Goal: Communication & Community: Answer question/provide support

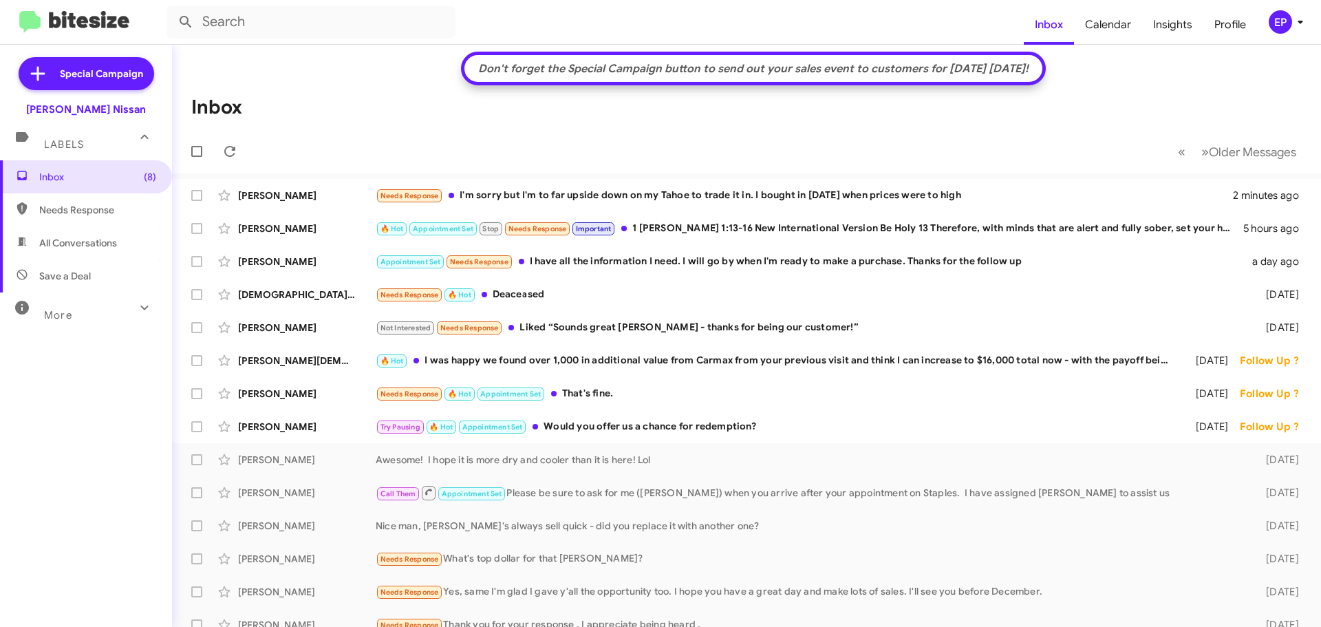
click at [700, 162] on mat-toolbar-row "« Previous » Next Older Messages" at bounding box center [746, 151] width 1149 height 44
click at [671, 160] on mat-toolbar-row "« Previous » Next Older Messages" at bounding box center [746, 151] width 1149 height 44
click at [106, 237] on span "All Conversations" at bounding box center [78, 243] width 78 height 14
type input "in:all-conversations"
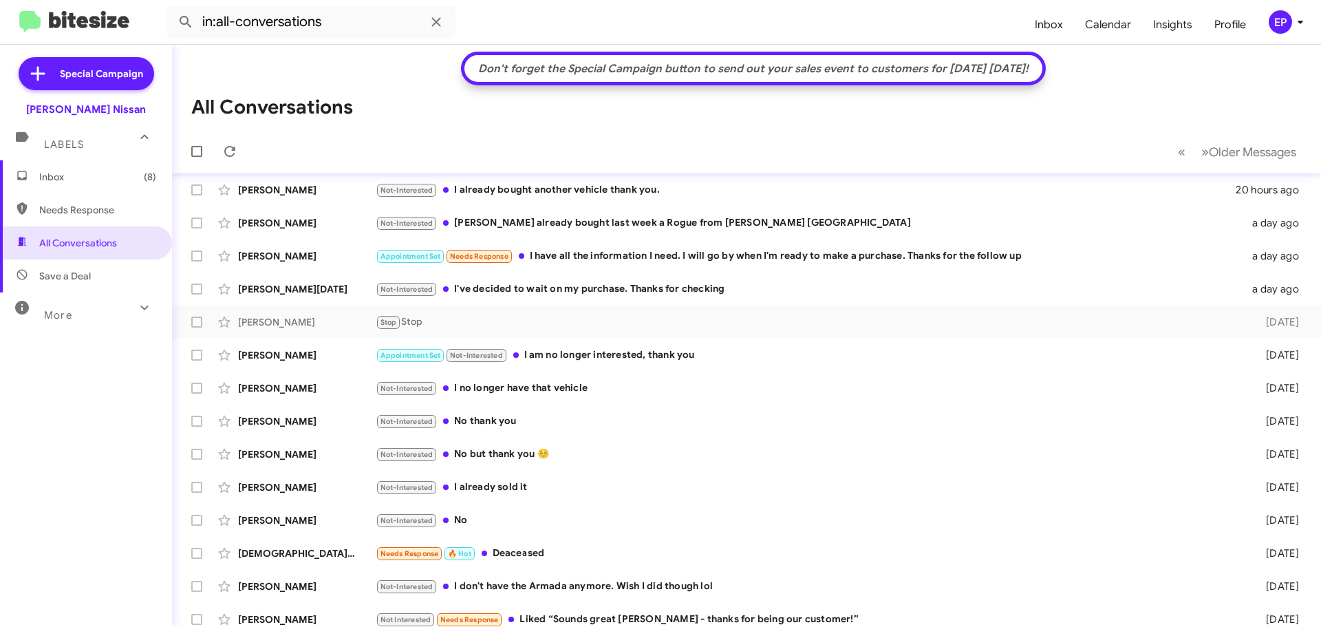
scroll to position [213, 0]
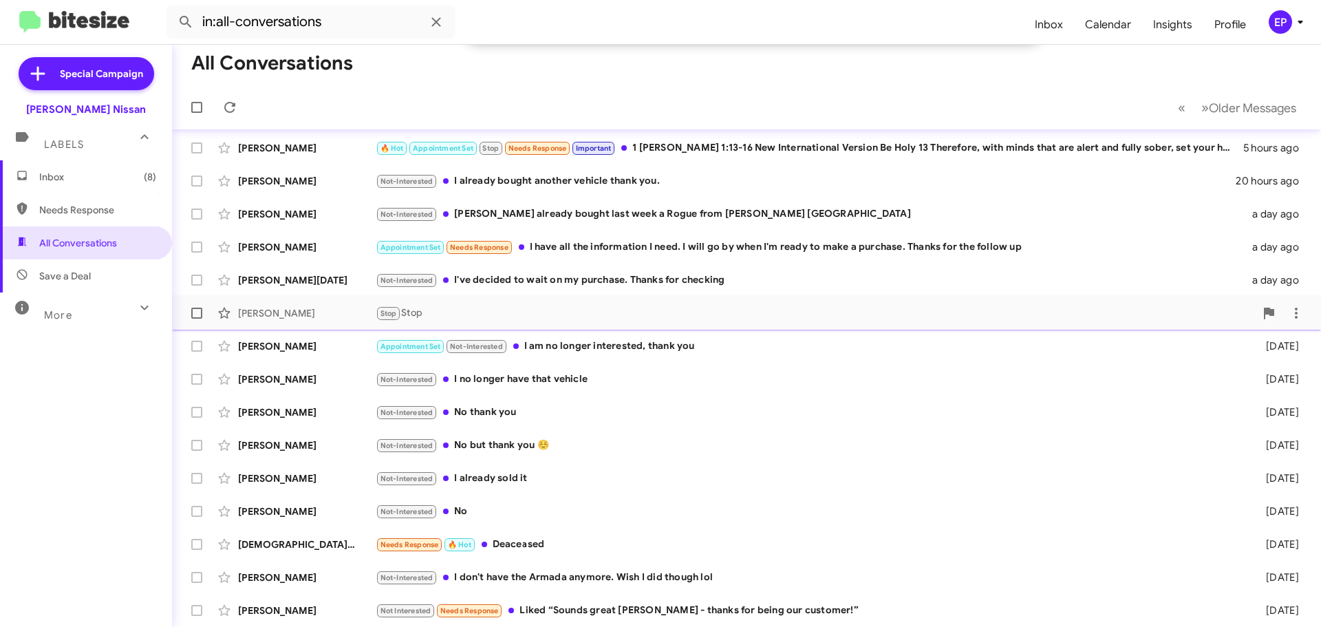
click at [444, 317] on div "Stop Stop" at bounding box center [815, 313] width 879 height 16
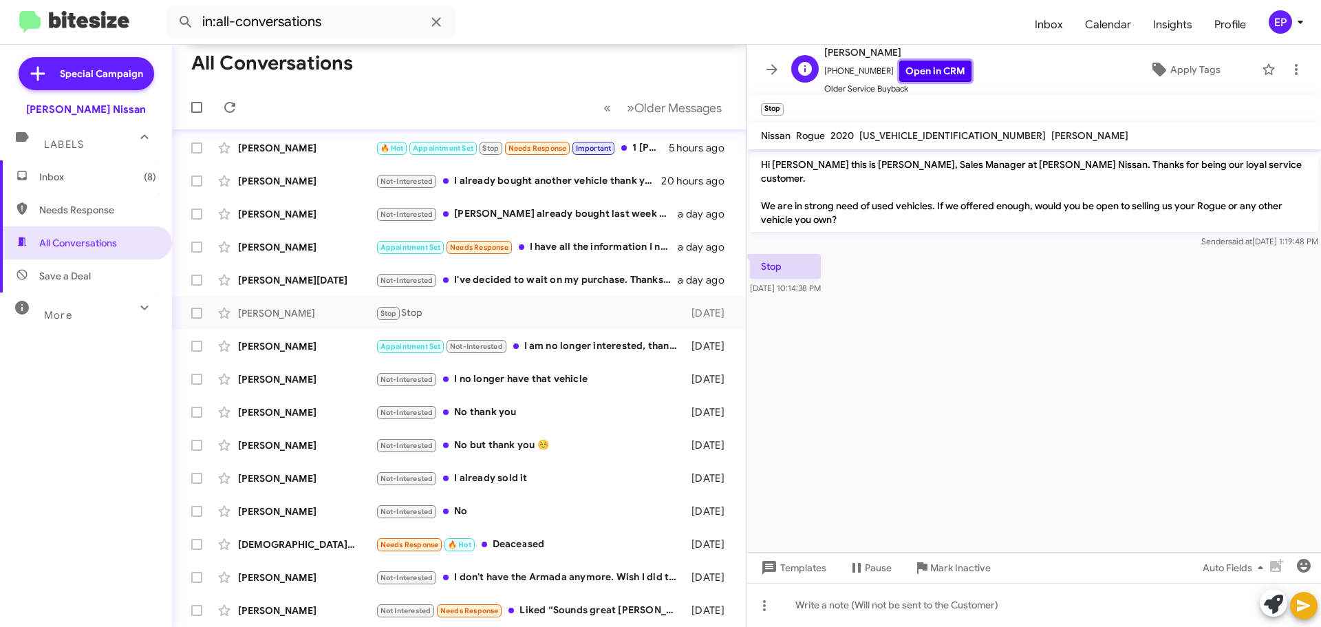
click at [922, 68] on link "Open in CRM" at bounding box center [935, 71] width 72 height 21
click at [777, 70] on icon at bounding box center [772, 69] width 17 height 17
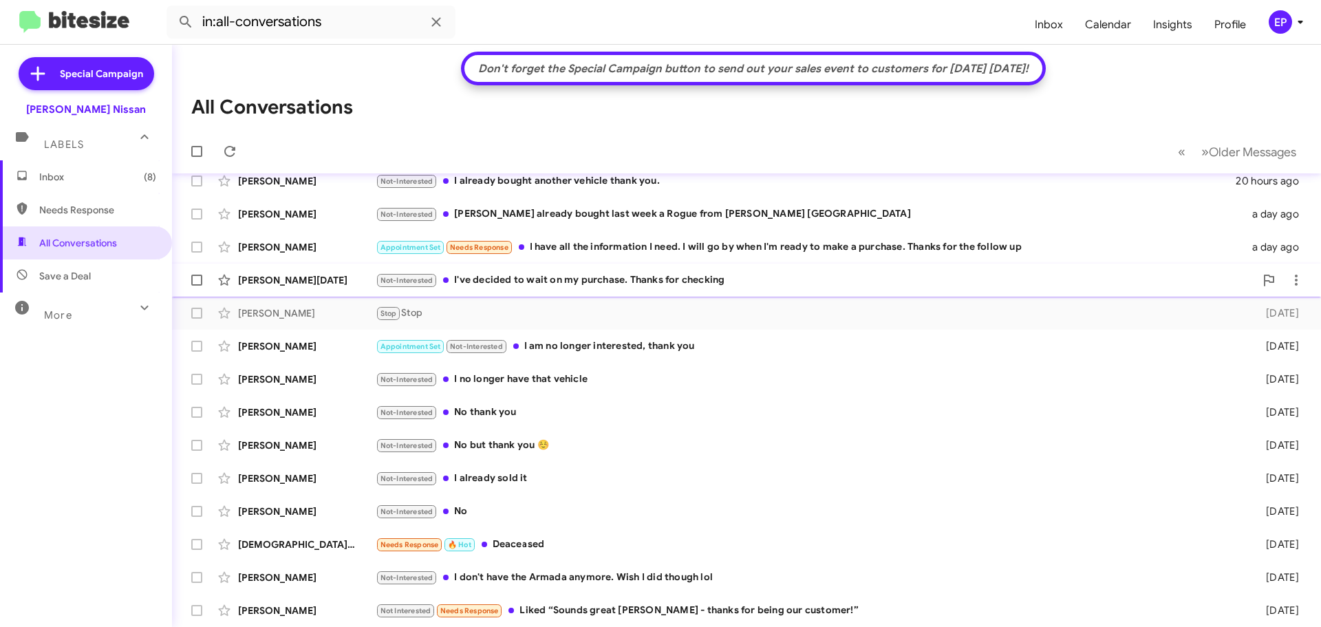
click at [562, 281] on div "Not-Interested I've decided to wait on my purchase. Thanks for checking" at bounding box center [815, 280] width 879 height 16
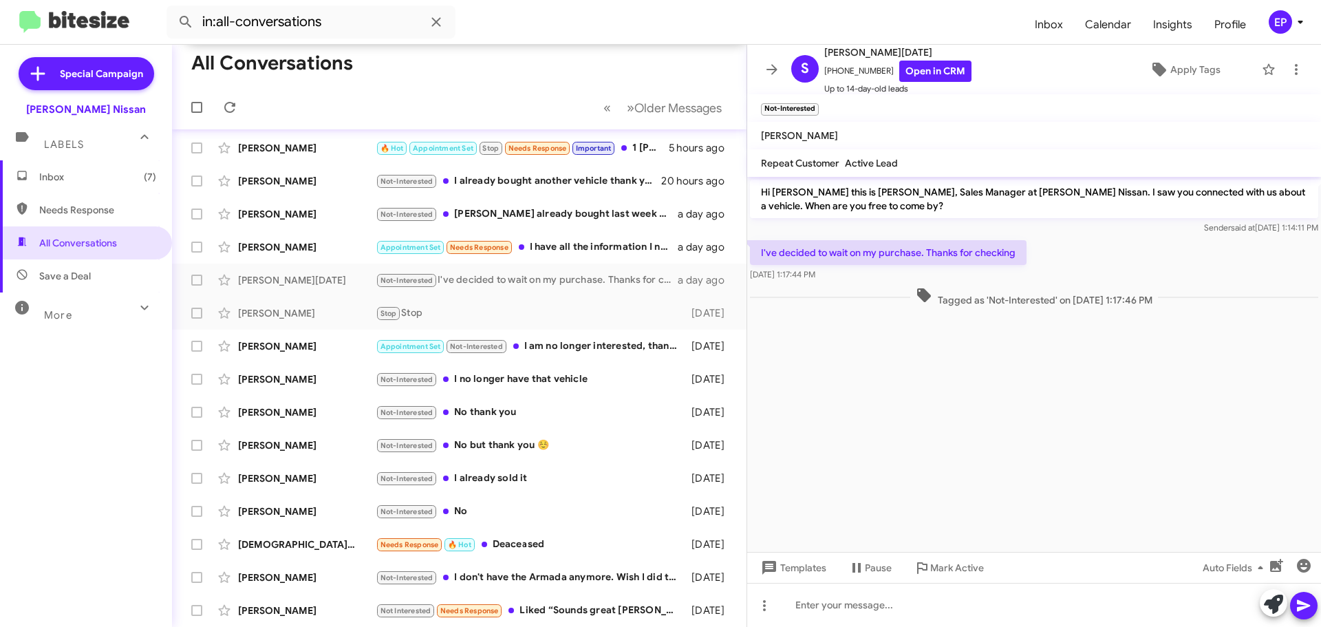
click at [852, 312] on div at bounding box center [1034, 315] width 574 height 10
click at [941, 378] on cdk-virtual-scroll-viewport "Hi [PERSON_NAME] this is [PERSON_NAME], Sales Manager at [PERSON_NAME] Nissan. …" at bounding box center [1034, 364] width 574 height 375
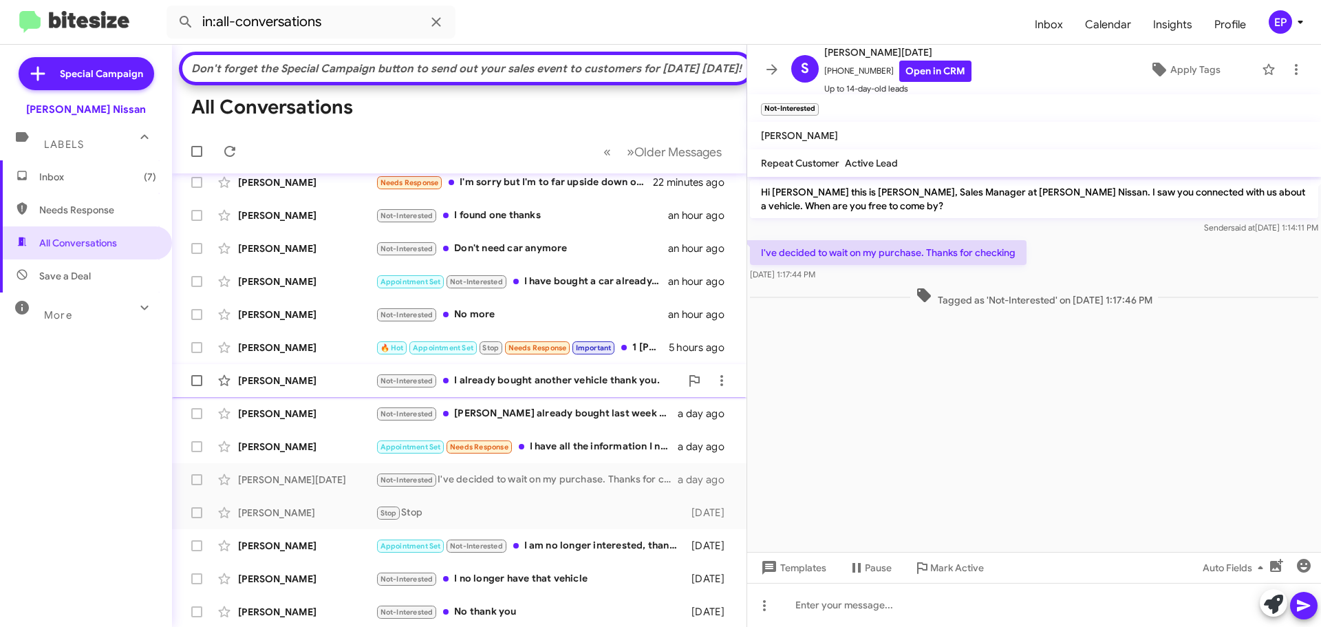
scroll to position [0, 0]
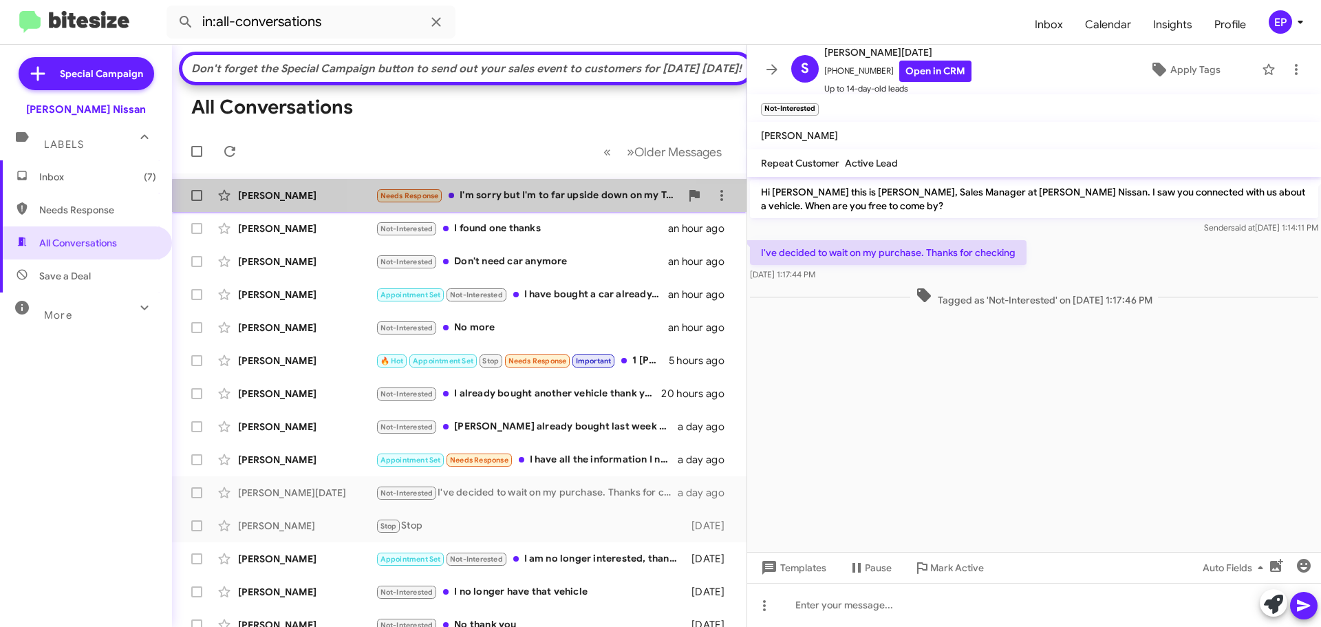
click at [540, 204] on div "Needs Response I'm sorry but I'm to far upside down on my Tahoe to trade it in.…" at bounding box center [528, 196] width 305 height 16
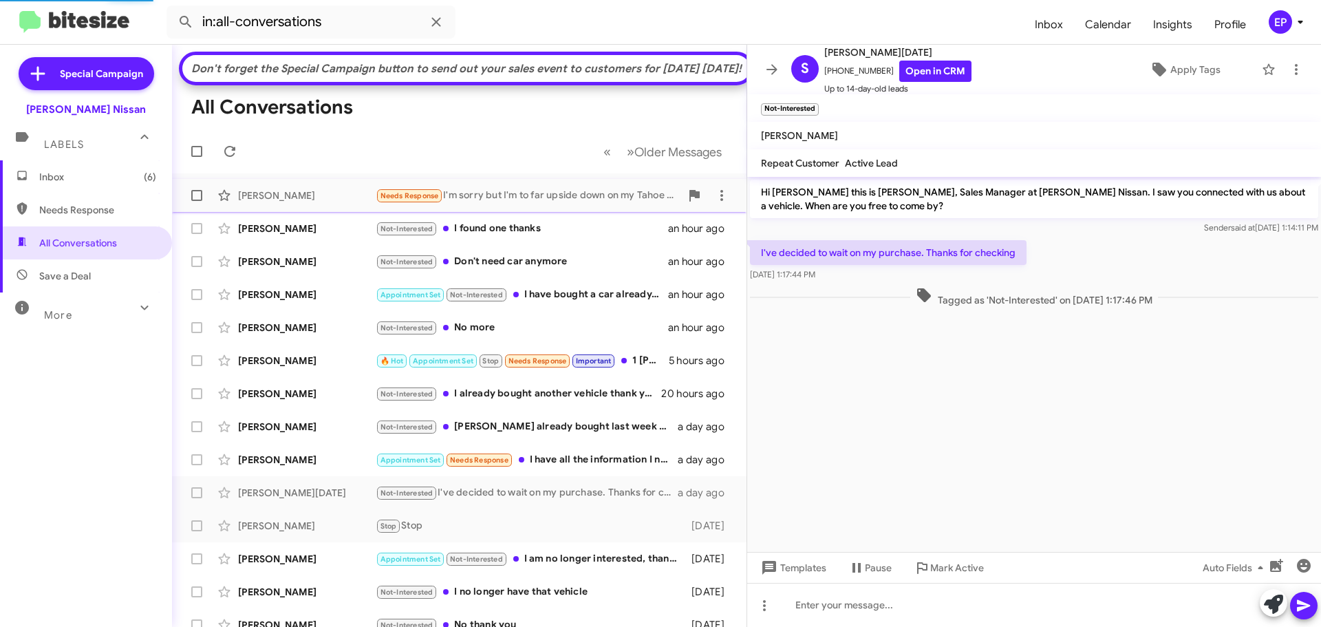
scroll to position [837, 0]
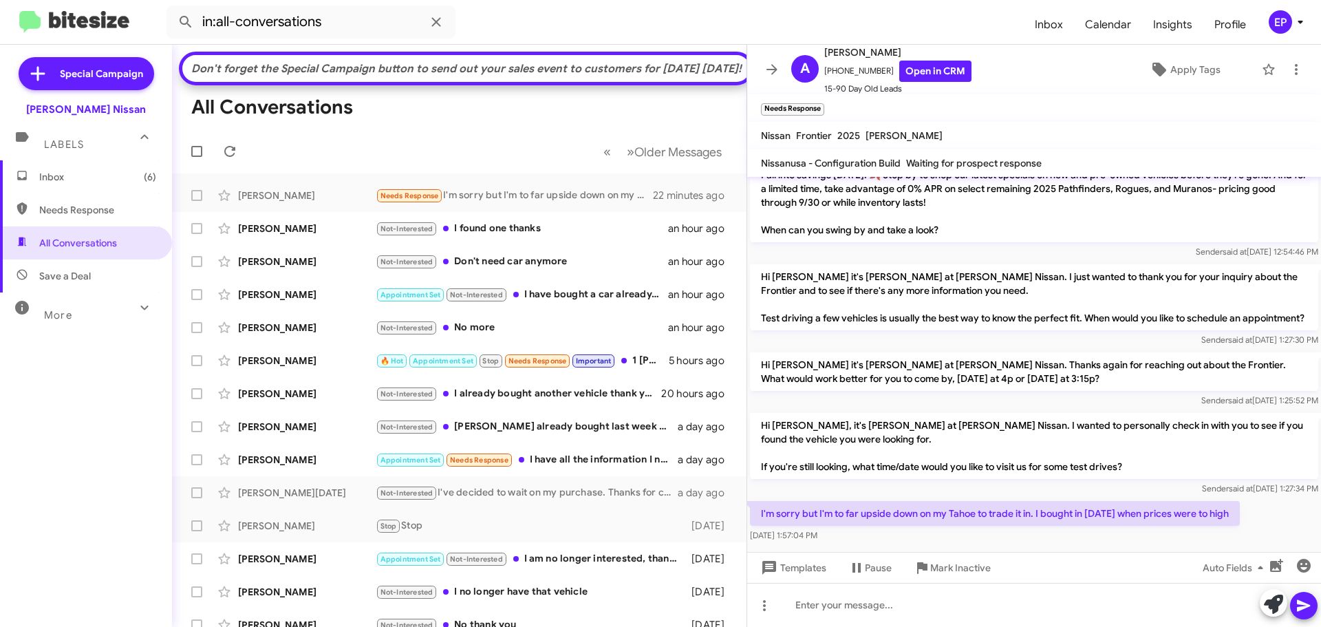
click at [989, 333] on div "Sender said at [DATE] 1:27:30 PM" at bounding box center [1034, 340] width 568 height 14
click at [920, 75] on link "Open in CRM" at bounding box center [935, 71] width 72 height 21
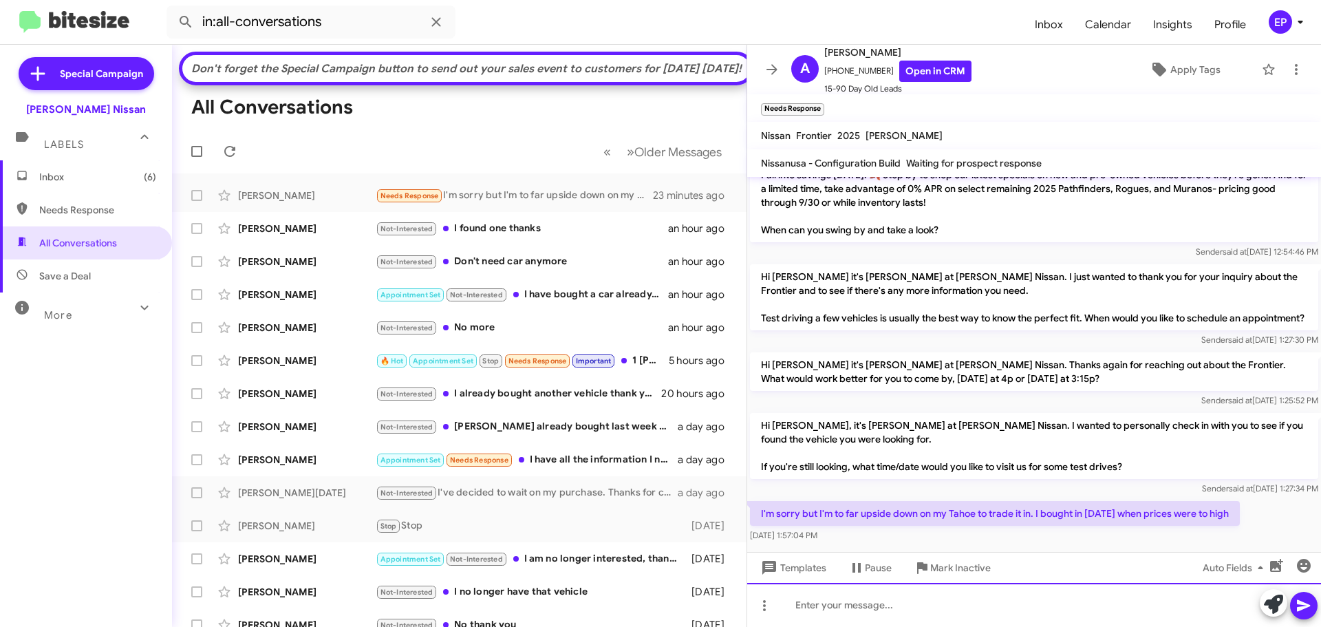
click at [897, 608] on div at bounding box center [1034, 605] width 574 height 44
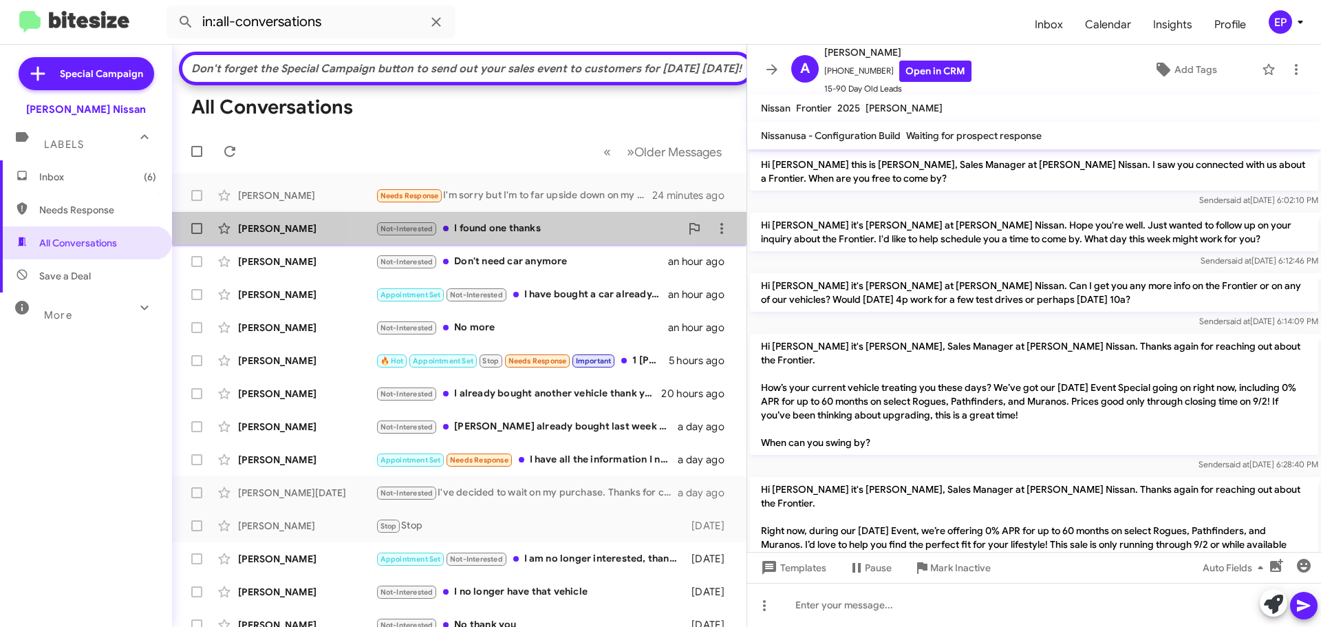
click at [530, 237] on div "Not-Interested I found one thanks" at bounding box center [528, 229] width 305 height 16
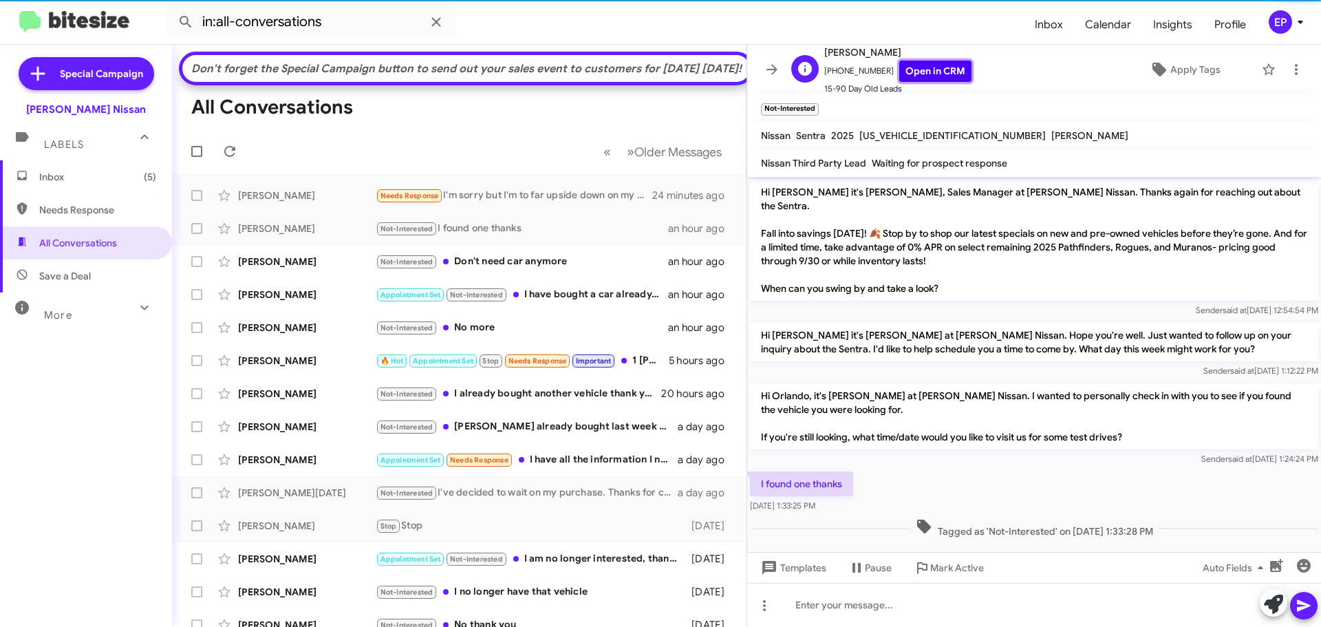
click at [942, 67] on link "Open in CRM" at bounding box center [935, 71] width 72 height 21
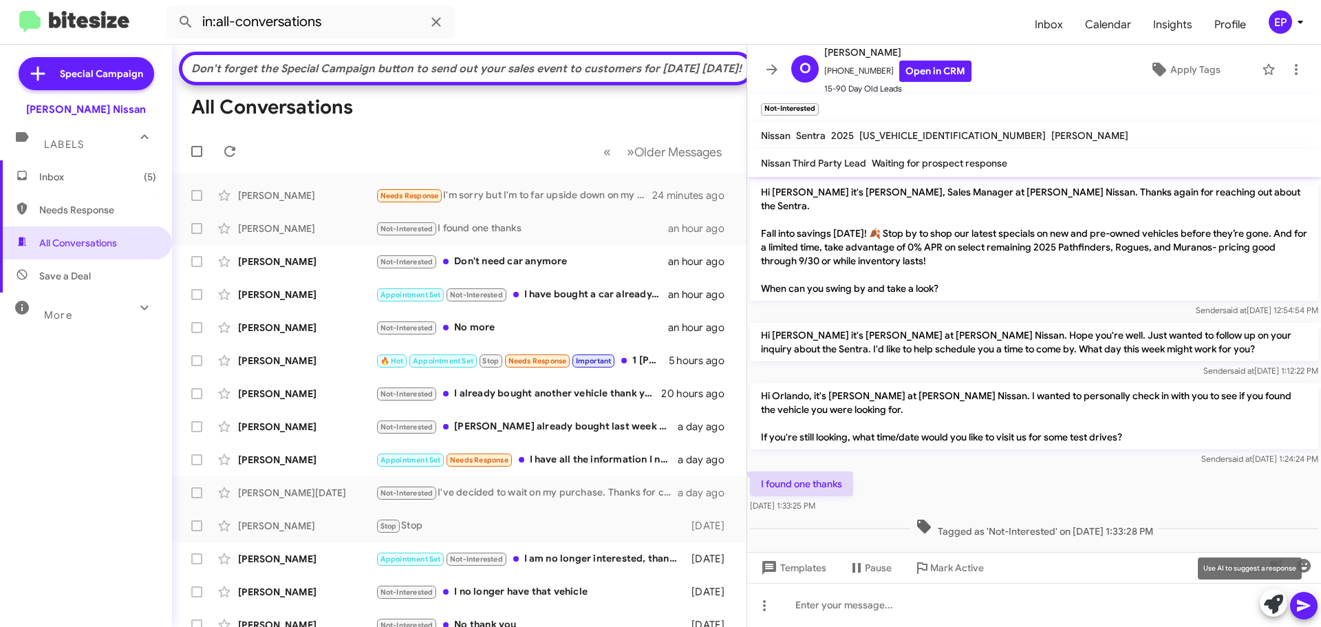
click at [1270, 605] on icon at bounding box center [1273, 603] width 19 height 19
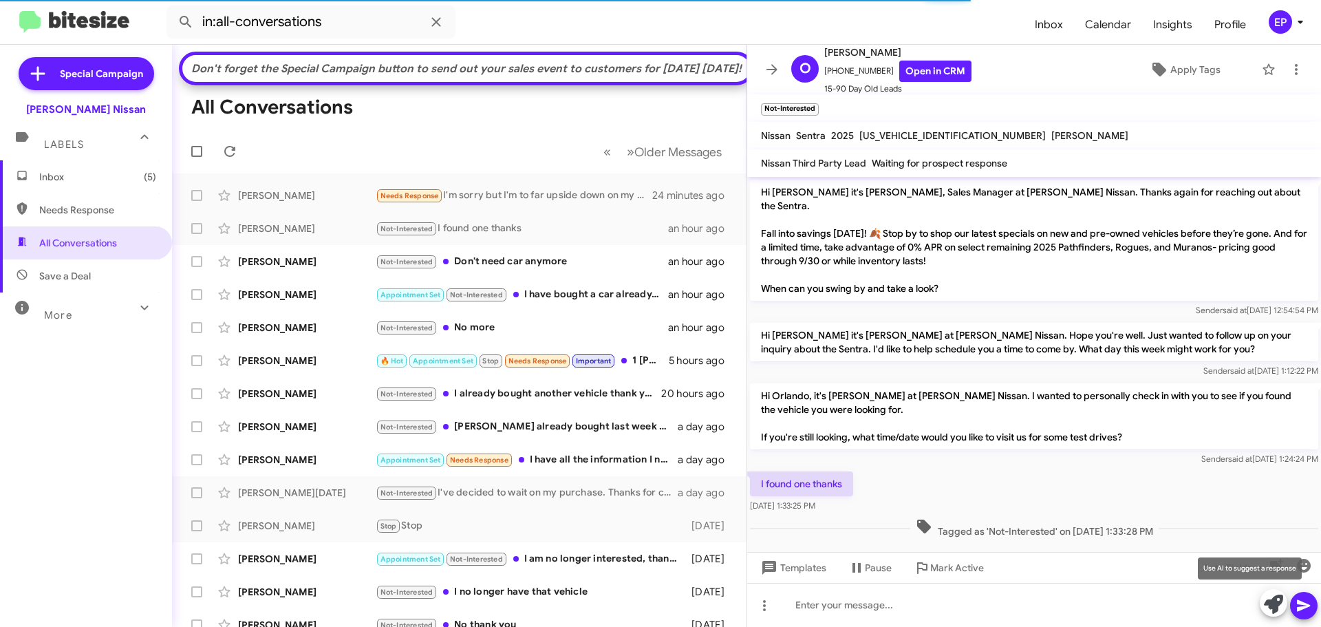
click at [1272, 606] on icon at bounding box center [1273, 603] width 19 height 19
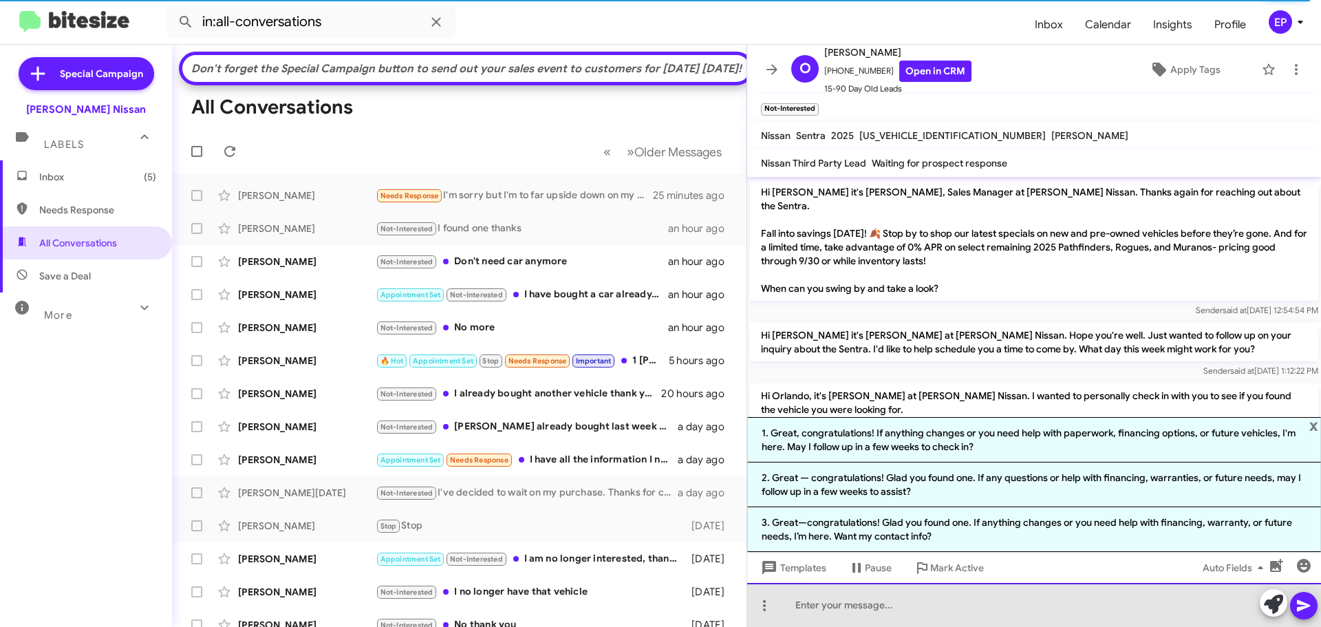
click at [978, 614] on div at bounding box center [1034, 605] width 574 height 44
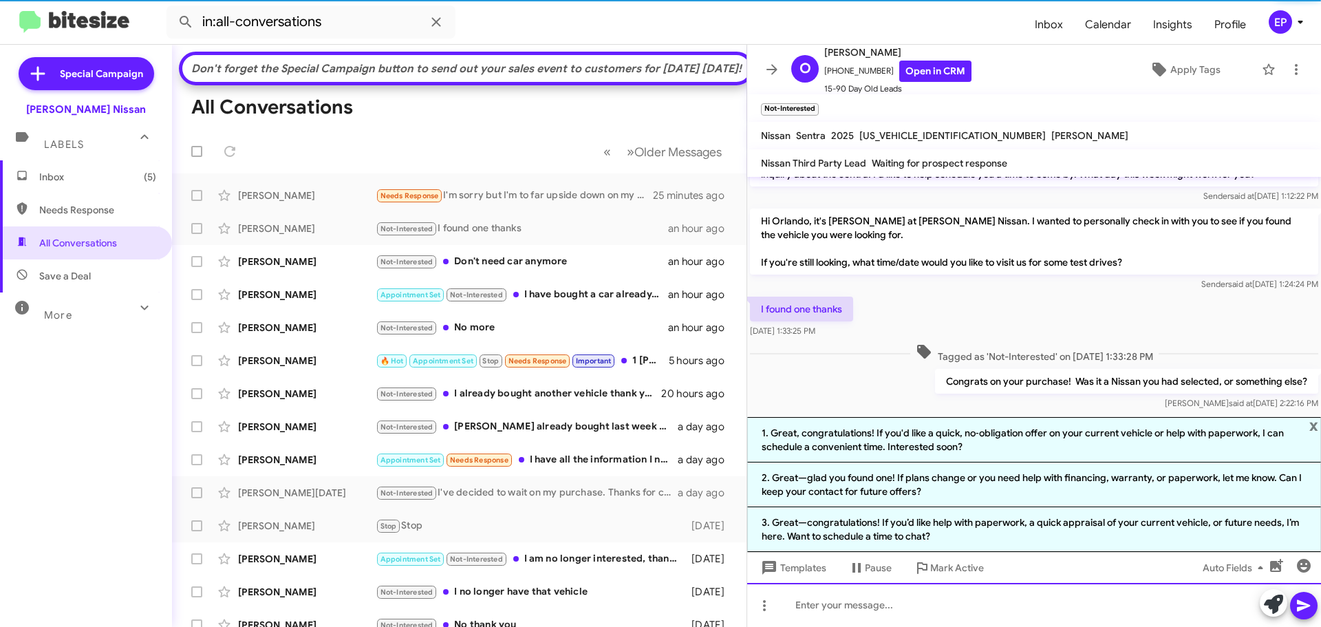
scroll to position [178, 0]
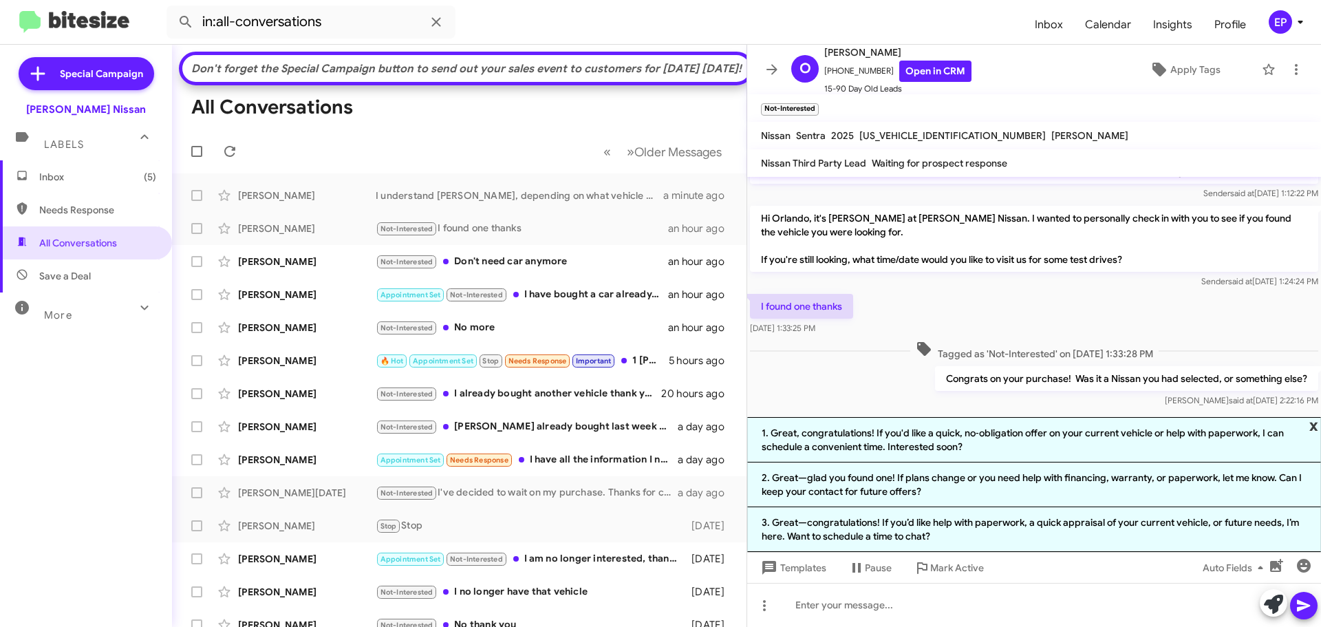
click at [1313, 427] on span "x" at bounding box center [1313, 425] width 9 height 17
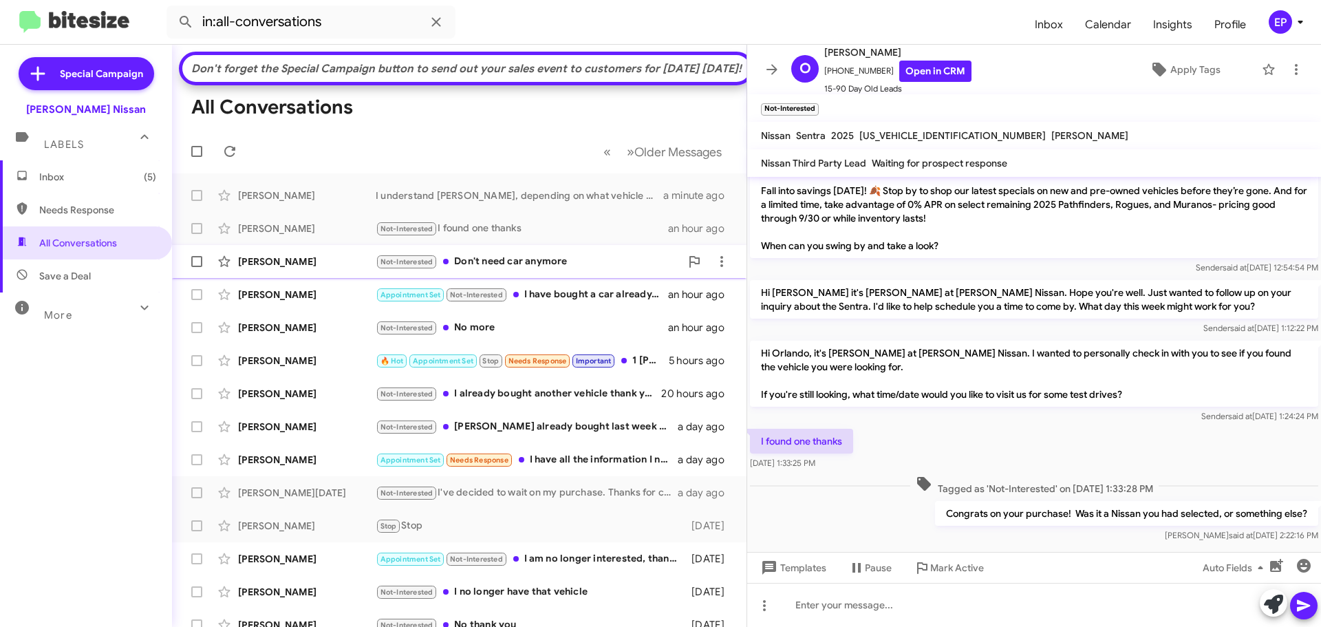
click at [477, 270] on div "Not-Interested Don't need car anymore" at bounding box center [528, 262] width 305 height 16
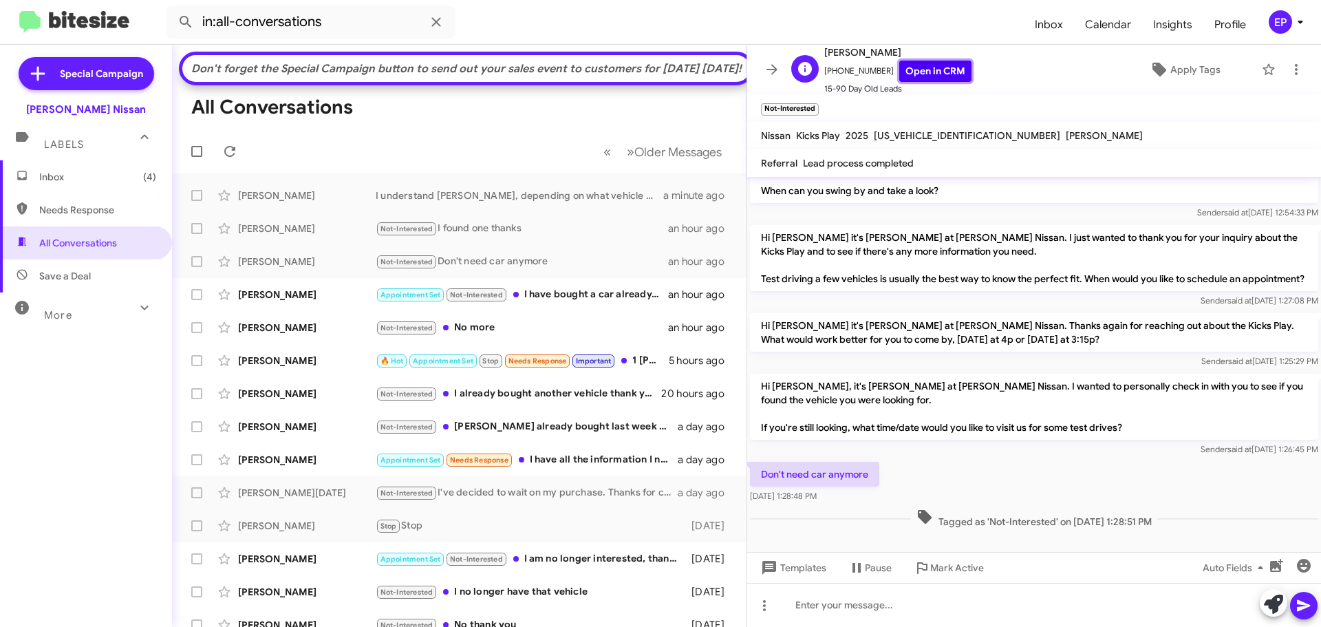
click at [936, 65] on link "Open in CRM" at bounding box center [935, 71] width 72 height 21
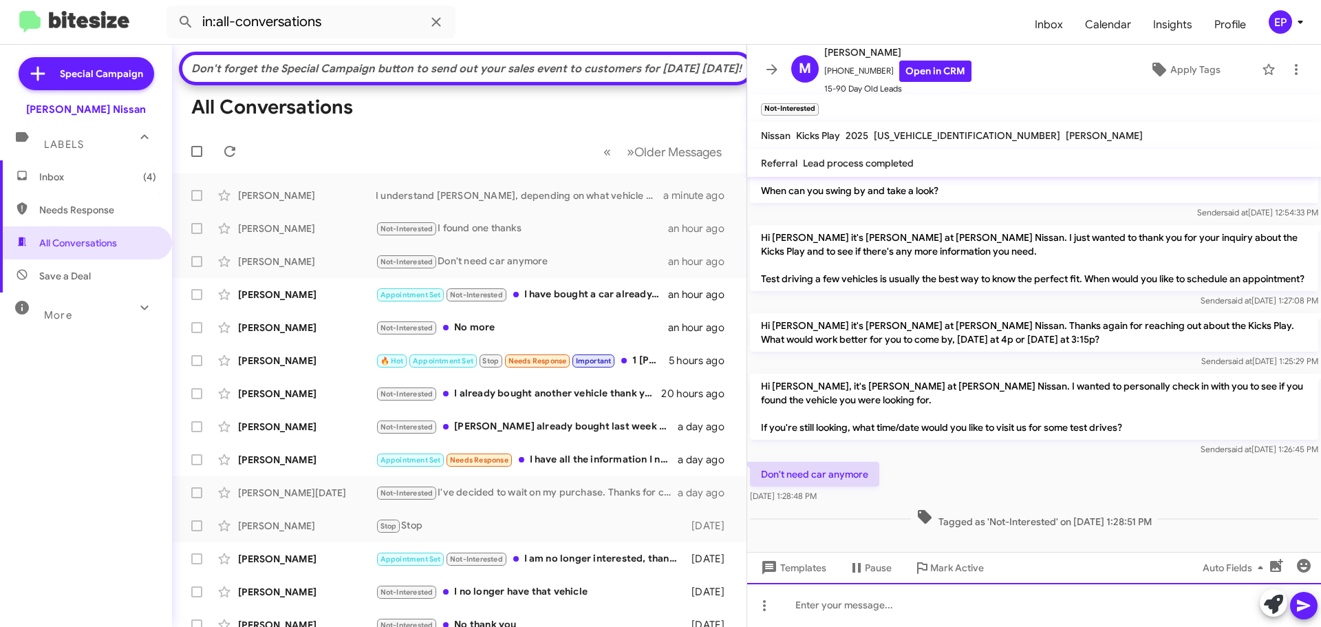
click at [877, 602] on div at bounding box center [1034, 605] width 574 height 44
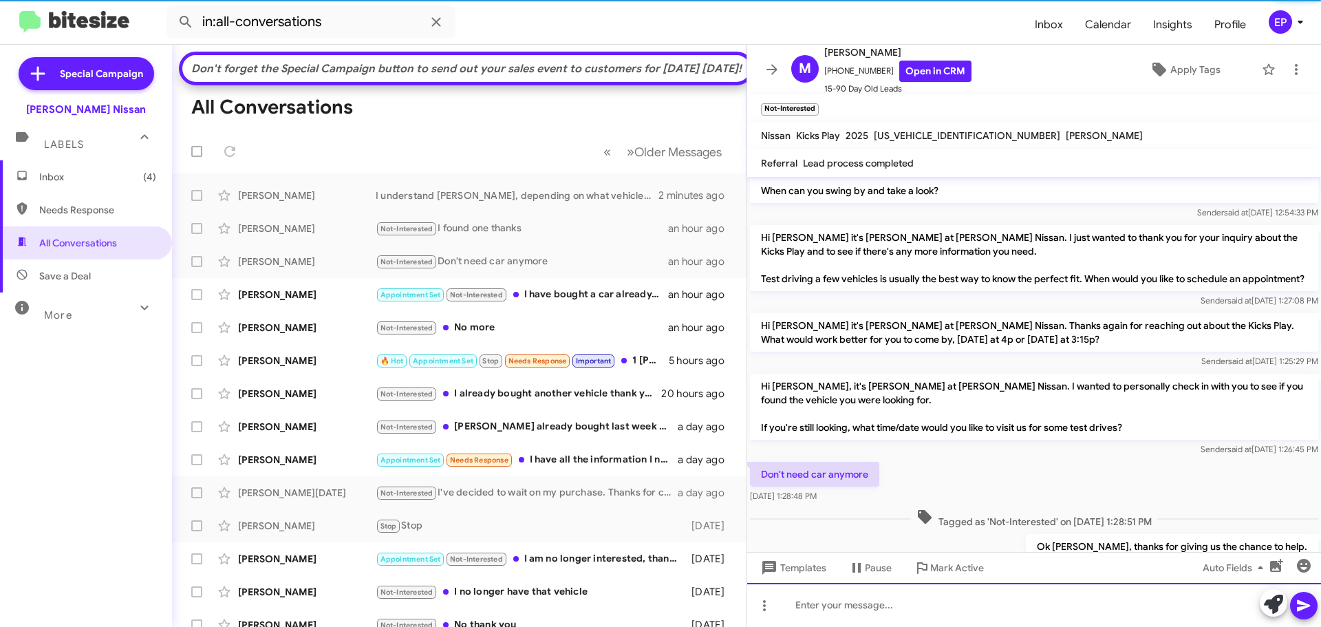
scroll to position [0, 0]
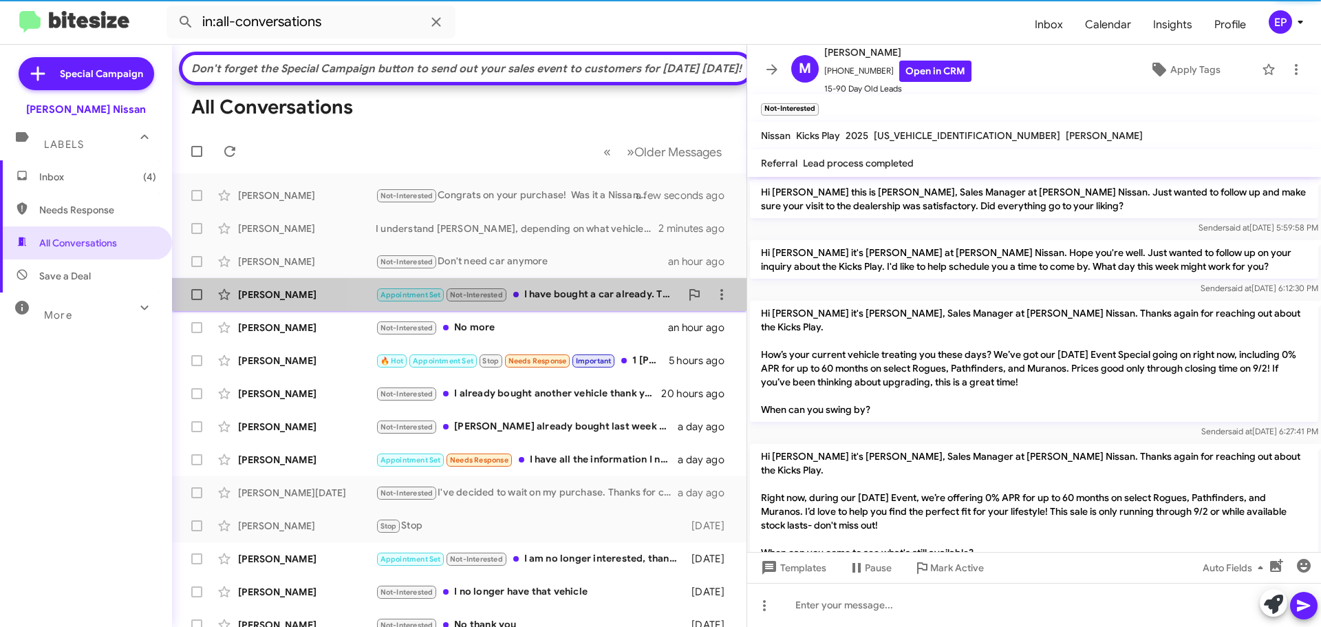
click at [566, 303] on div "Appointment Set Not-Interested I have bought a car already. Thanks!" at bounding box center [528, 295] width 305 height 16
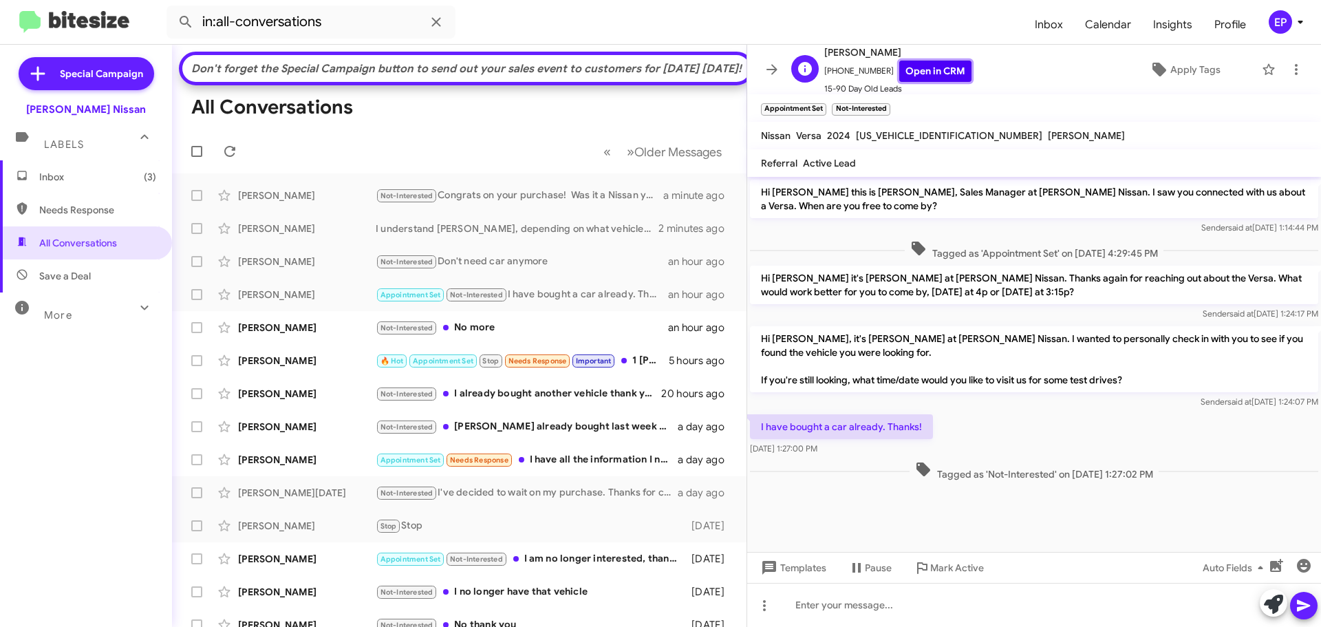
click at [947, 67] on link "Open in CRM" at bounding box center [935, 71] width 72 height 21
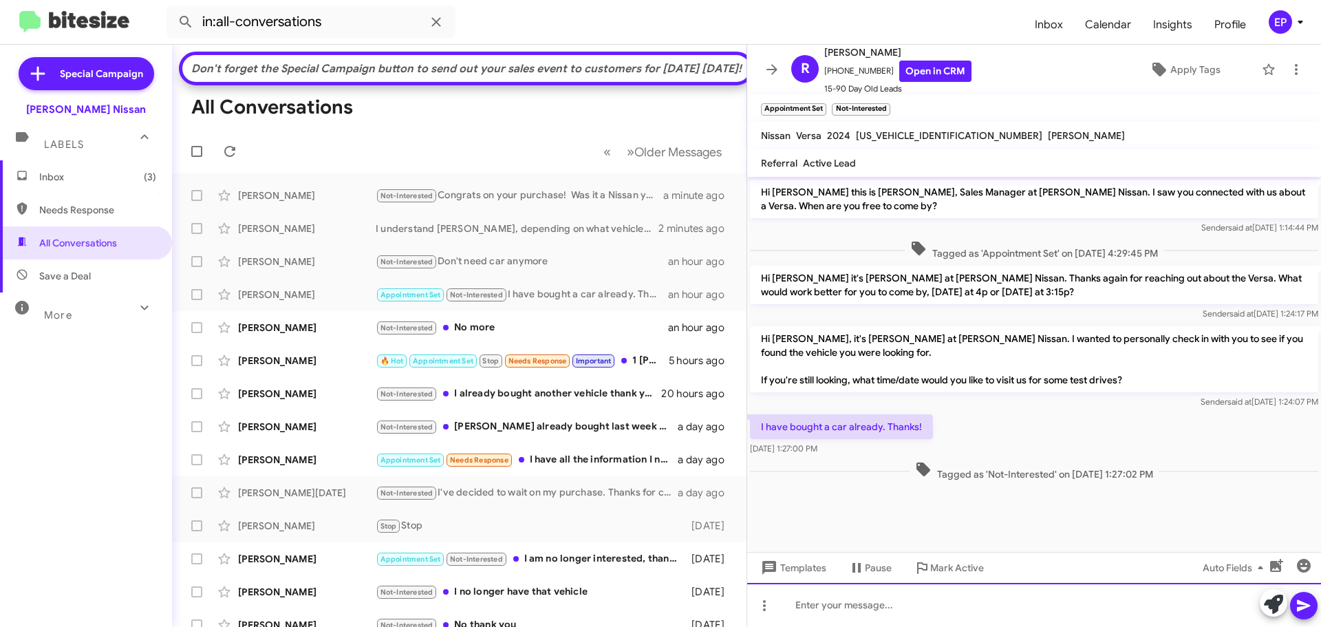
click at [933, 592] on div at bounding box center [1034, 605] width 574 height 44
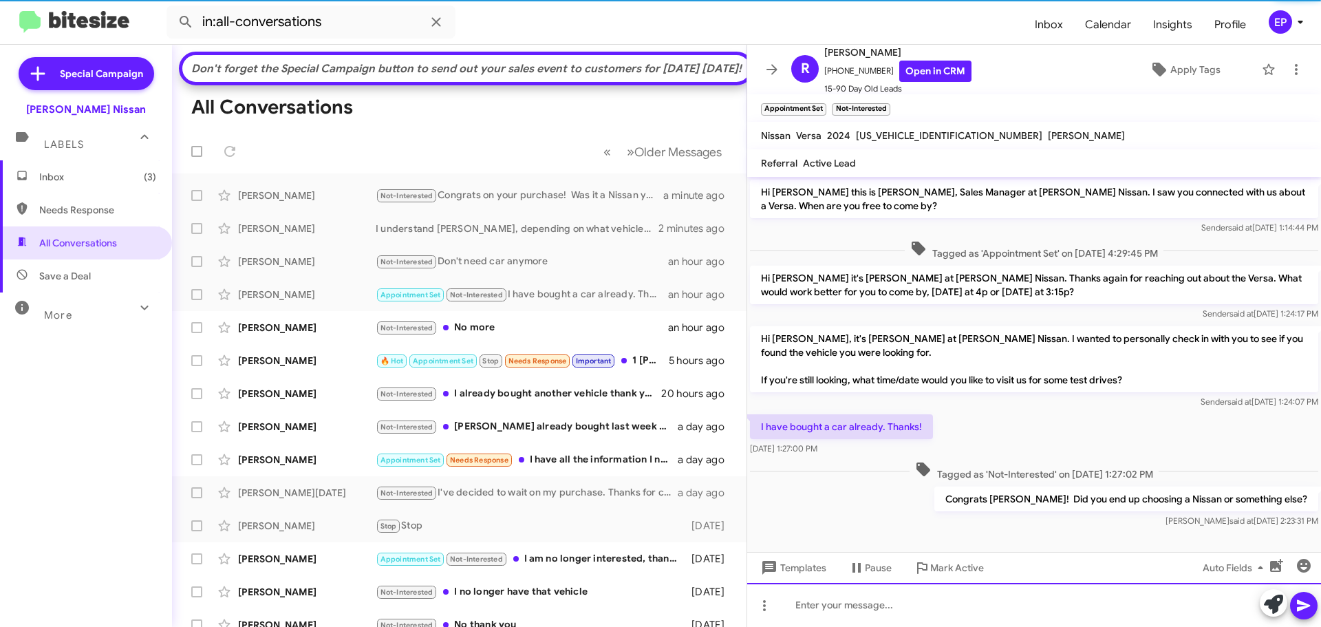
scroll to position [3, 0]
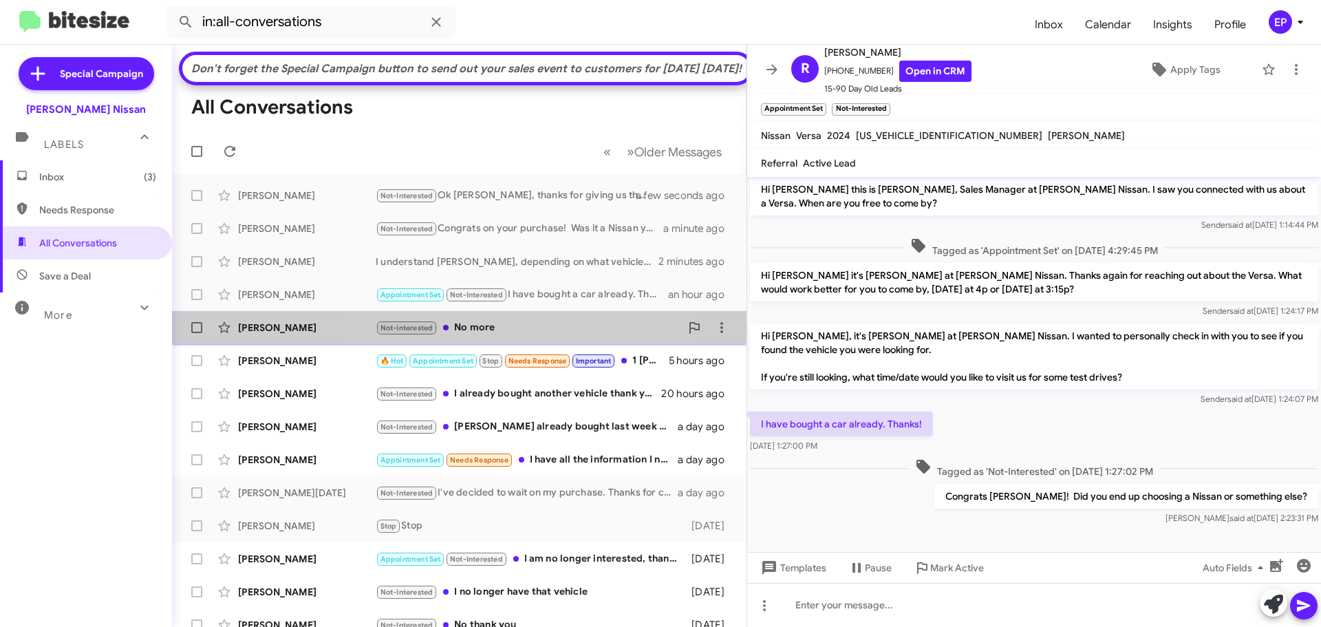
click at [511, 336] on div "Not-Interested No more" at bounding box center [528, 328] width 305 height 16
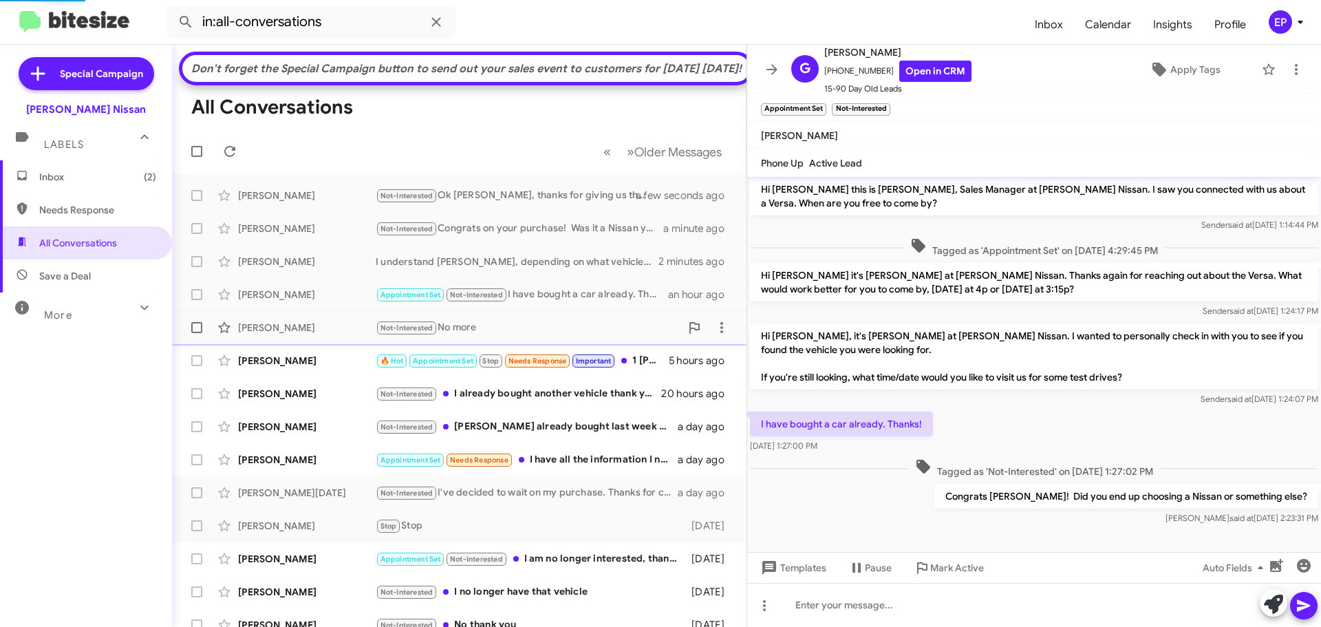
scroll to position [331, 0]
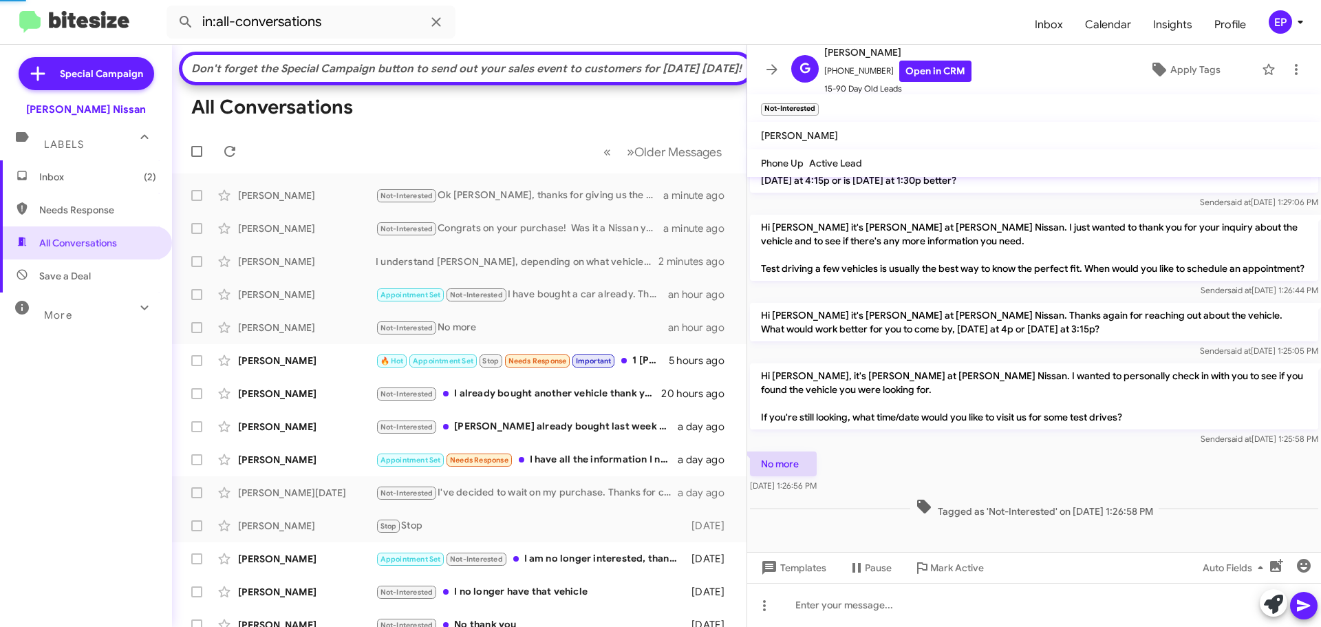
click at [1038, 455] on div "No more [DATE] 1:26:56 PM" at bounding box center [1034, 472] width 574 height 47
click at [923, 74] on link "Open in CRM" at bounding box center [935, 71] width 72 height 21
click at [1288, 71] on icon at bounding box center [1296, 69] width 17 height 17
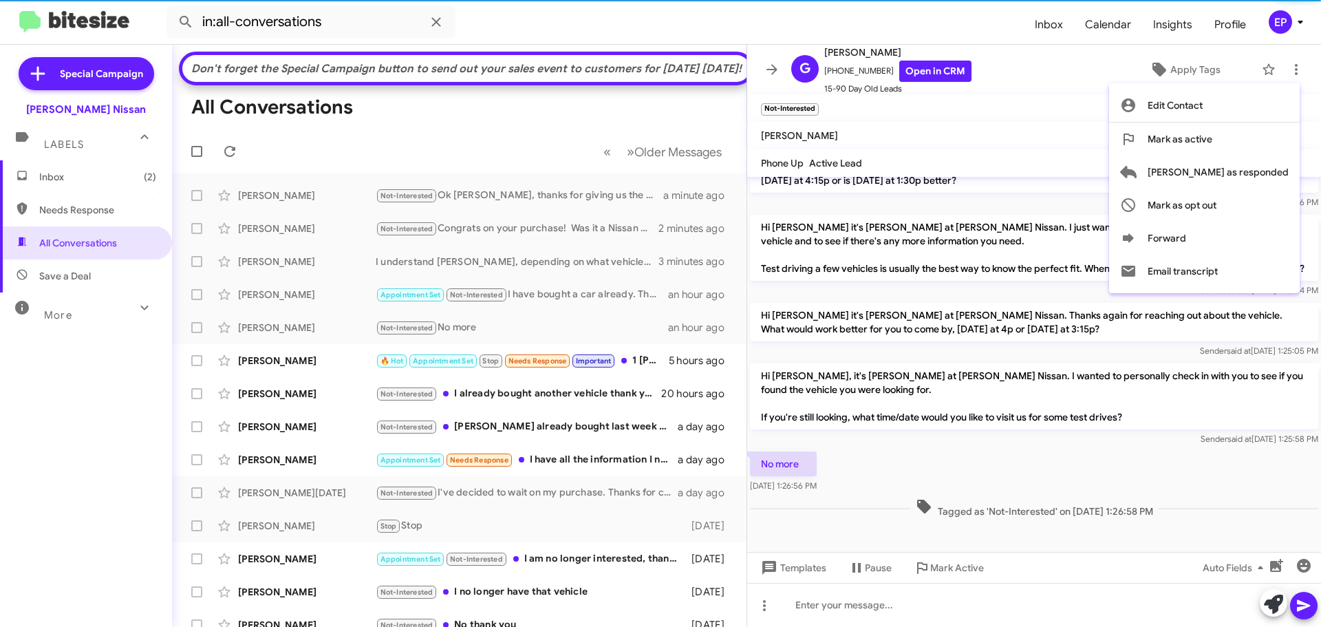
click at [1099, 103] on div at bounding box center [660, 313] width 1321 height 627
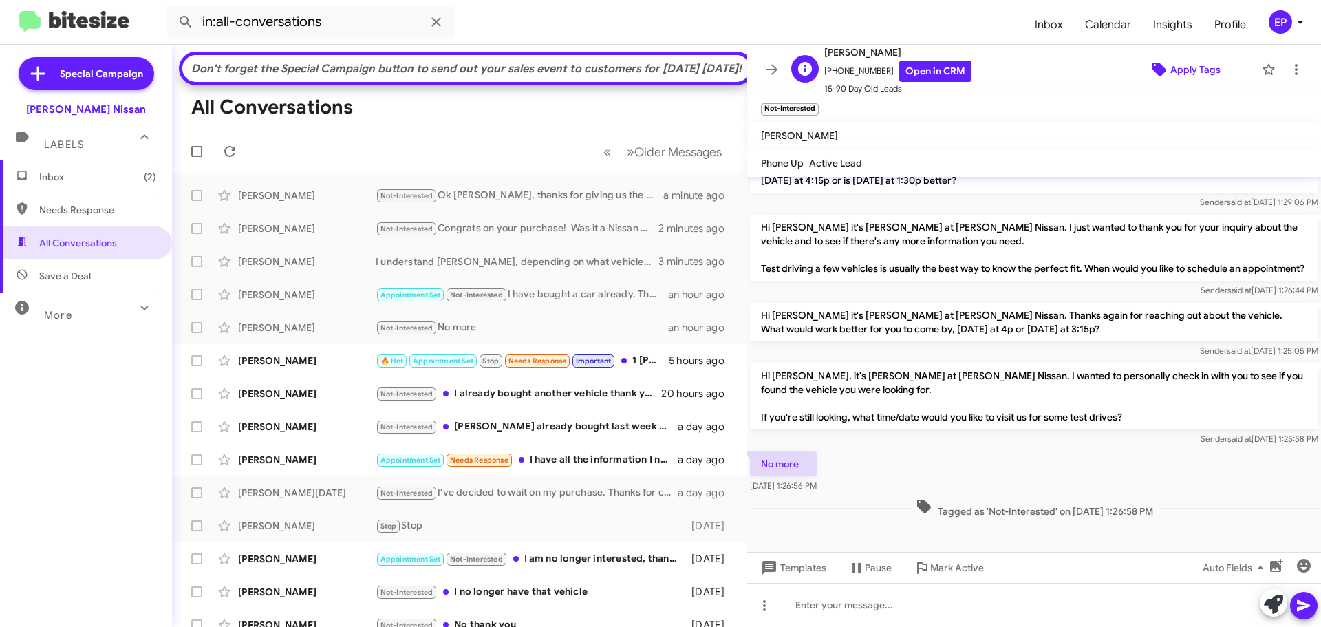
click at [1172, 73] on span "Apply Tags" at bounding box center [1195, 69] width 50 height 25
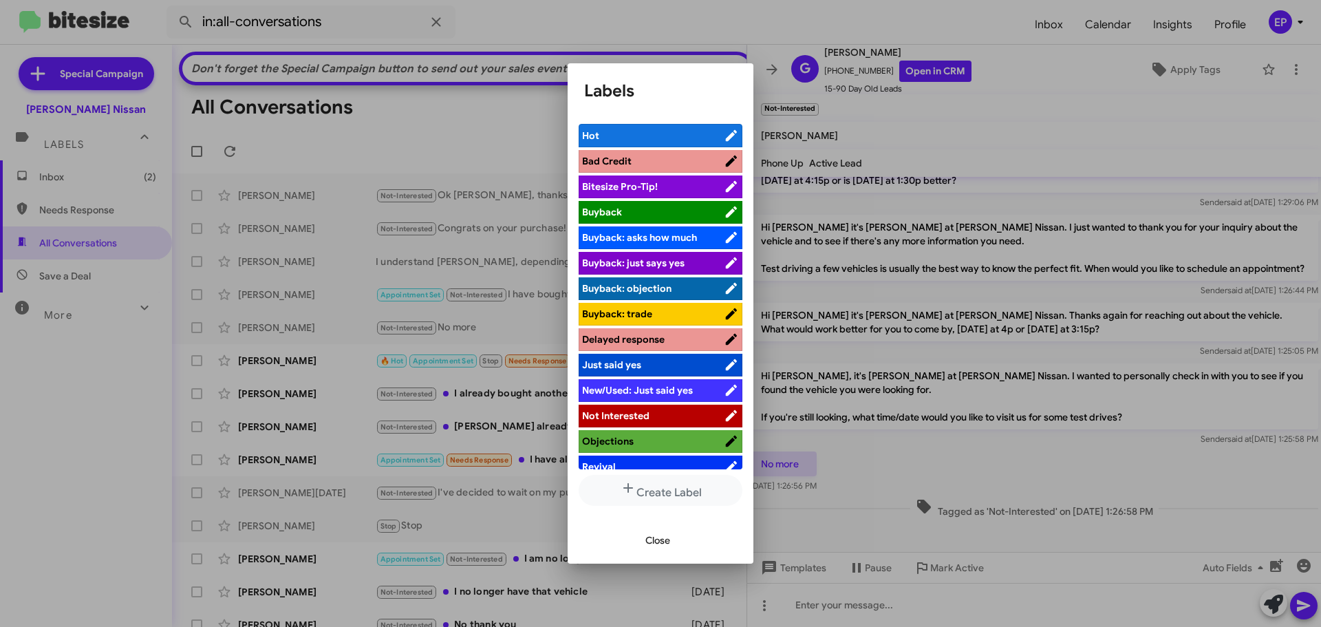
click at [641, 417] on span "Not Interested" at bounding box center [615, 415] width 67 height 12
click at [649, 545] on span "Close" at bounding box center [657, 540] width 25 height 25
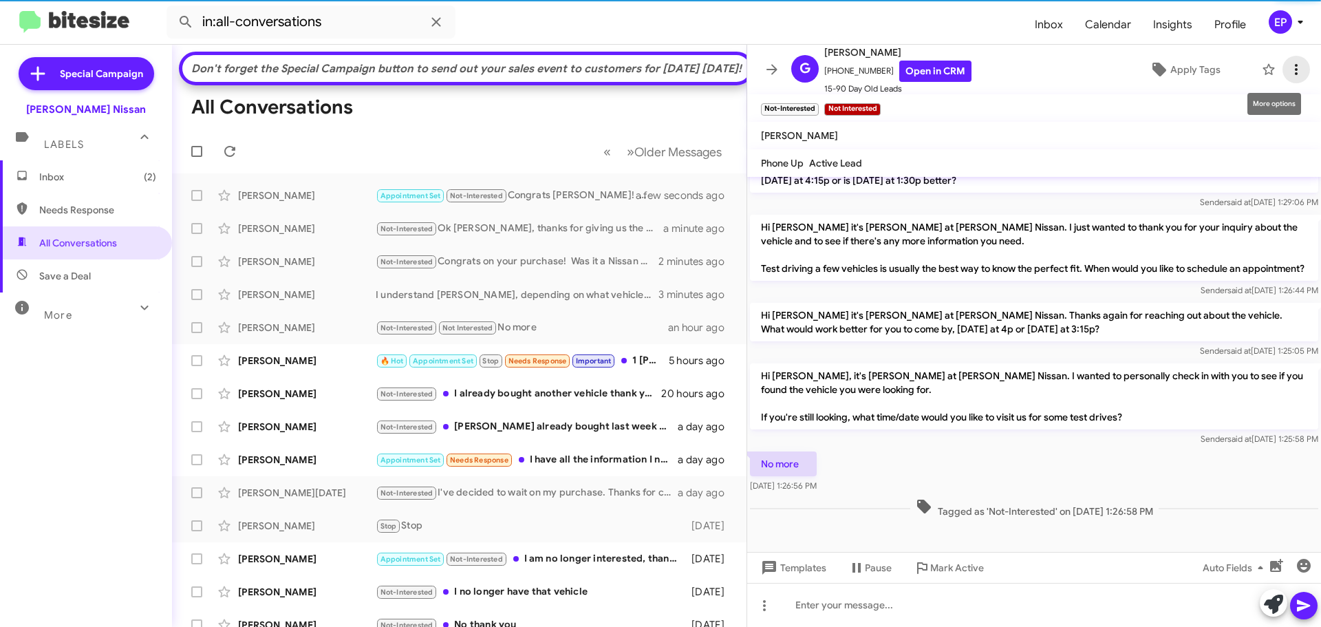
click at [1288, 63] on icon at bounding box center [1296, 69] width 17 height 17
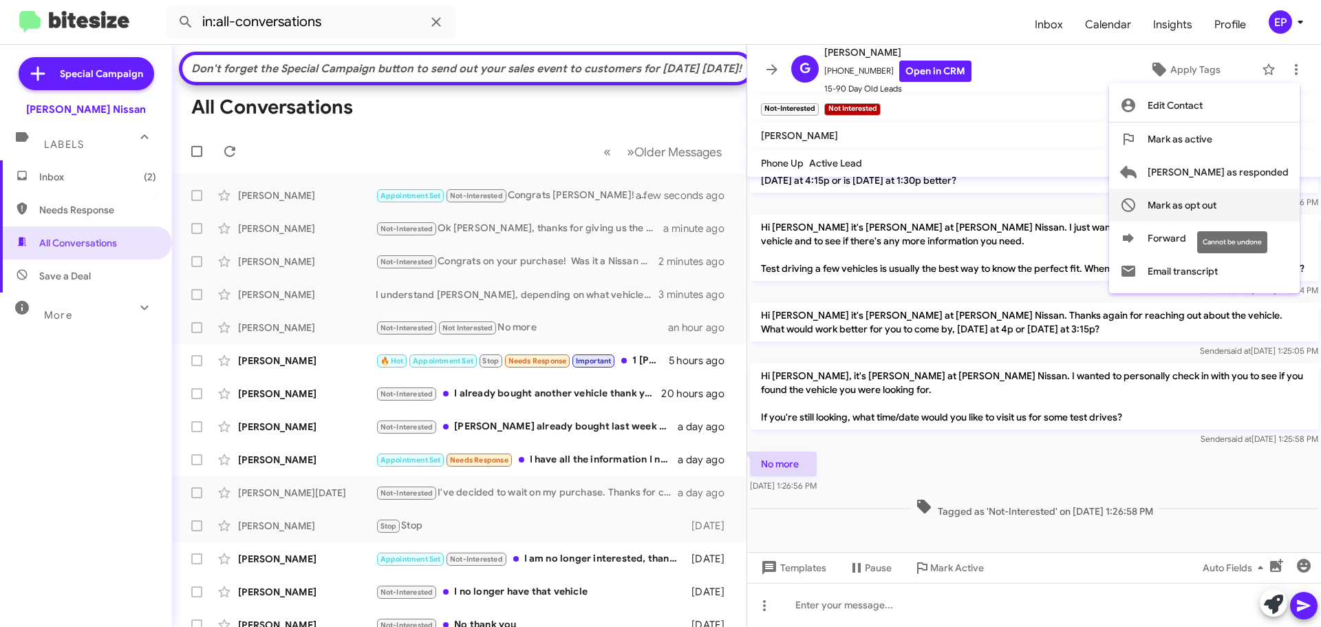
click at [1216, 204] on span "Mark as opt out" at bounding box center [1182, 205] width 69 height 33
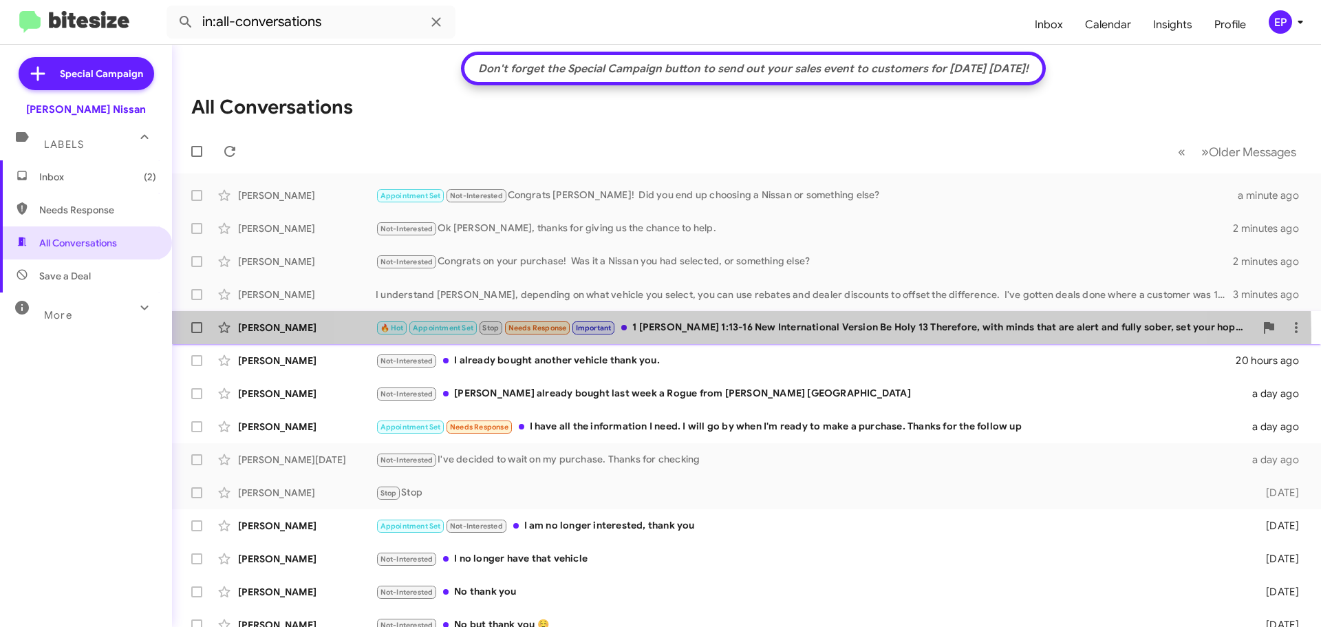
click at [735, 334] on div "🔥 Hot Appointment Set Stop Needs Response Important 1 [PERSON_NAME] 1:13-16 New…" at bounding box center [815, 328] width 879 height 16
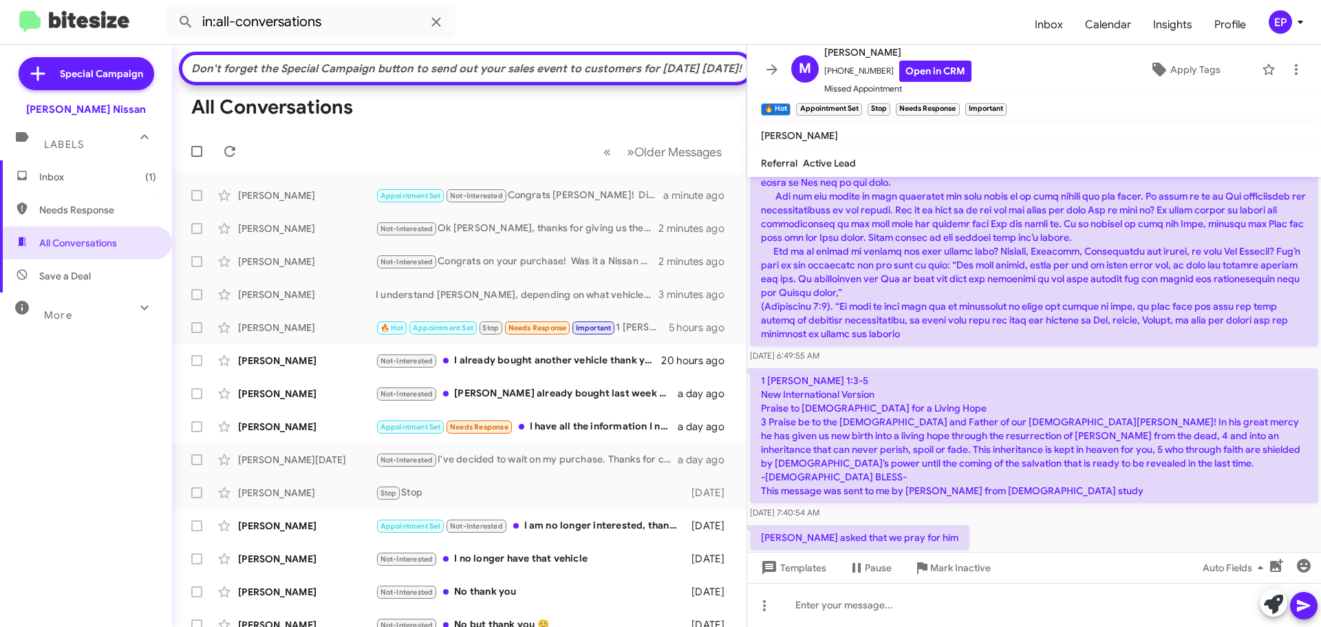
scroll to position [2318, 0]
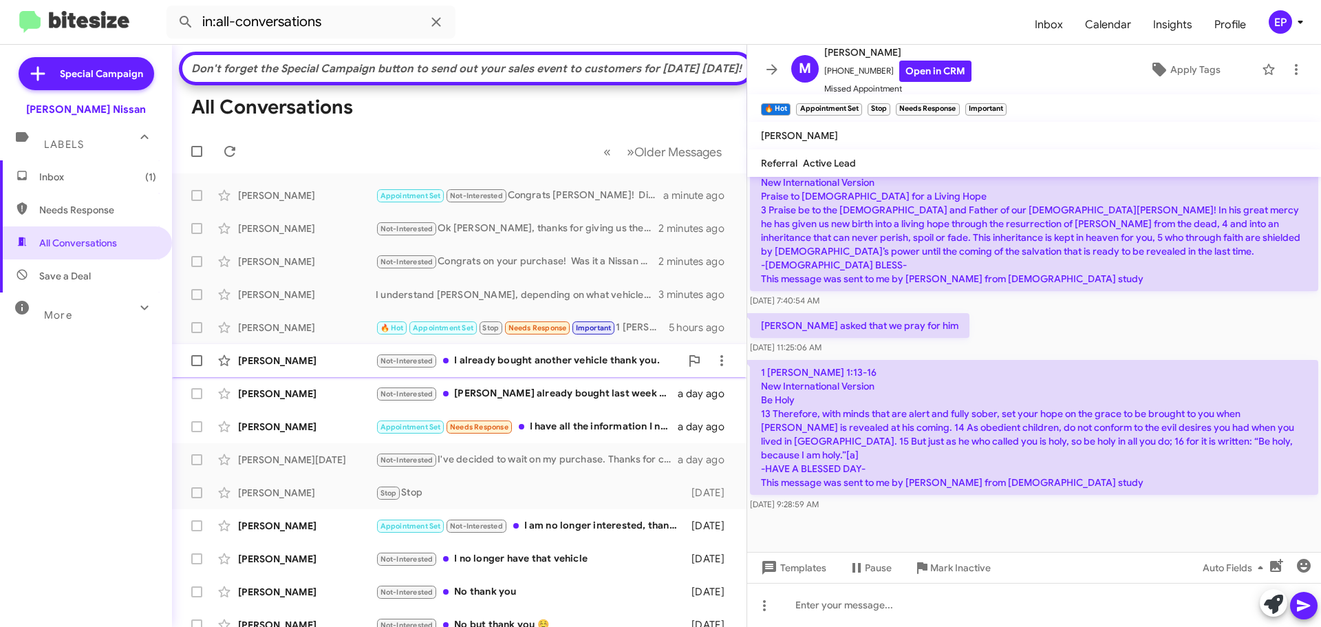
click at [519, 369] on div "Not-Interested I already bought another vehicle thank you." at bounding box center [528, 361] width 305 height 16
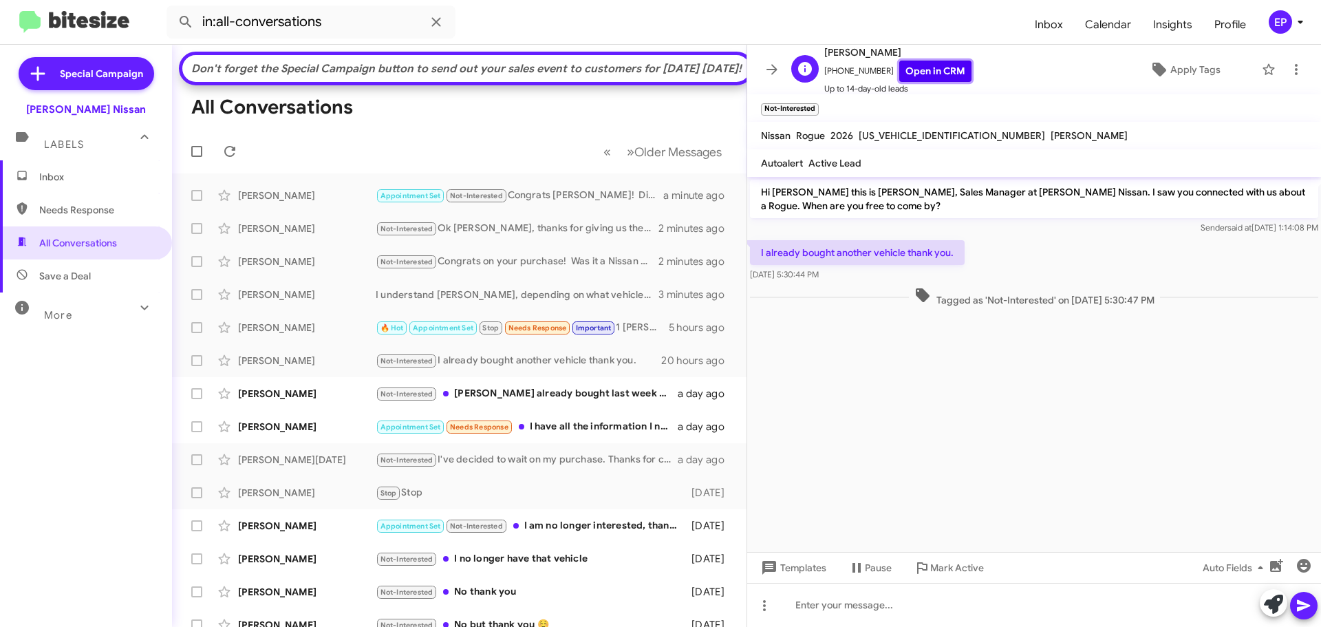
click at [939, 79] on link "Open in CRM" at bounding box center [935, 71] width 72 height 21
click at [493, 402] on div "Not-Interested Sir I already bought last week a Rogue from [PERSON_NAME] Robsto…" at bounding box center [528, 394] width 305 height 16
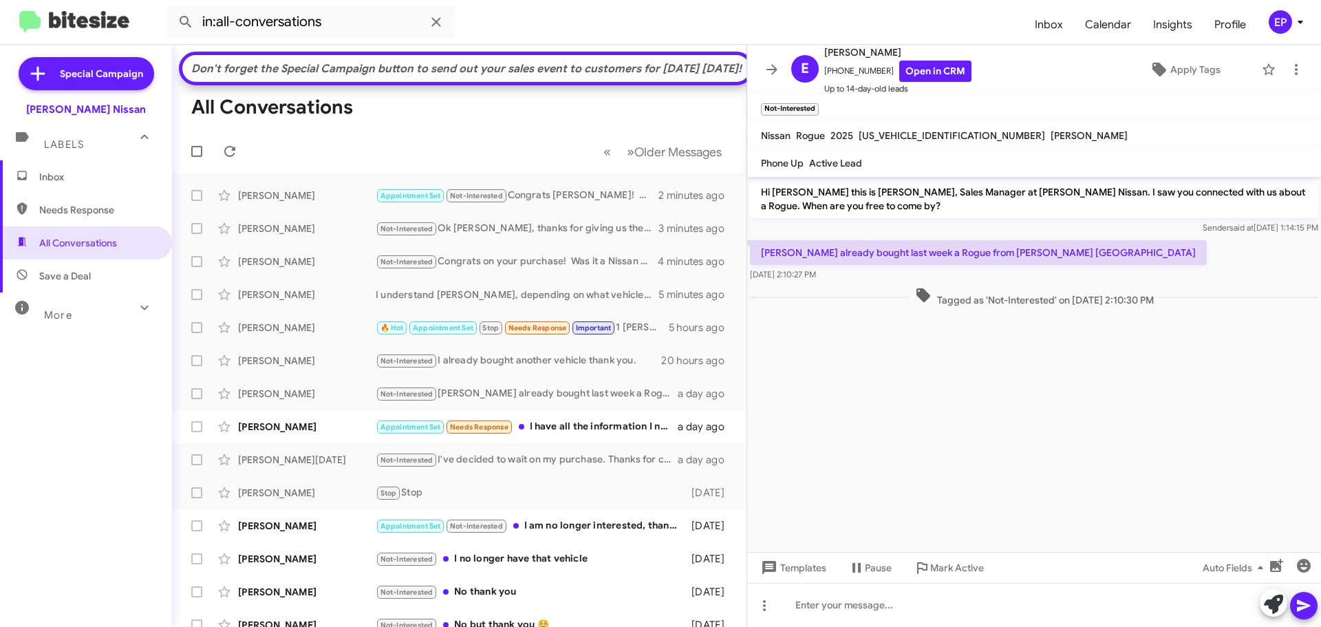
click at [1020, 418] on cdk-virtual-scroll-viewport "Hi [PERSON_NAME] this is [PERSON_NAME], Sales Manager at [PERSON_NAME] Nissan. …" at bounding box center [1034, 364] width 574 height 375
click at [935, 71] on link "Open in CRM" at bounding box center [935, 71] width 72 height 21
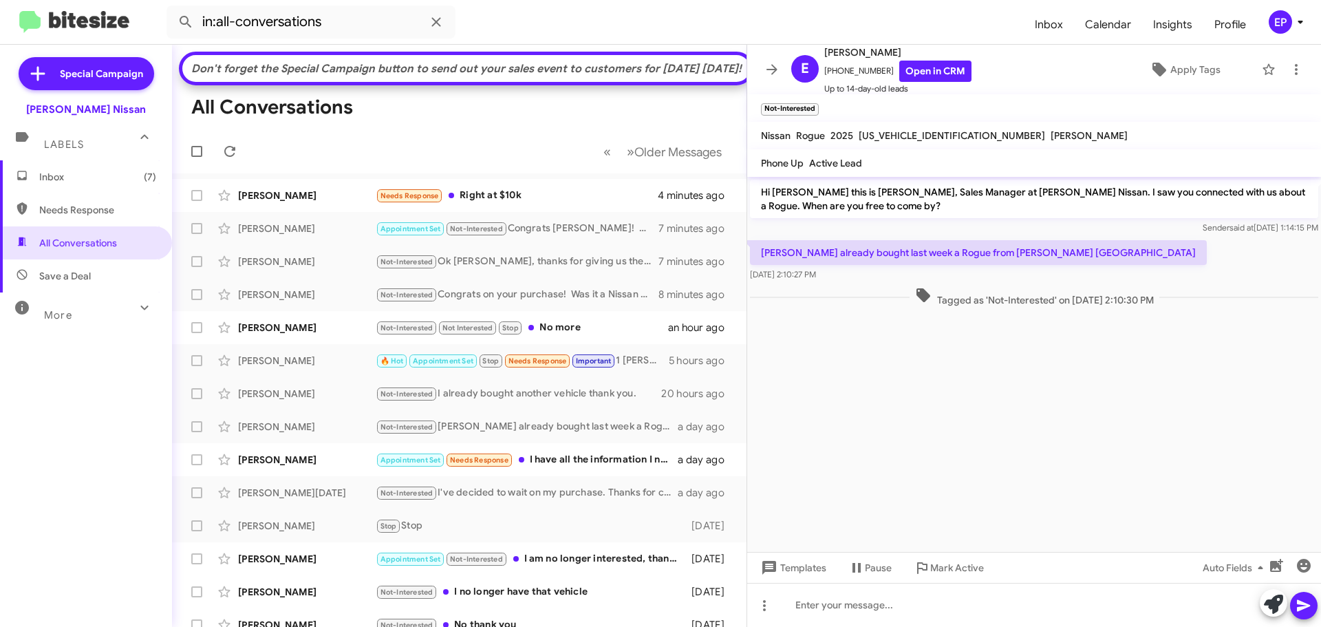
click at [840, 339] on cdk-virtual-scroll-viewport "Hi [PERSON_NAME] this is [PERSON_NAME], Sales Manager at [PERSON_NAME] Nissan. …" at bounding box center [1034, 364] width 574 height 375
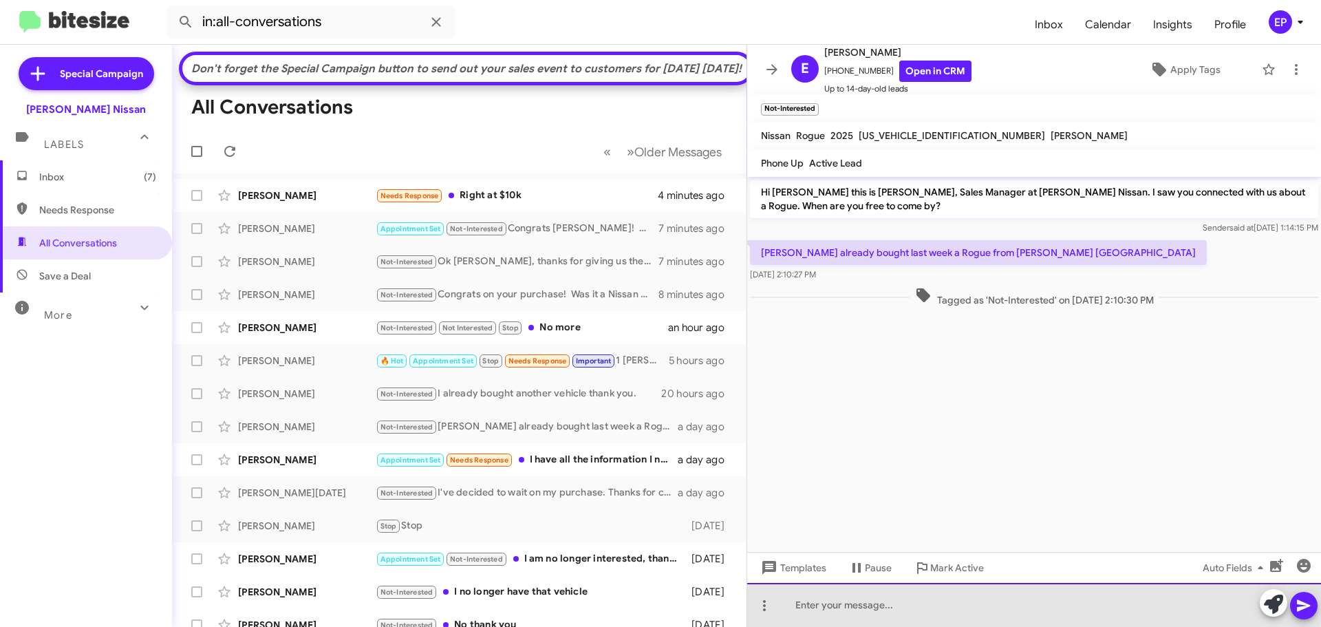
click at [871, 599] on div at bounding box center [1034, 605] width 574 height 44
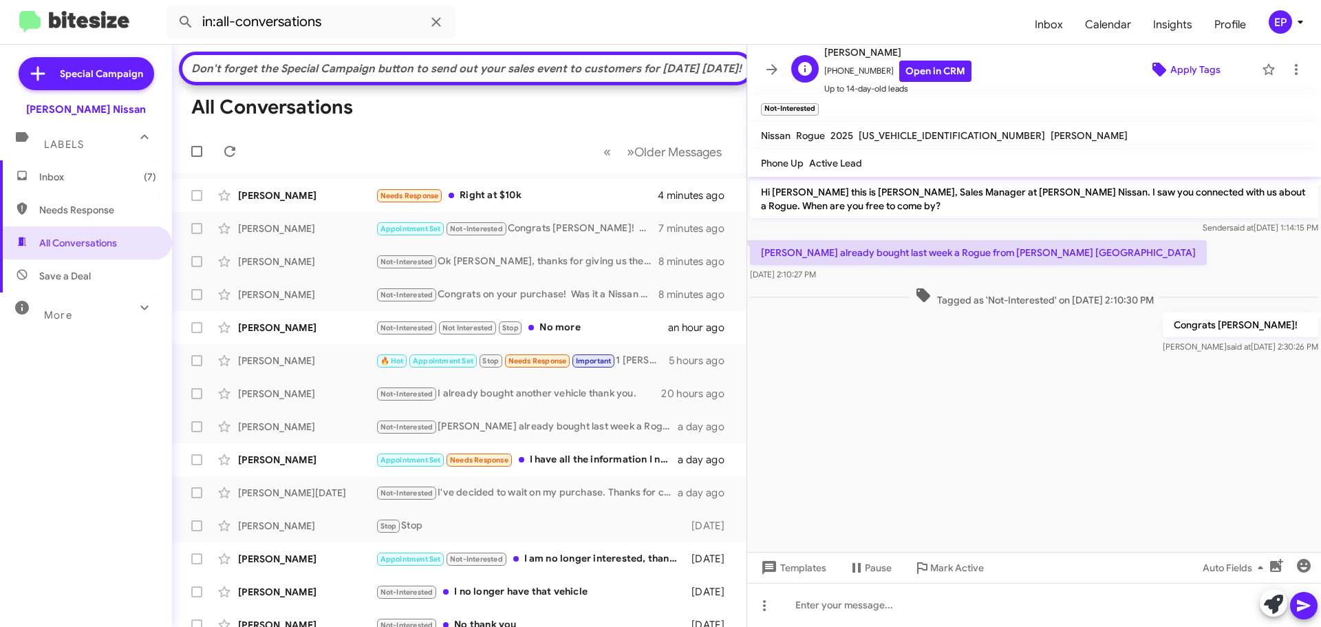
click at [1170, 68] on span "Apply Tags" at bounding box center [1195, 69] width 50 height 25
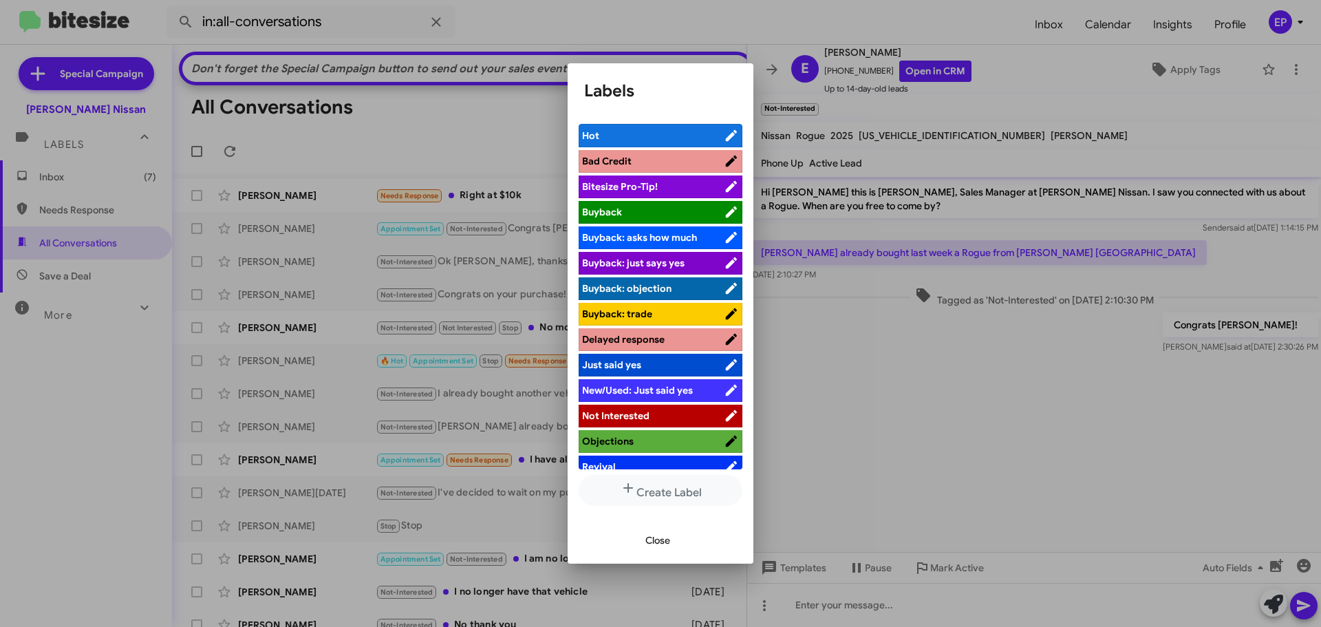
click at [629, 416] on span "Not Interested" at bounding box center [615, 415] width 67 height 12
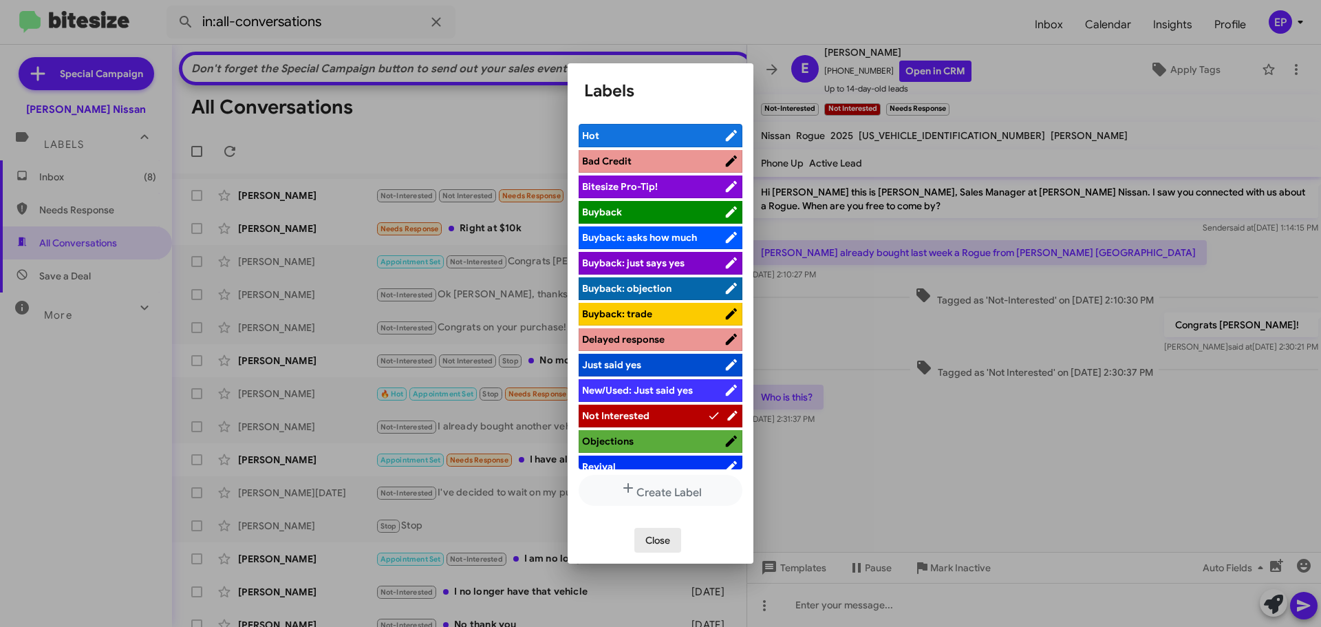
click at [661, 539] on span "Close" at bounding box center [657, 540] width 25 height 25
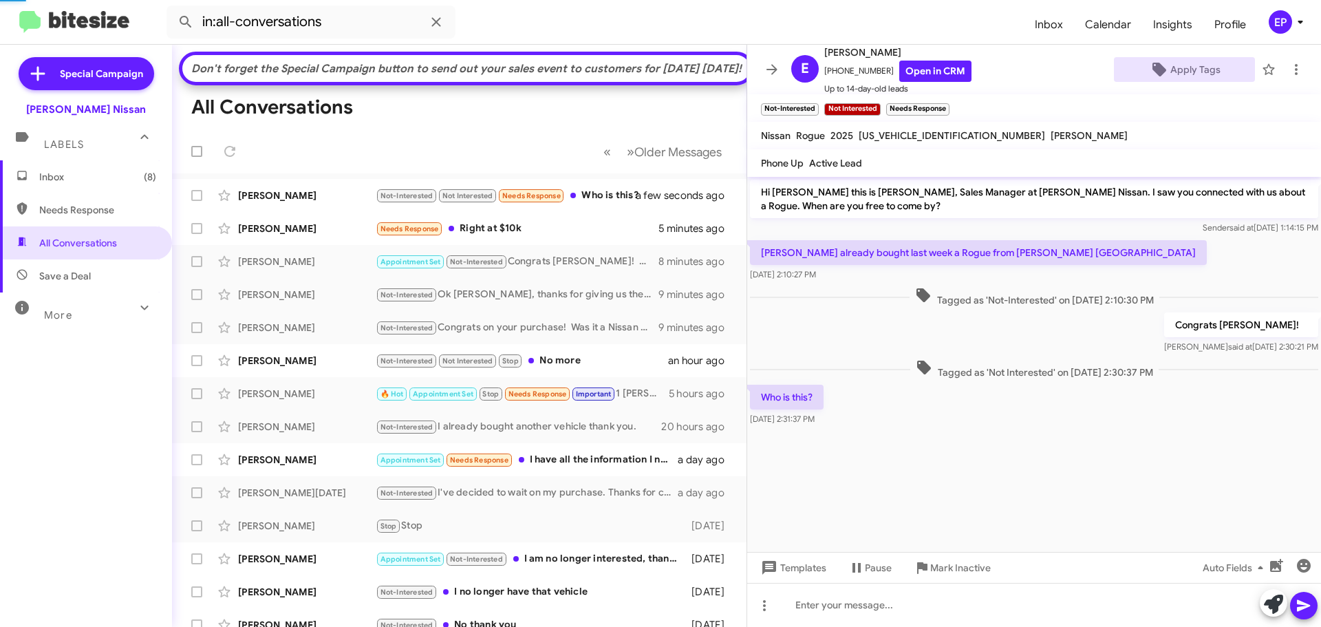
click at [1018, 446] on div at bounding box center [1034, 439] width 574 height 21
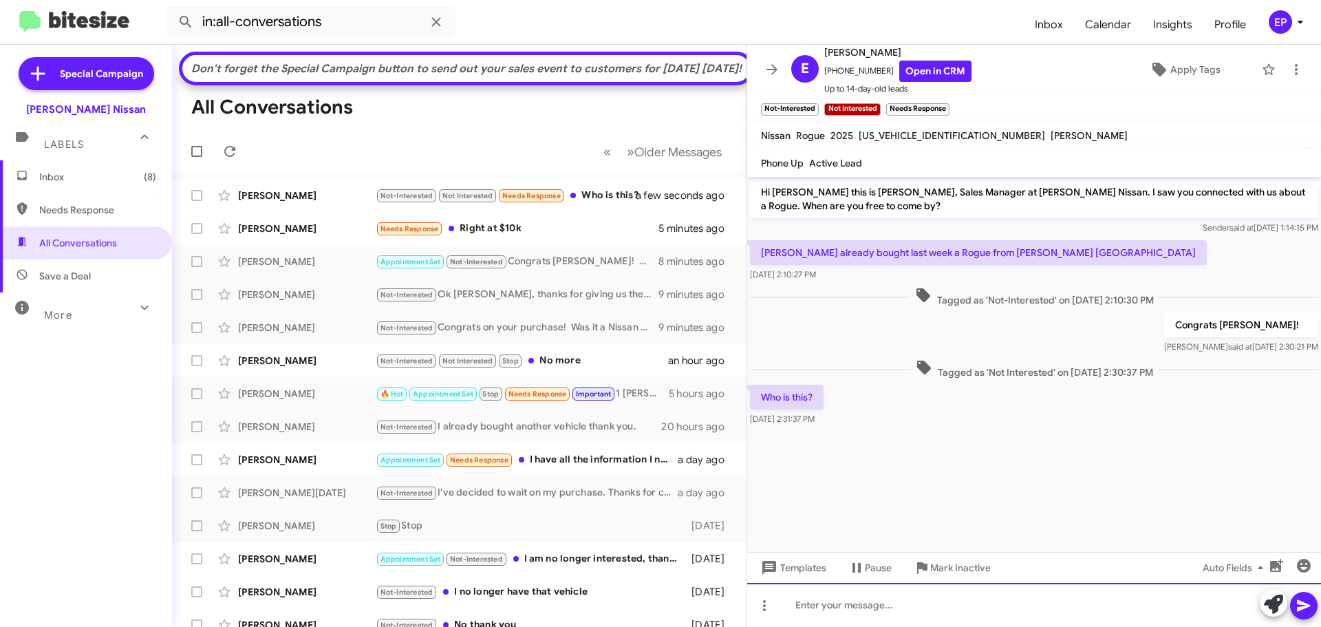
click at [944, 611] on div at bounding box center [1034, 605] width 574 height 44
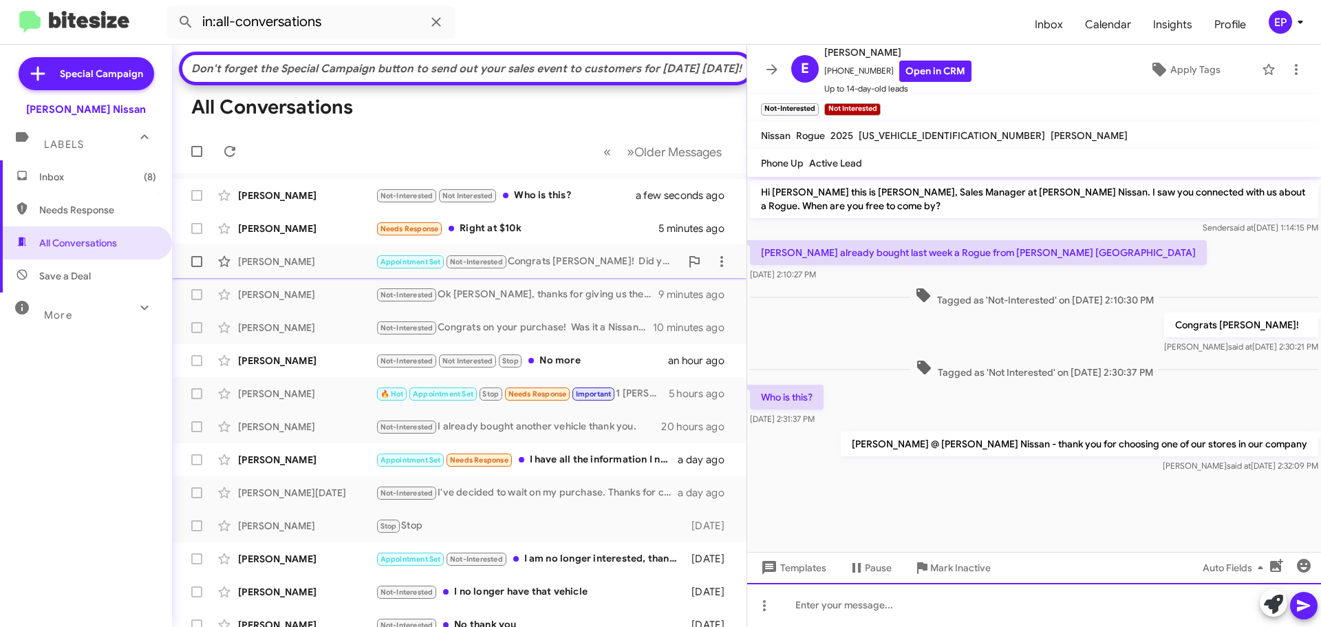
scroll to position [69, 0]
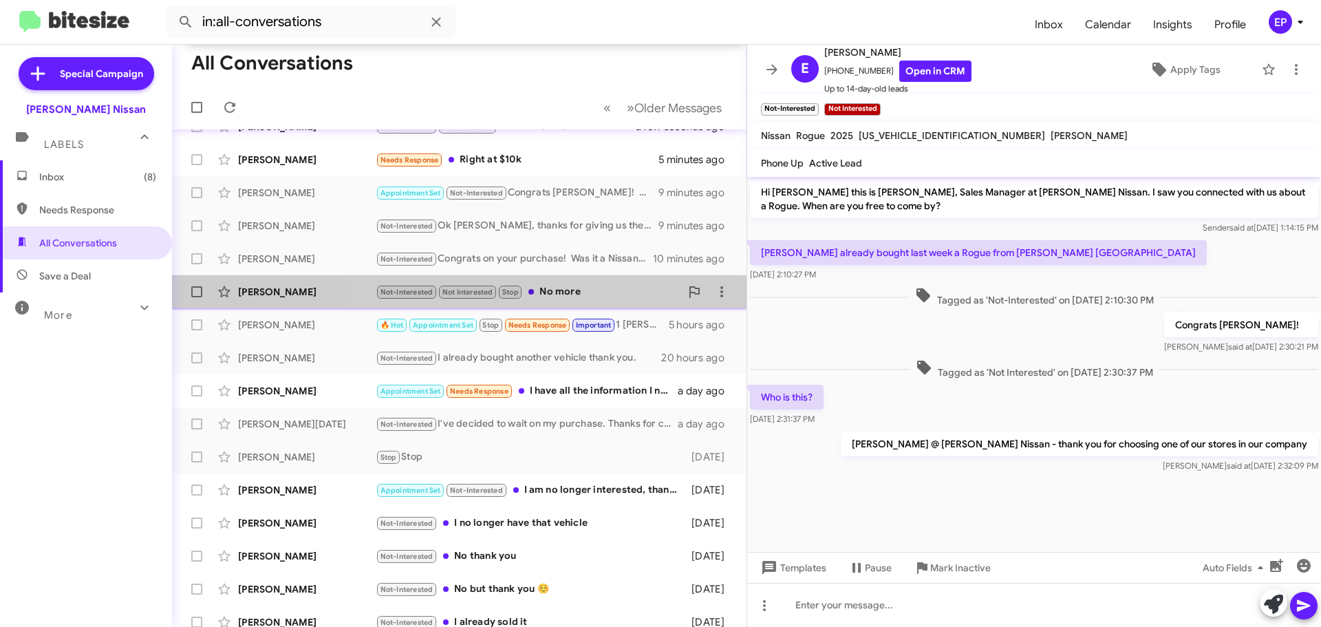
click at [559, 300] on div "Not-Interested Not Interested Stop No more" at bounding box center [528, 292] width 305 height 16
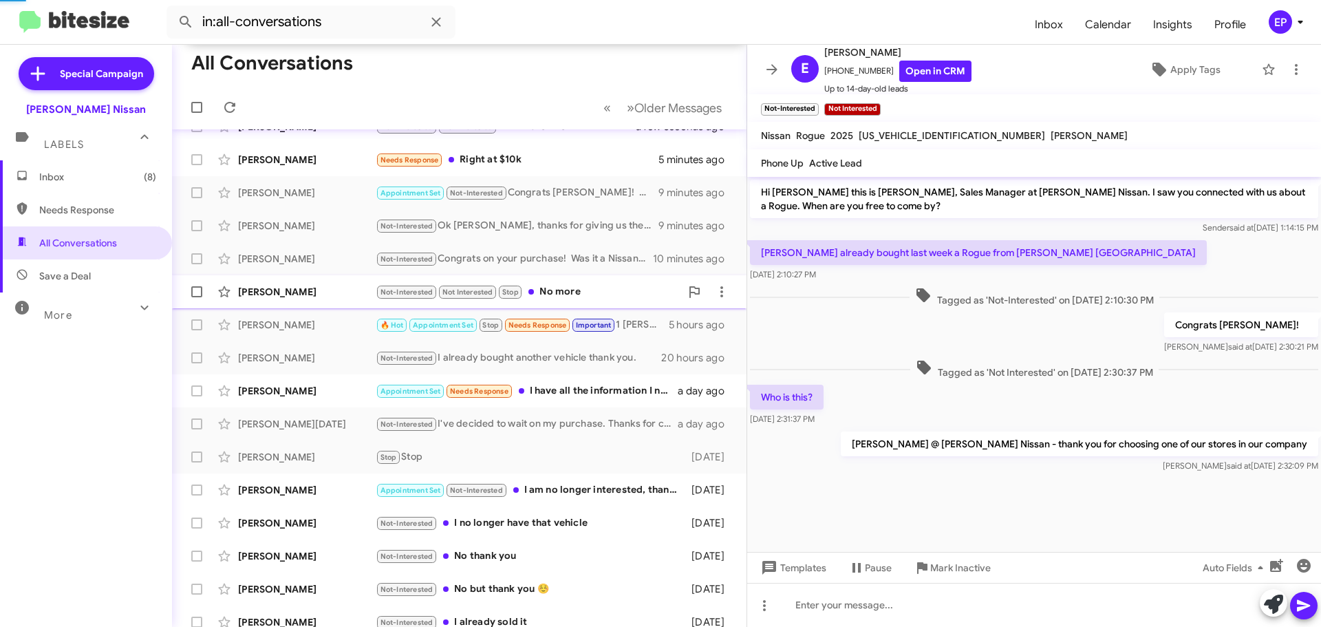
scroll to position [389, 0]
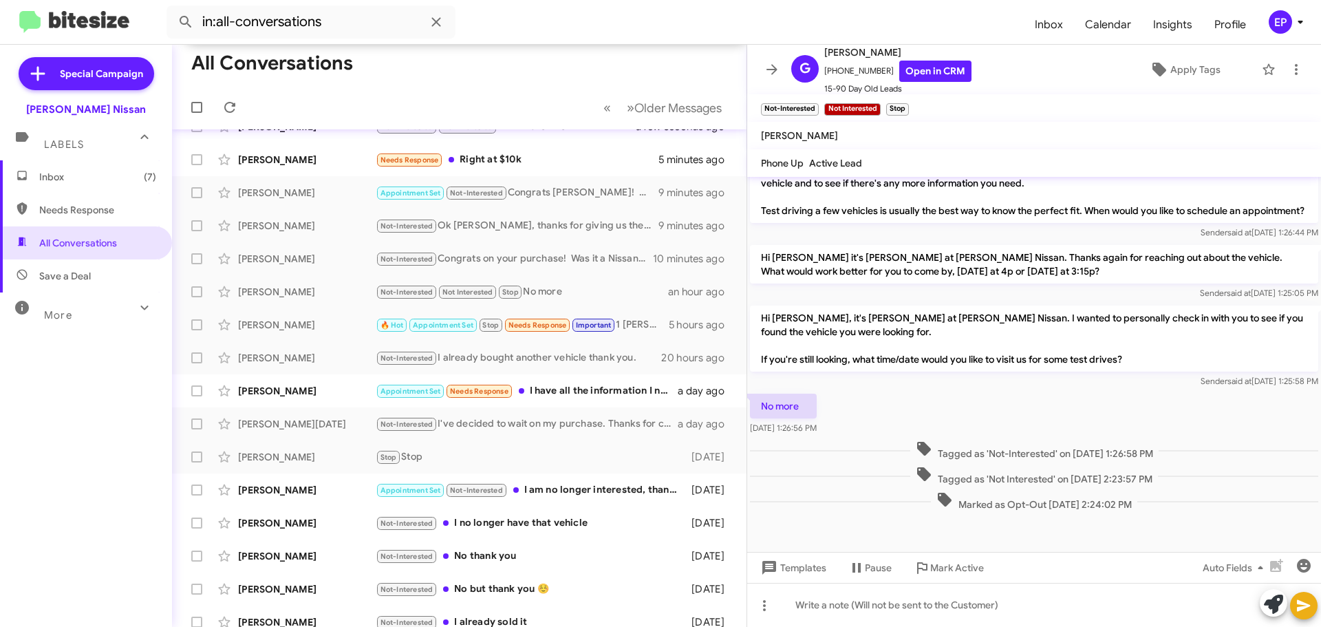
click at [996, 405] on div "No more [DATE] 1:26:56 PM" at bounding box center [1034, 414] width 574 height 47
click at [763, 74] on span at bounding box center [772, 69] width 28 height 17
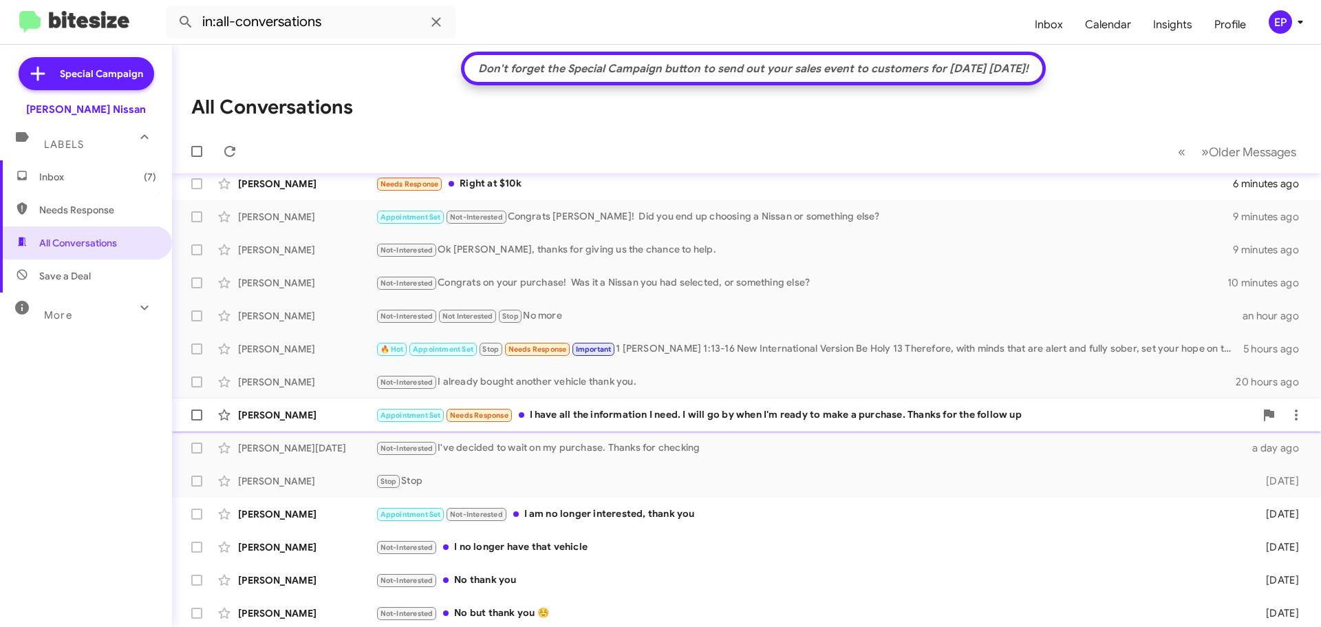
click at [616, 412] on div "Appointment Set Needs Response I have all the information I need. I will go by …" at bounding box center [815, 415] width 879 height 16
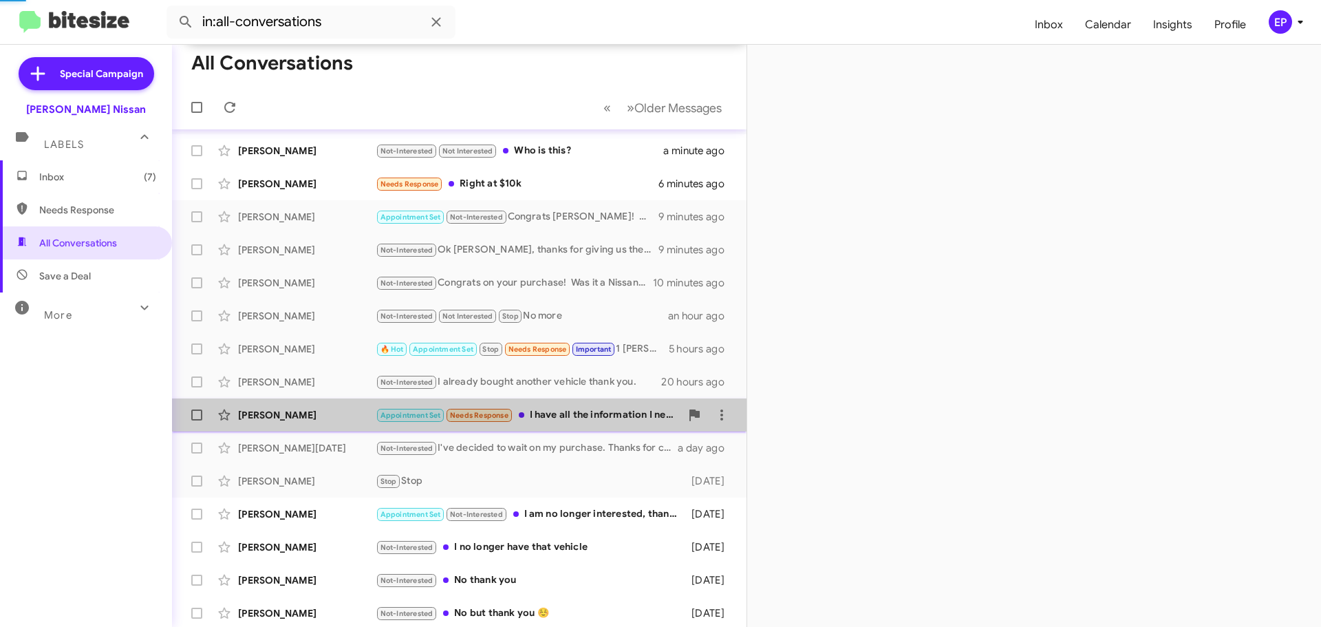
scroll to position [69, 0]
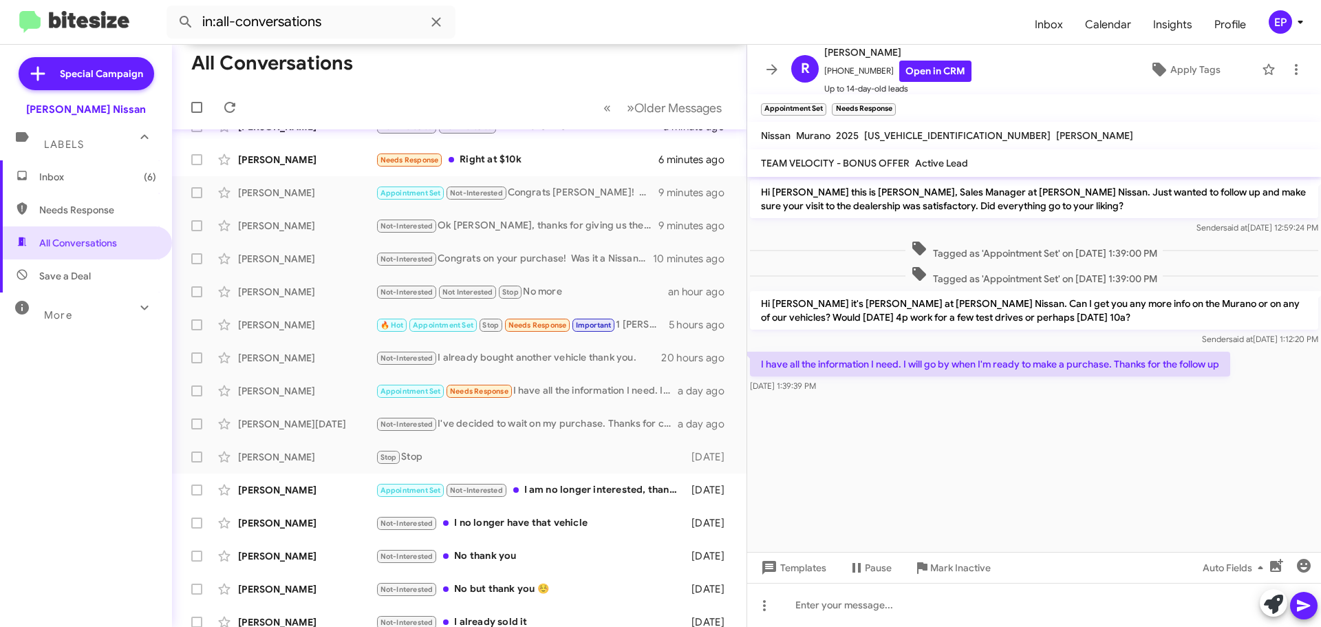
click at [948, 435] on cdk-virtual-scroll-viewport "Hi [PERSON_NAME] this is [PERSON_NAME], Sales Manager at [PERSON_NAME] Nissan. …" at bounding box center [1034, 364] width 574 height 375
click at [1002, 522] on cdk-virtual-scroll-viewport "Hi [PERSON_NAME] this is [PERSON_NAME], Sales Manager at [PERSON_NAME] Nissan. …" at bounding box center [1034, 364] width 574 height 375
click at [1270, 606] on icon at bounding box center [1273, 603] width 19 height 19
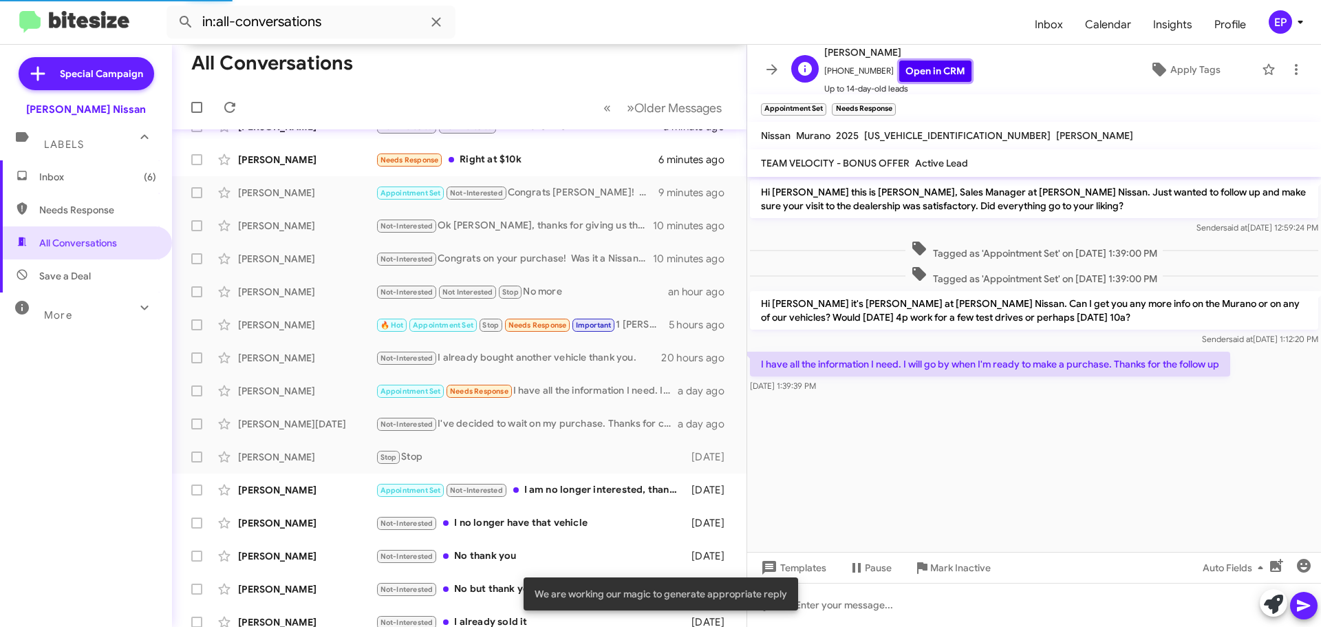
click at [934, 69] on link "Open in CRM" at bounding box center [935, 71] width 72 height 21
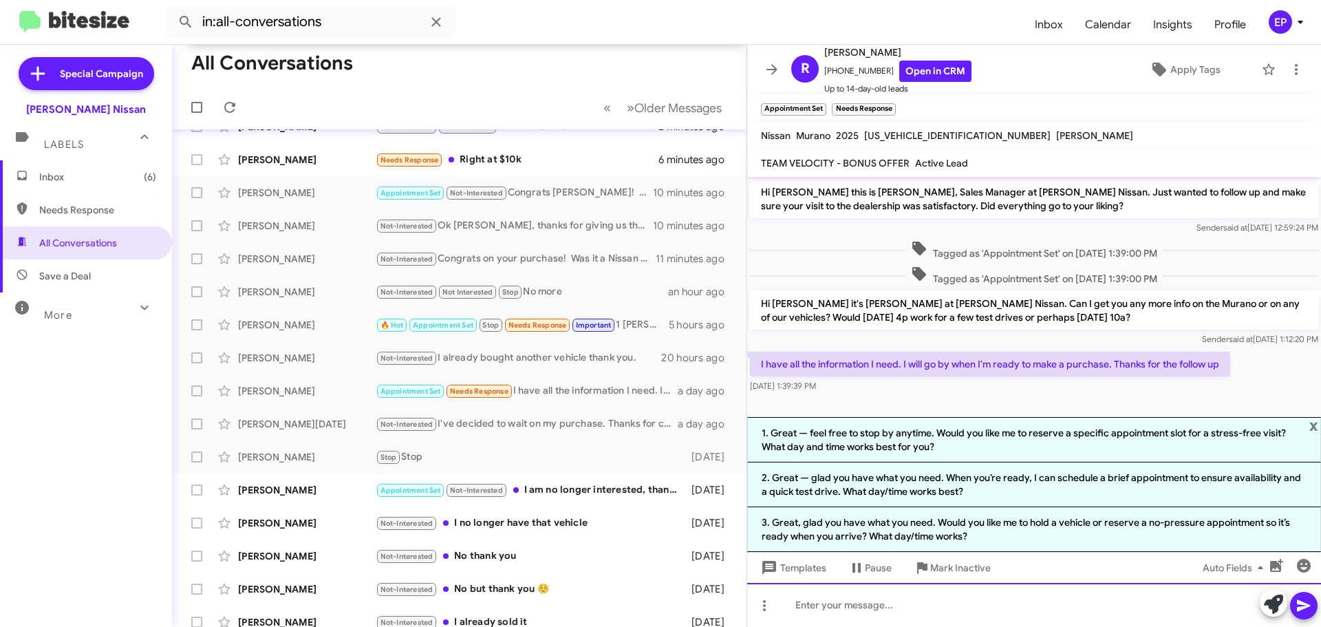
click at [969, 616] on div at bounding box center [1034, 605] width 574 height 44
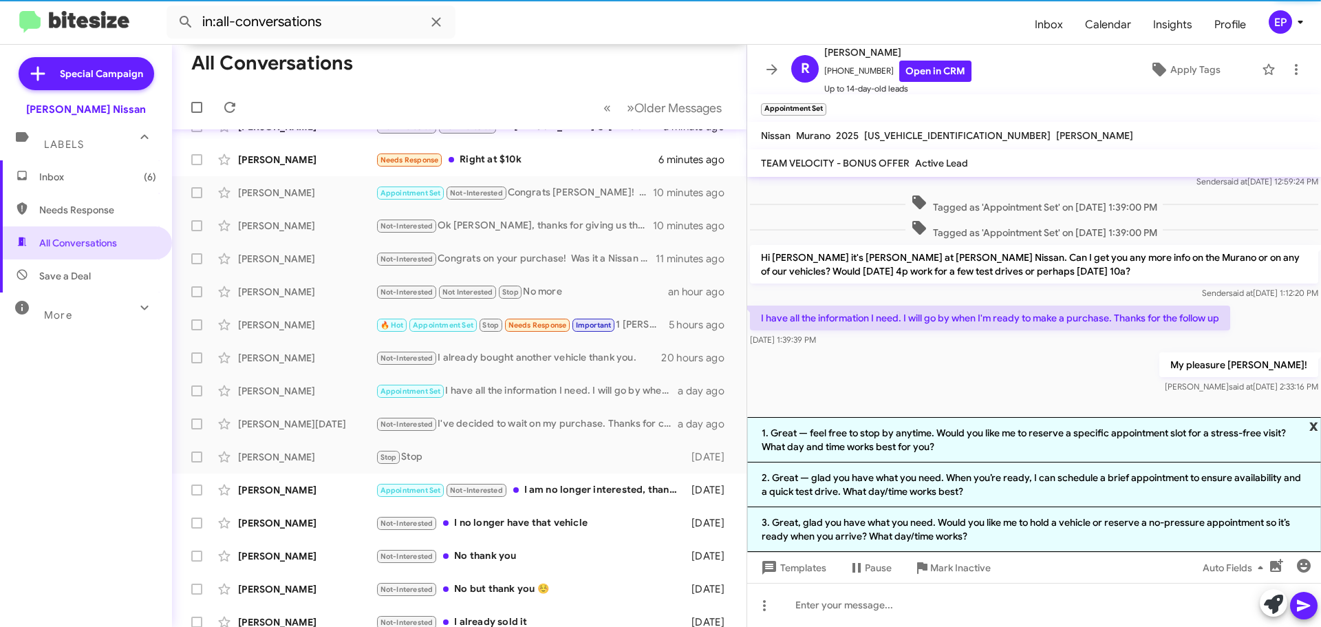
click at [1316, 425] on span "x" at bounding box center [1313, 425] width 9 height 17
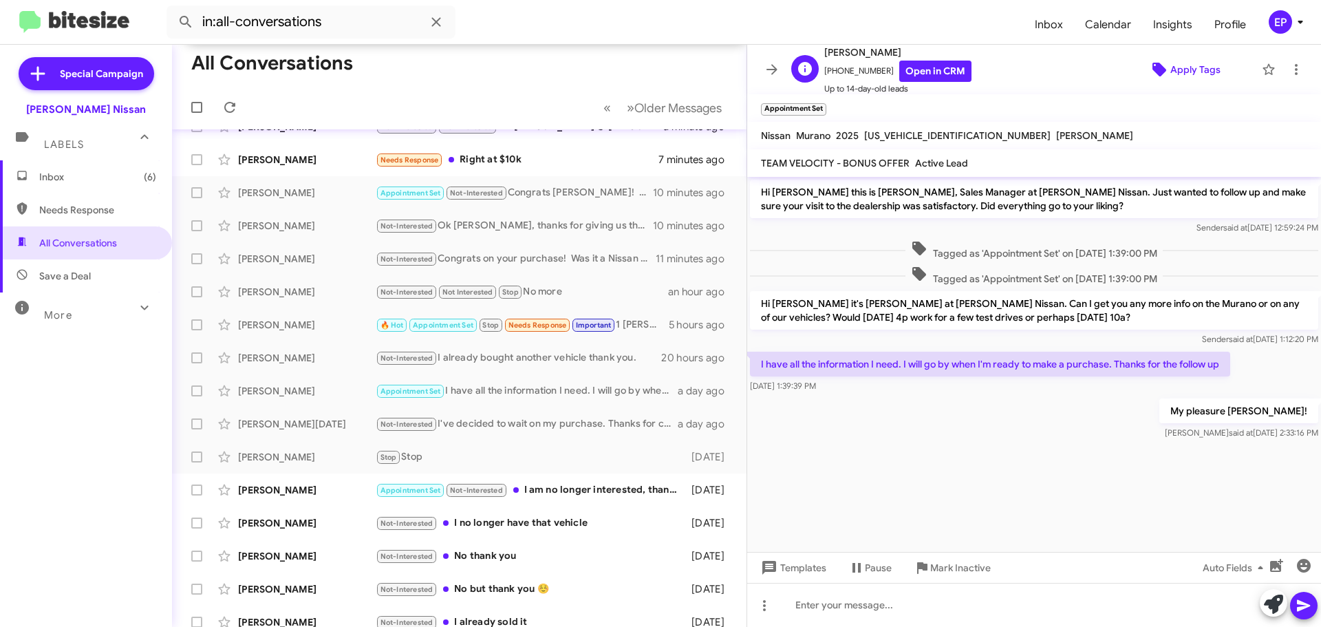
click at [1173, 72] on span "Apply Tags" at bounding box center [1195, 69] width 50 height 25
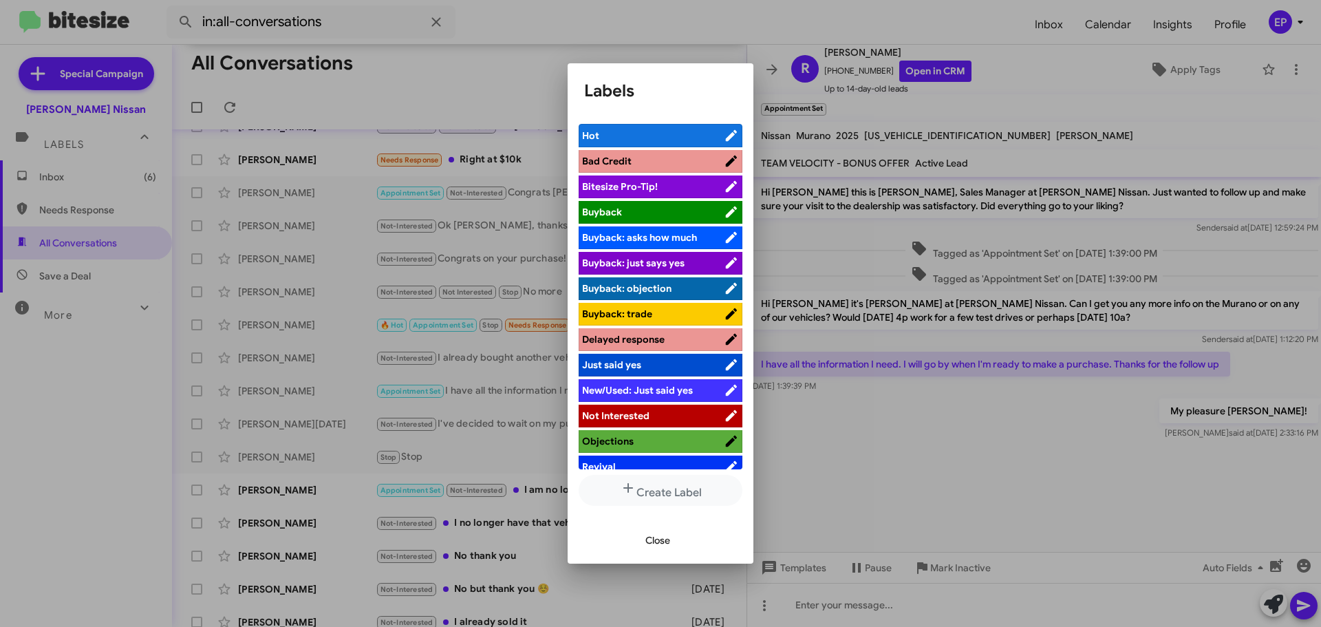
click at [632, 411] on span "Not Interested" at bounding box center [615, 415] width 67 height 12
click at [654, 537] on span "Close" at bounding box center [657, 540] width 25 height 25
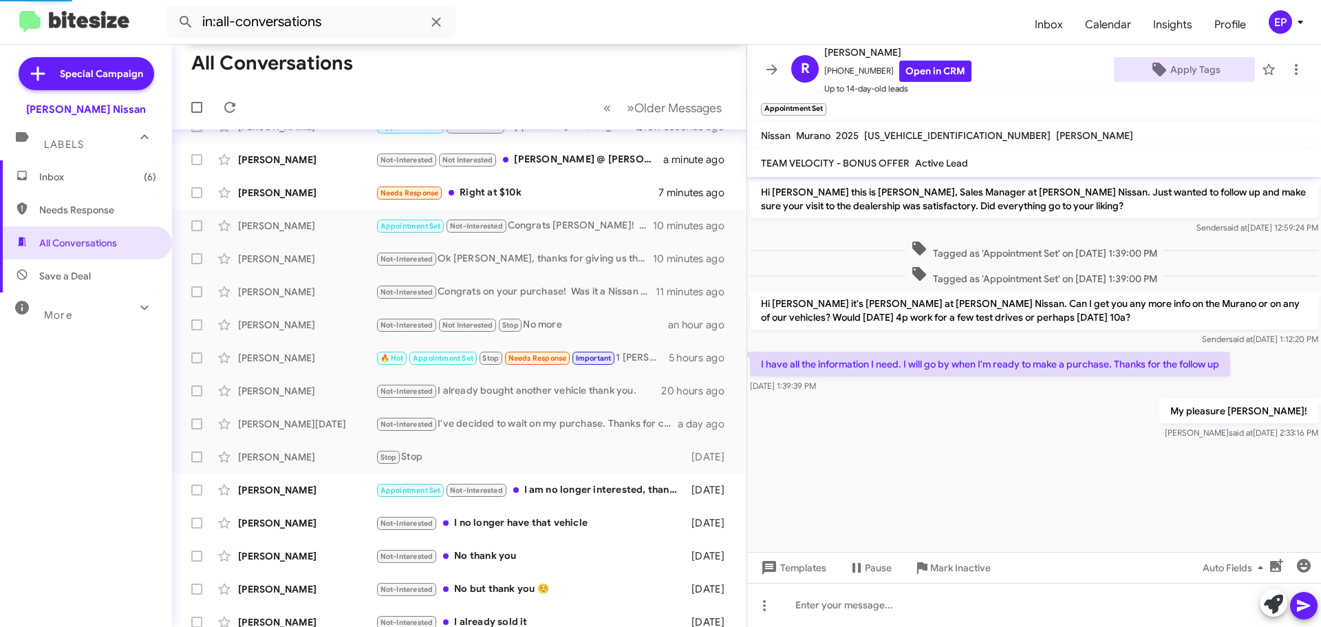
scroll to position [102, 0]
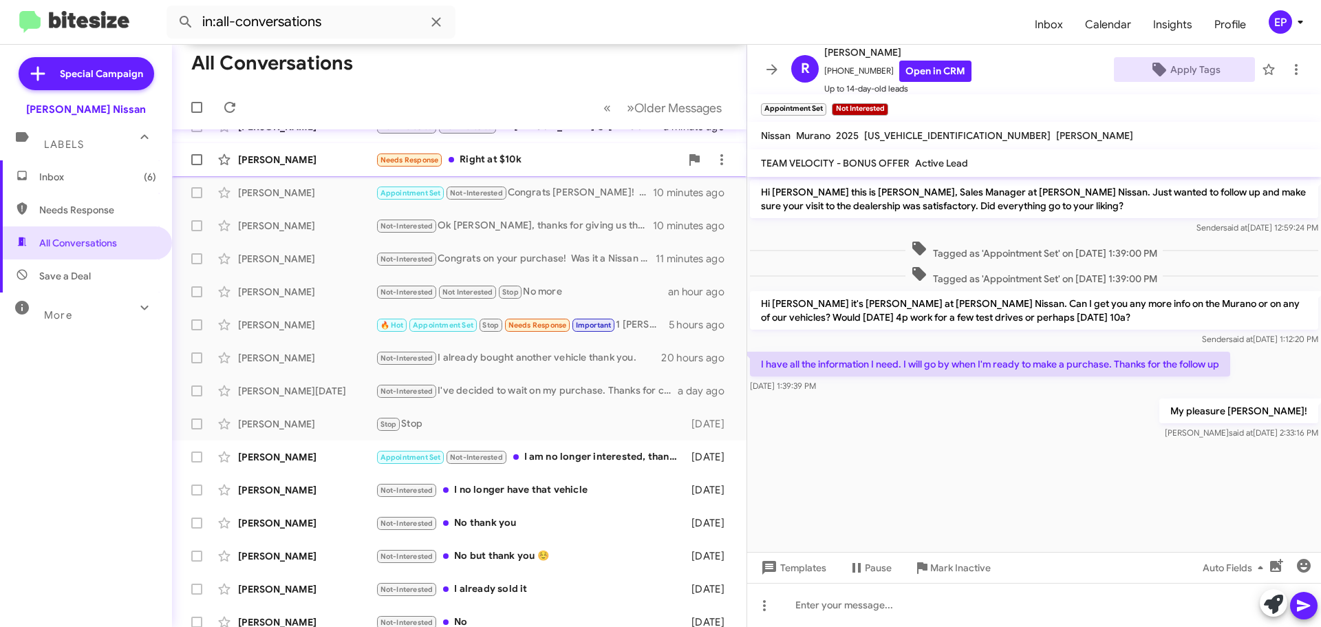
click at [515, 168] on div "Needs Response Right at $10k" at bounding box center [528, 160] width 305 height 16
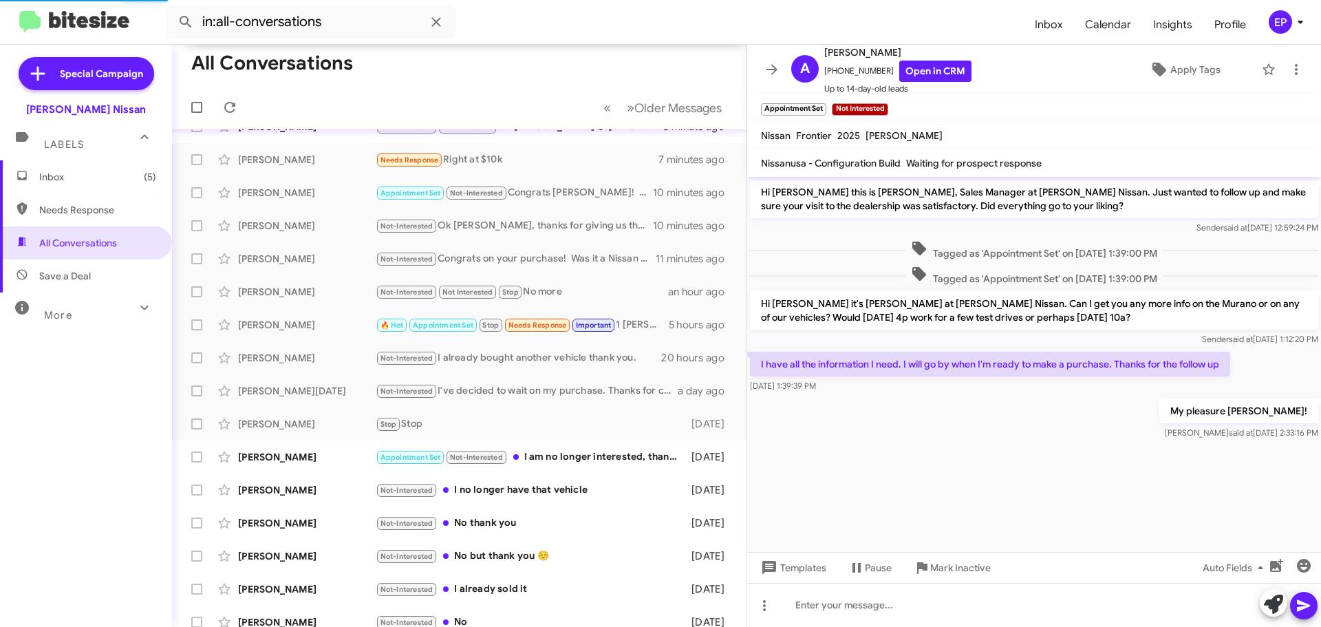
scroll to position [952, 0]
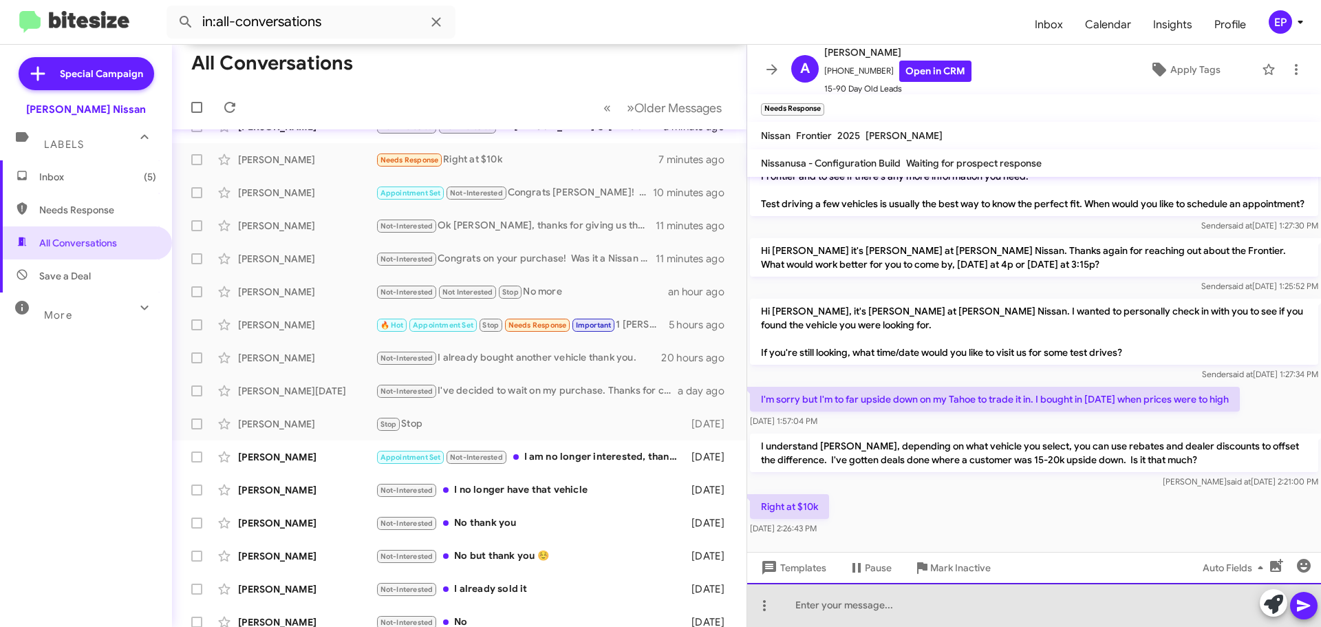
click at [873, 610] on div at bounding box center [1034, 605] width 574 height 44
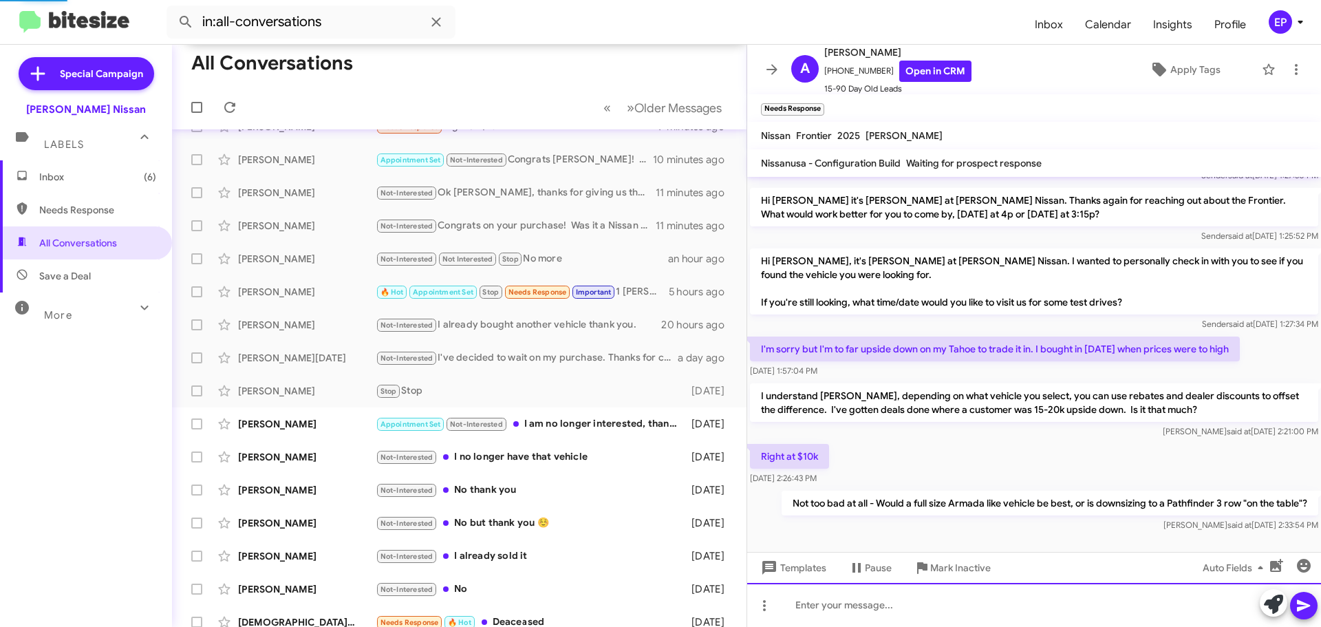
scroll to position [974, 0]
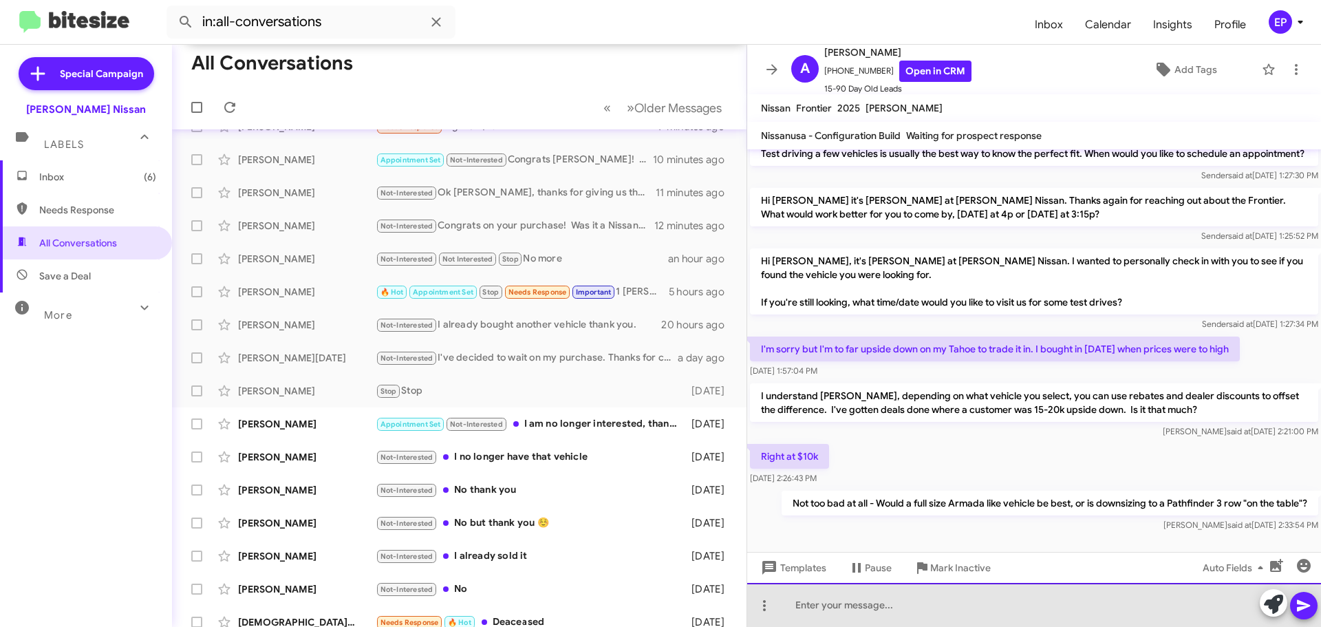
click at [898, 610] on div at bounding box center [1034, 605] width 574 height 44
drag, startPoint x: 923, startPoint y: 606, endPoint x: 789, endPoint y: 601, distance: 133.6
click at [789, 601] on div "2022 was great a terrible" at bounding box center [1034, 605] width 574 height 44
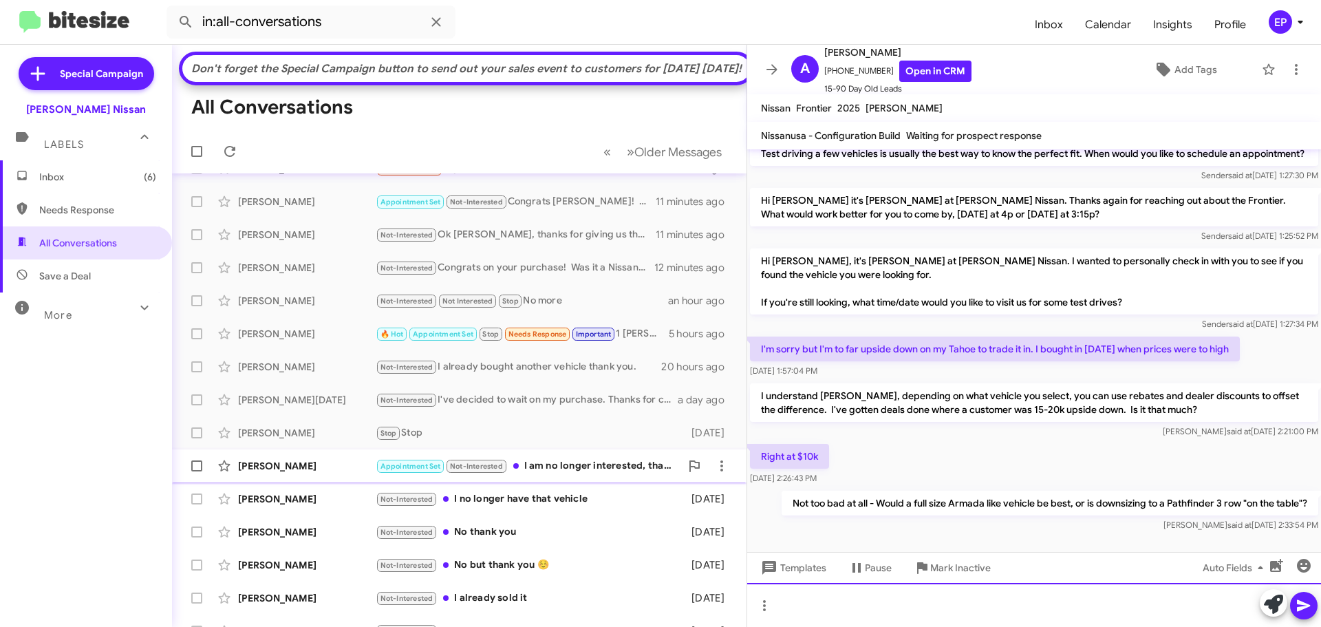
scroll to position [0, 0]
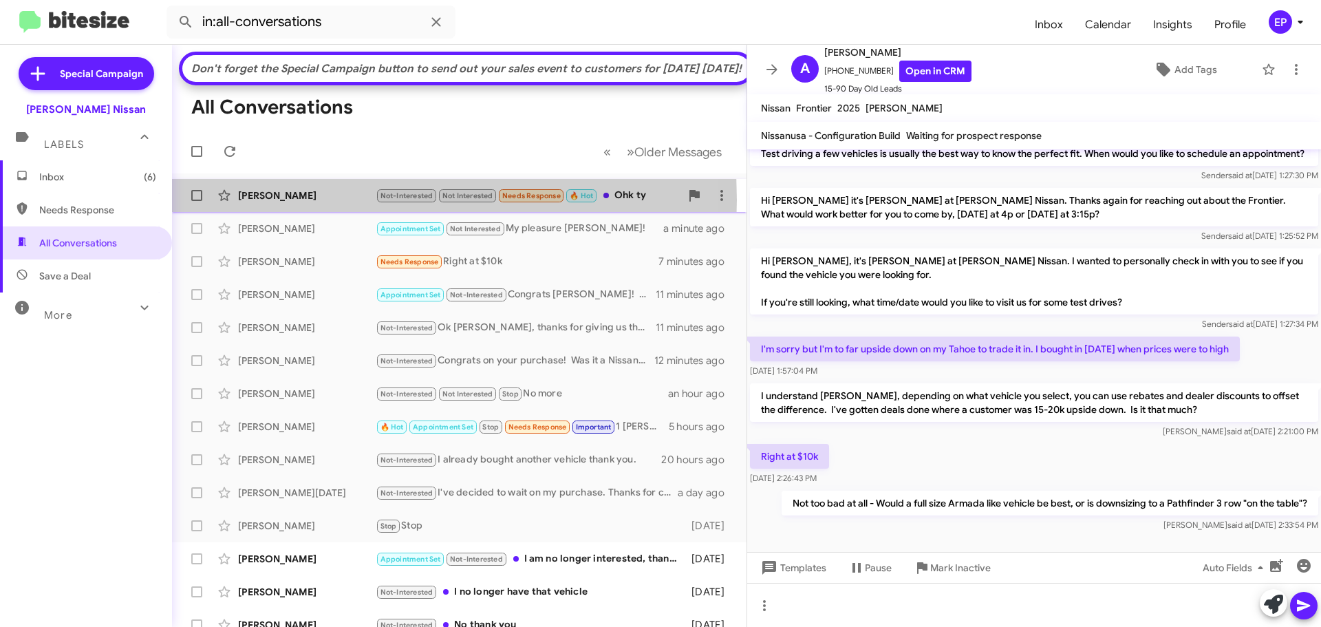
click at [290, 202] on div "[PERSON_NAME]" at bounding box center [307, 196] width 138 height 14
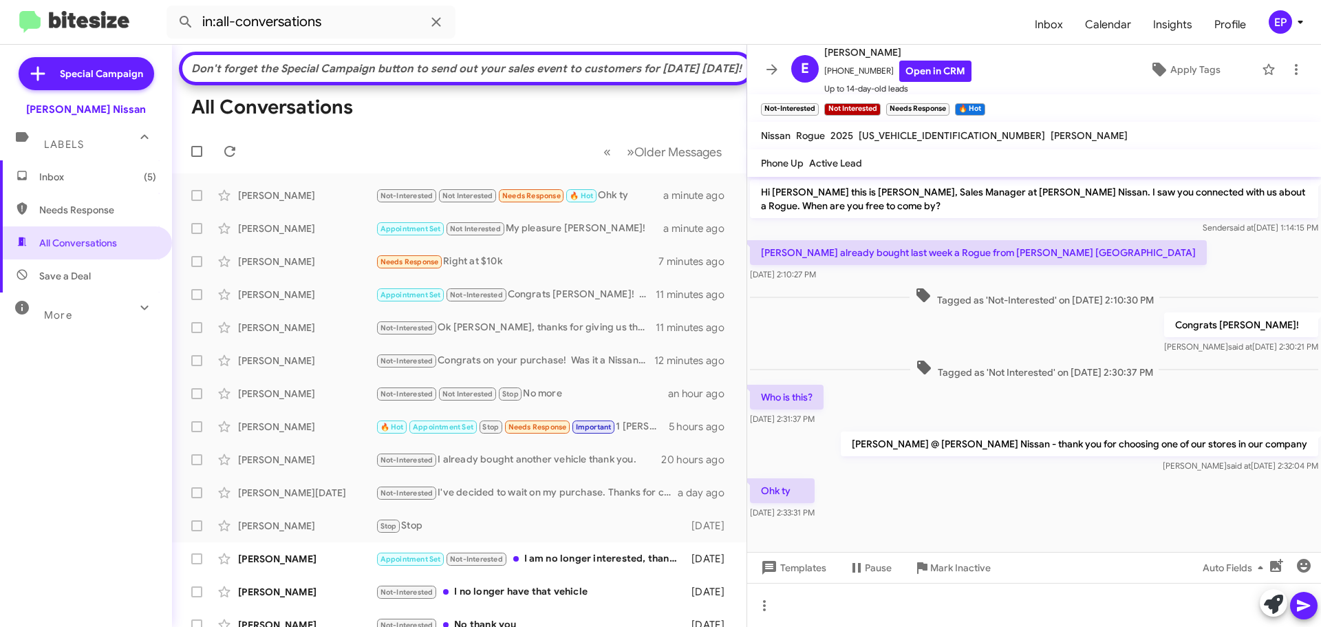
click at [987, 490] on div "Ohk ty [DATE] 2:33:31 PM" at bounding box center [1034, 498] width 574 height 47
click at [773, 67] on icon at bounding box center [771, 69] width 11 height 10
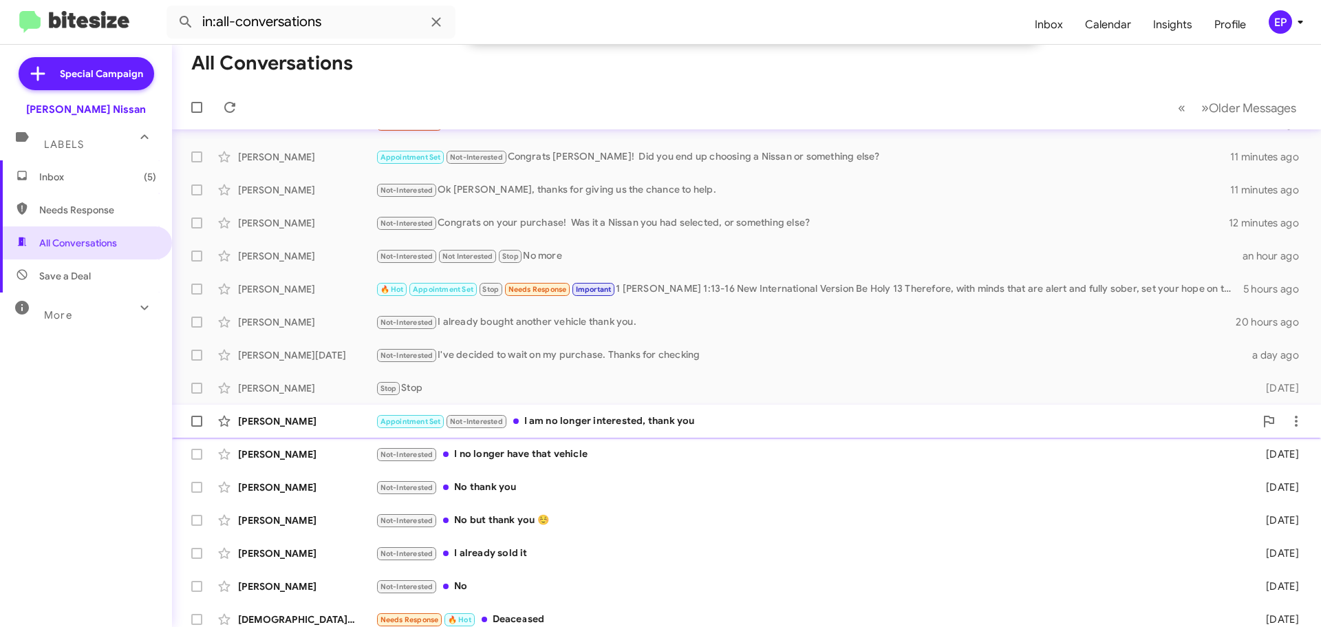
click at [581, 430] on div "[PERSON_NAME] Appointment Set Not-Interested I am no longer interested, thank y…" at bounding box center [746, 421] width 1127 height 28
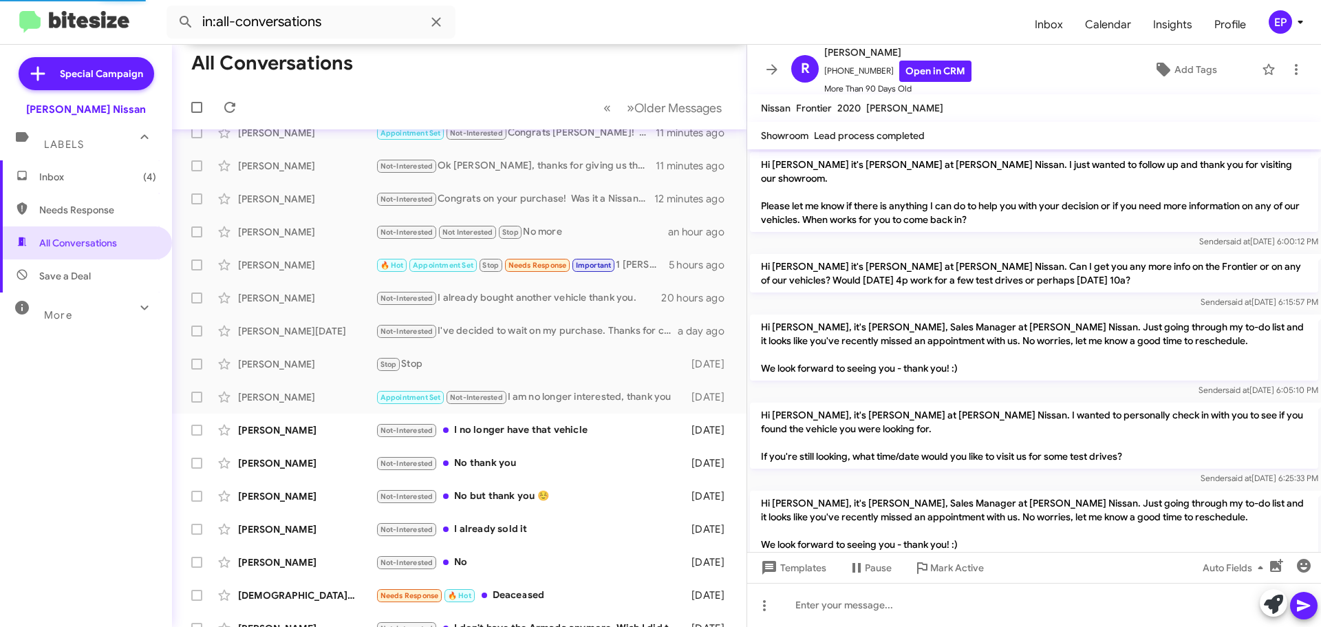
scroll to position [1310, 0]
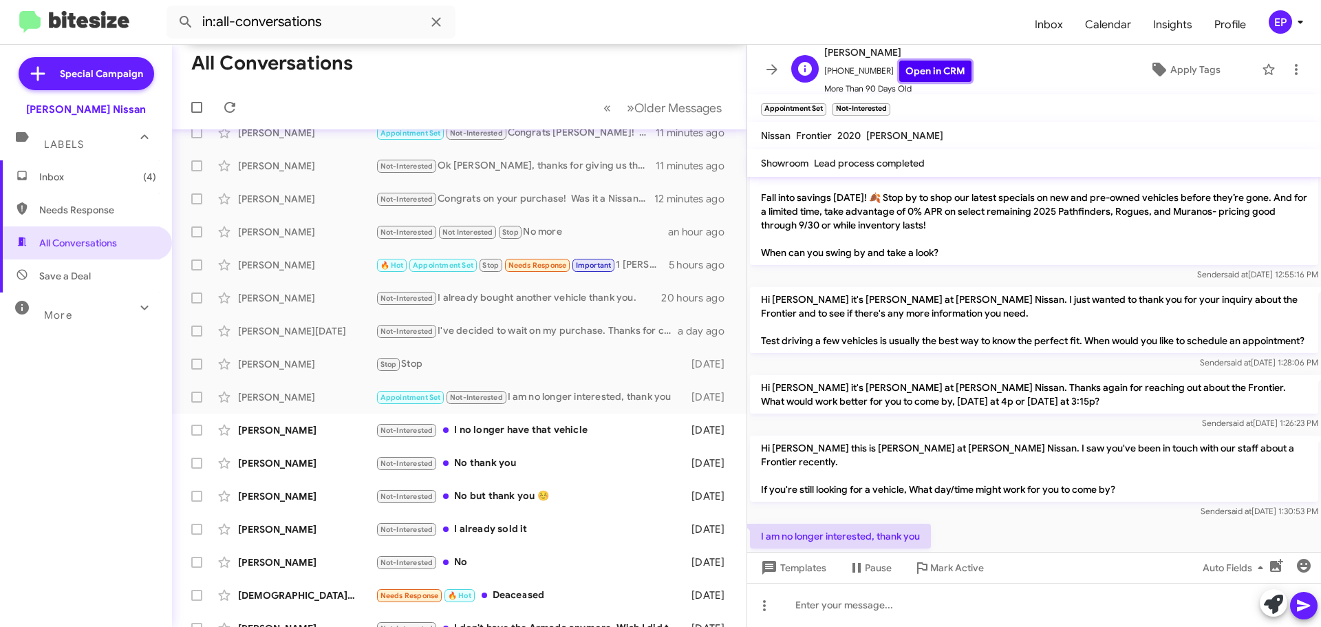
click at [947, 67] on link "Open in CRM" at bounding box center [935, 71] width 72 height 21
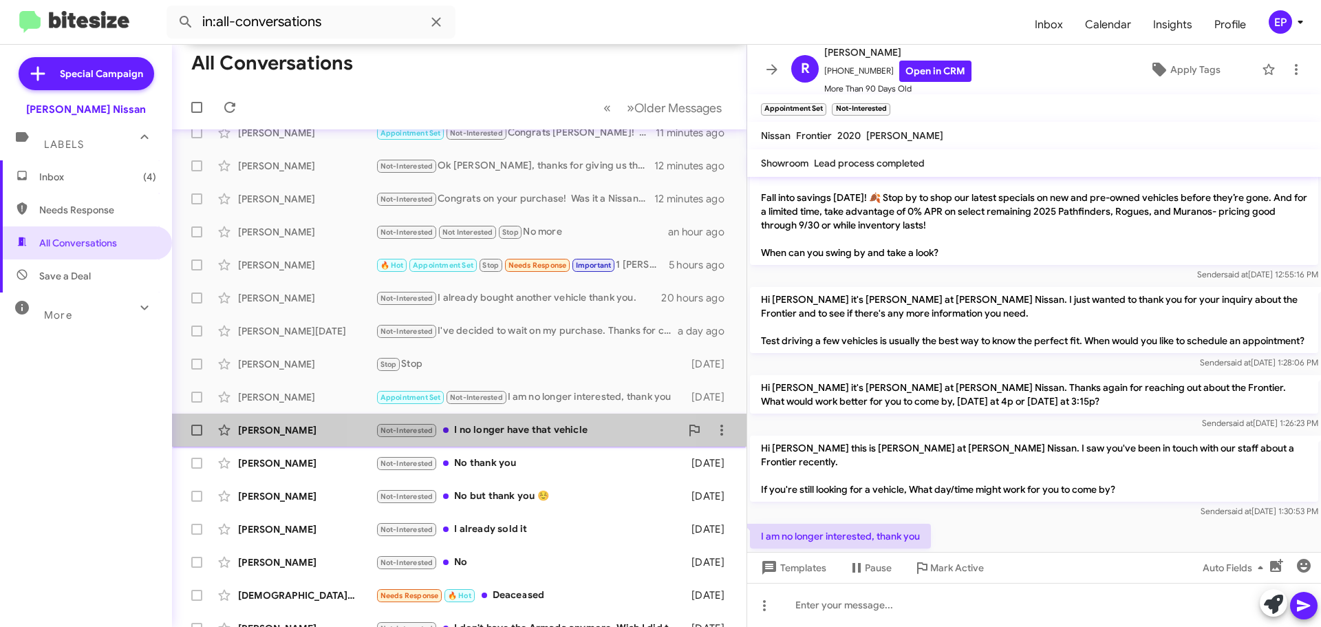
click at [530, 438] on div "Not-Interested I no longer have that vehicle" at bounding box center [528, 430] width 305 height 16
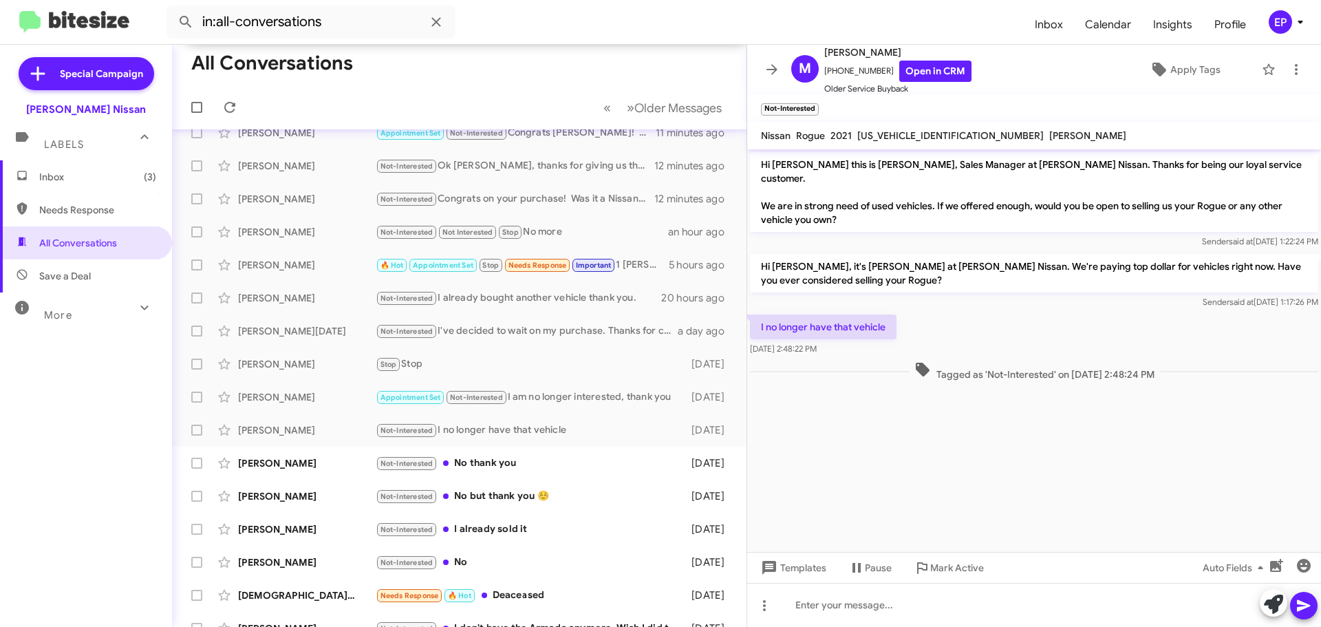
click at [1001, 459] on cdk-virtual-scroll-viewport "Hi [PERSON_NAME] this is [PERSON_NAME], Sales Manager at [PERSON_NAME] Nissan. …" at bounding box center [1034, 350] width 574 height 403
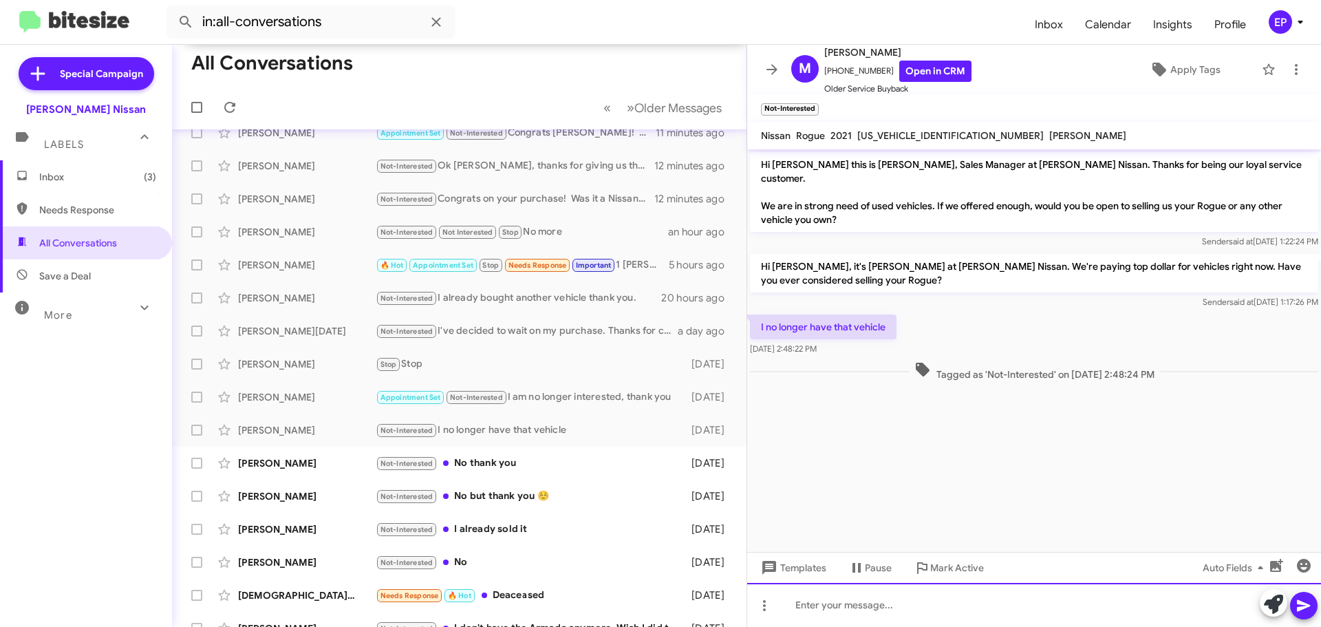
click at [916, 607] on div at bounding box center [1034, 605] width 574 height 44
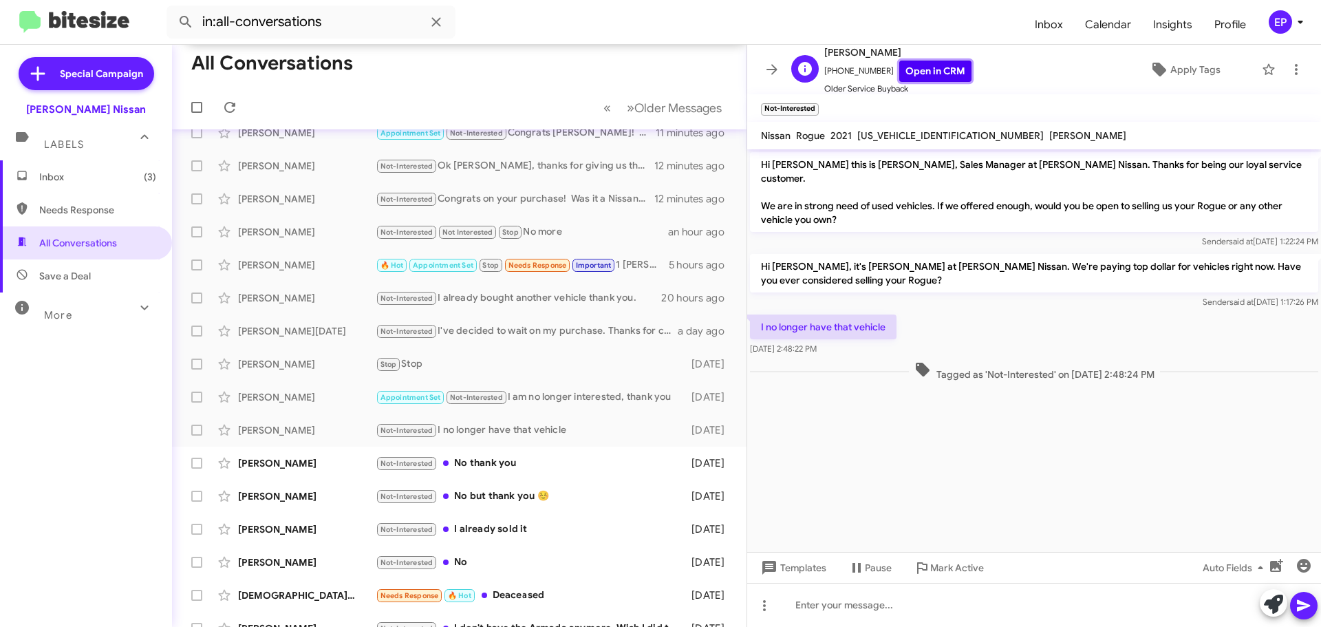
click at [940, 75] on link "Open in CRM" at bounding box center [935, 71] width 72 height 21
click at [1270, 603] on icon at bounding box center [1273, 603] width 19 height 19
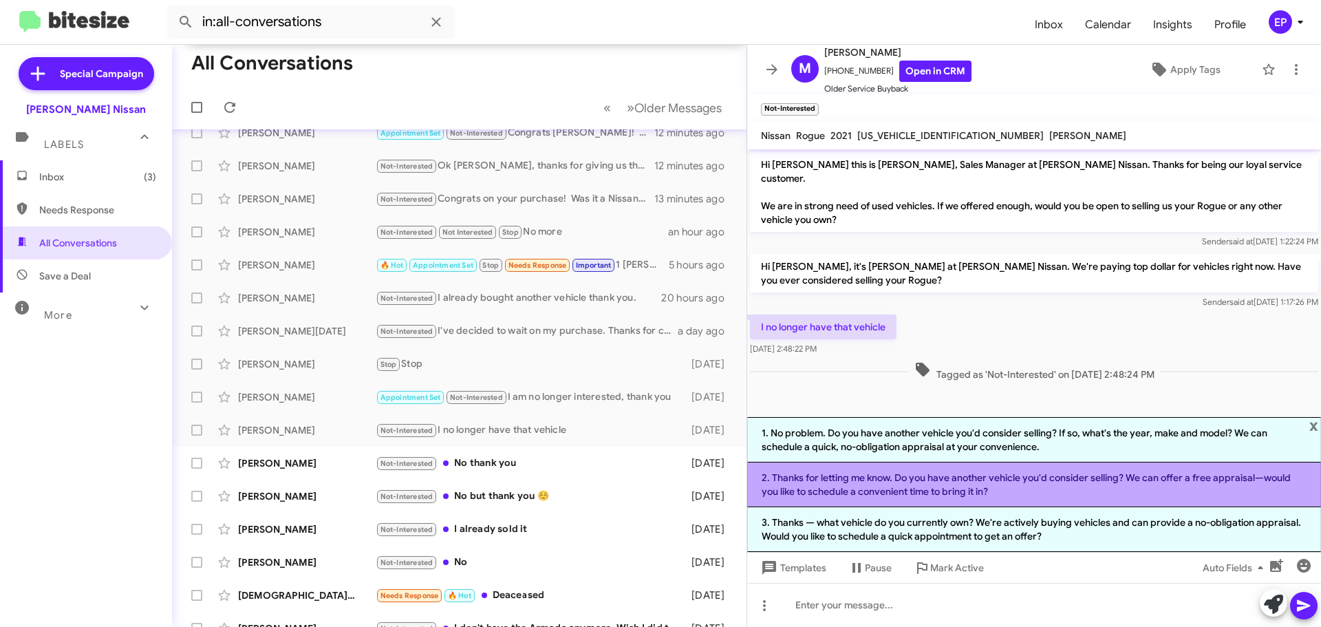
click at [992, 494] on li "2. Thanks for letting me know. Do you have another vehicle you'd consider selli…" at bounding box center [1034, 484] width 574 height 45
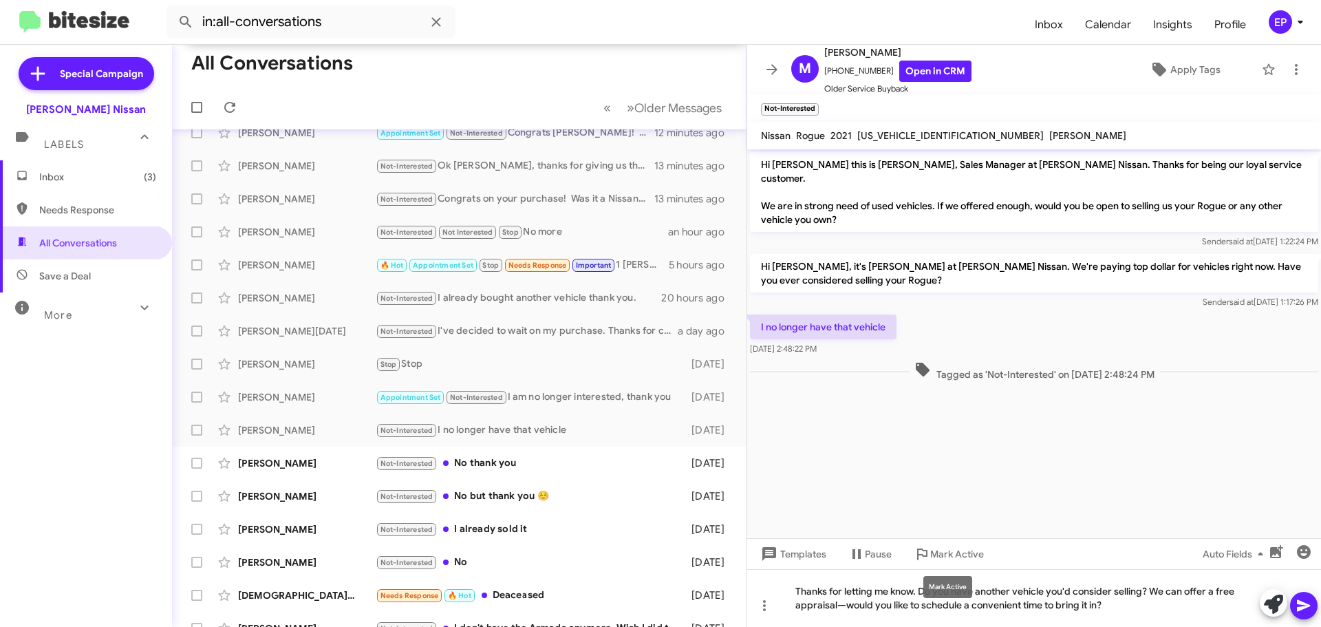
click at [922, 586] on mat-tooltip-component "Mark Active" at bounding box center [948, 586] width 68 height 41
click at [930, 600] on mat-tooltip-component "Mark Active" at bounding box center [948, 586] width 68 height 41
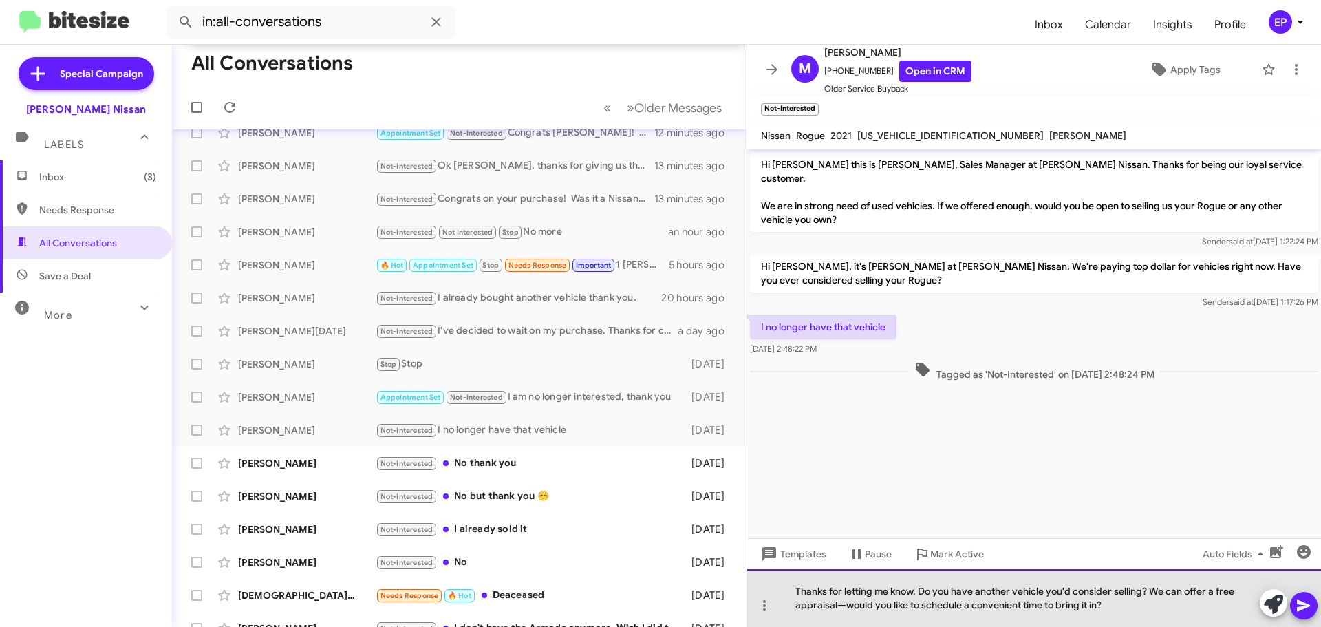
click at [907, 605] on div "Thanks for letting me know. Do you have another vehicle you'd consider selling?…" at bounding box center [1034, 598] width 574 height 58
drag, startPoint x: 919, startPoint y: 590, endPoint x: 1160, endPoint y: 656, distance: 250.4
click at [1160, 626] on html "in:all-conversations Inbox Calendar Insights Profile EP Special Campaign [PERSO…" at bounding box center [660, 313] width 1321 height 627
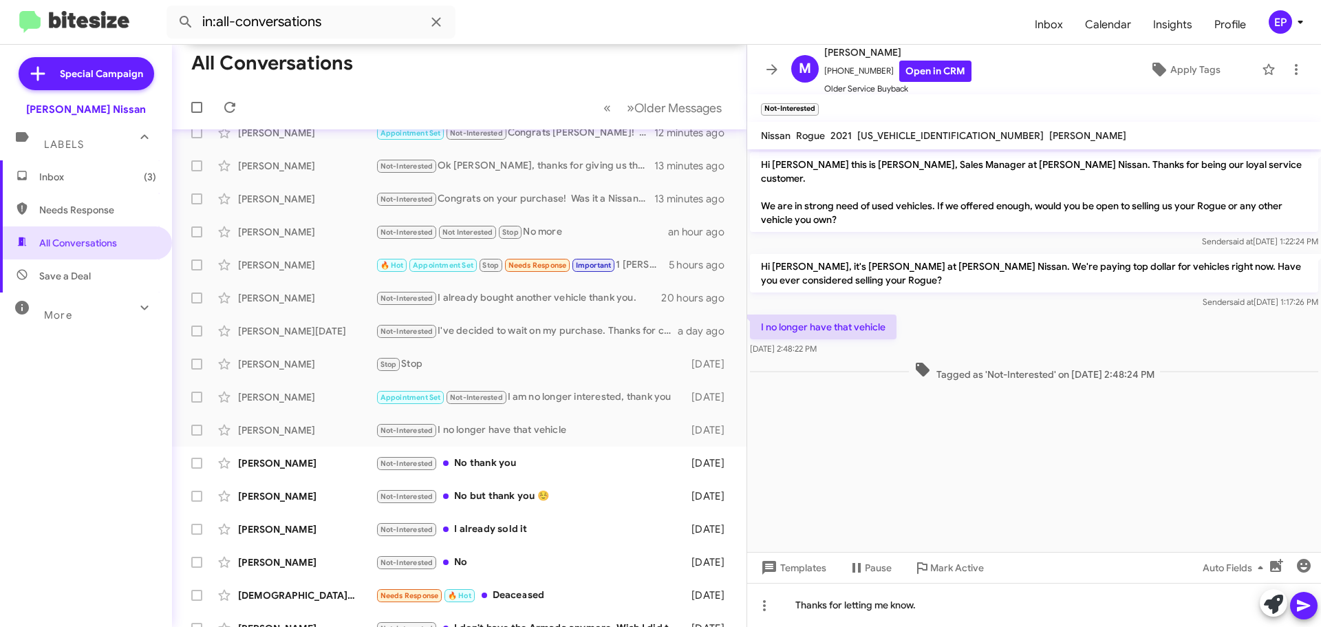
click at [1305, 603] on icon at bounding box center [1303, 606] width 13 height 12
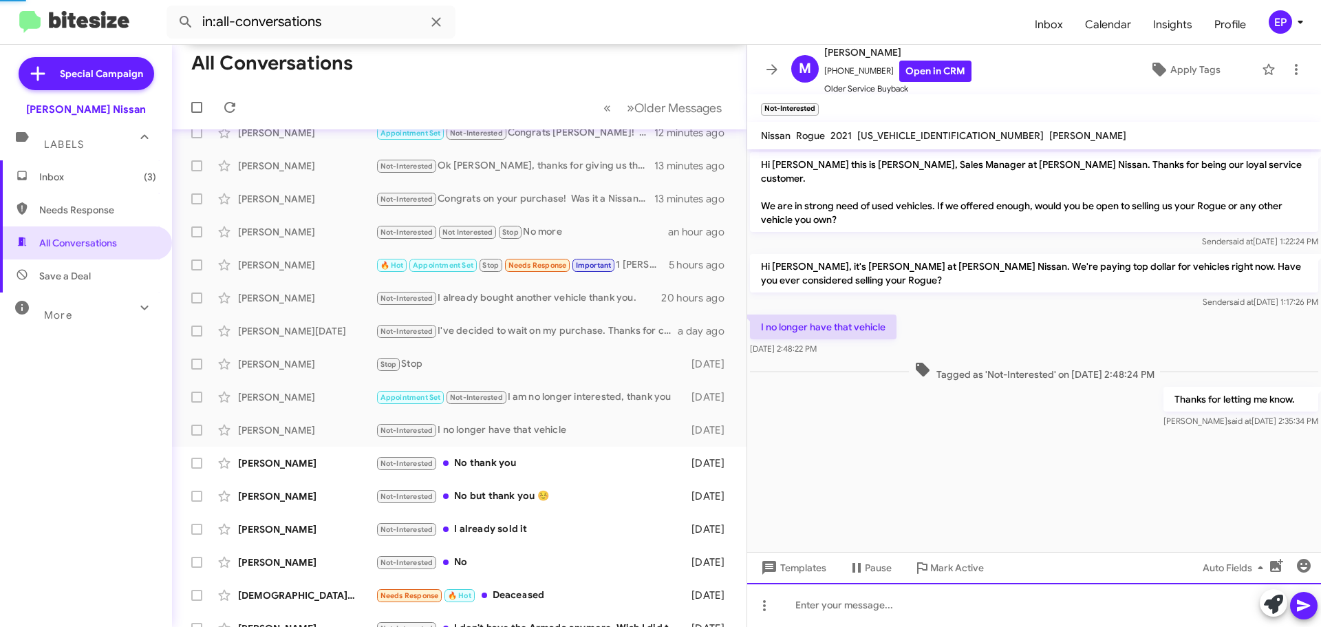
scroll to position [195, 0]
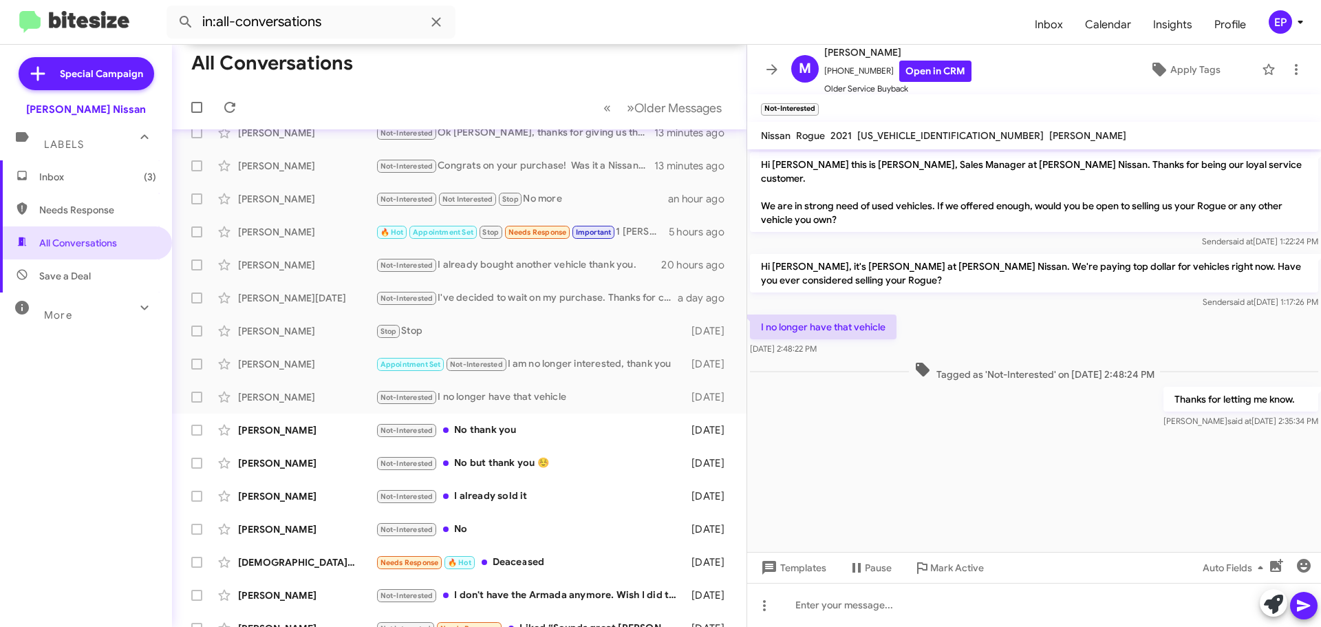
click at [875, 447] on cdk-virtual-scroll-viewport "Hi [PERSON_NAME] this is [PERSON_NAME], Sales Manager at [PERSON_NAME] Nissan. …" at bounding box center [1034, 350] width 574 height 403
click at [468, 438] on div "Not-Interested No thank you" at bounding box center [528, 430] width 305 height 16
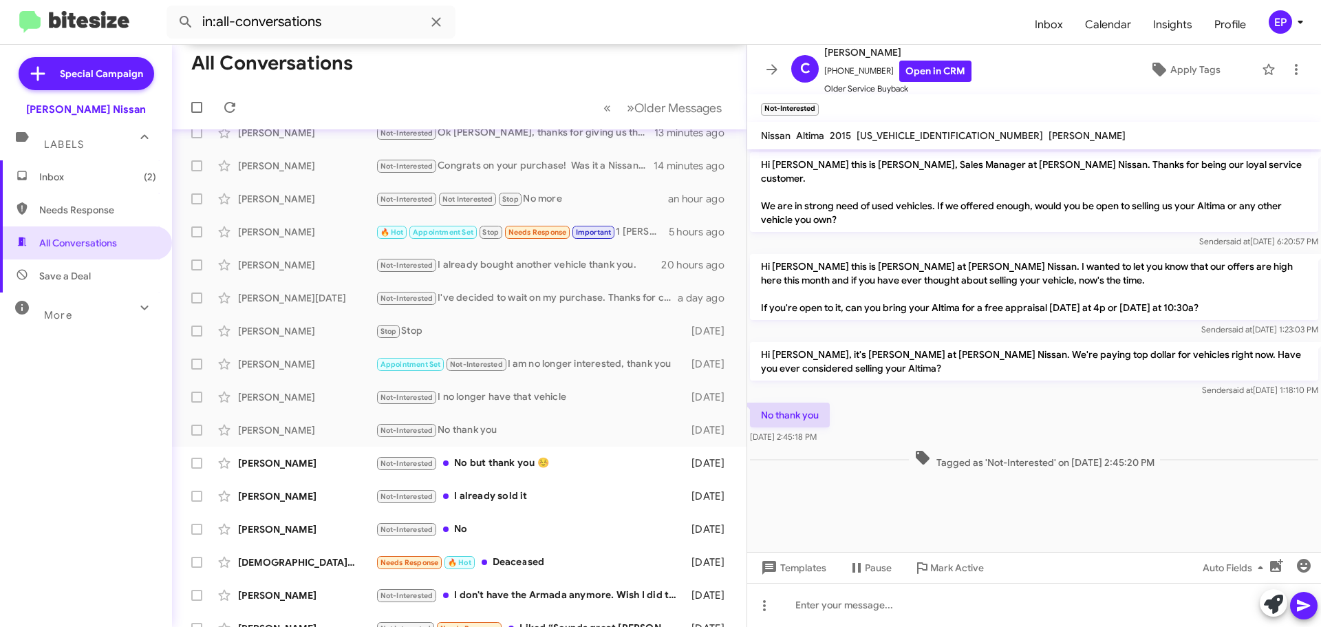
click at [941, 400] on div "No thank you [DATE] 2:45:18 PM" at bounding box center [1034, 423] width 574 height 47
click at [916, 69] on link "Open in CRM" at bounding box center [935, 71] width 72 height 21
click at [495, 476] on div "[PERSON_NAME] Not-Interested No but thank you ☺️ [DATE]" at bounding box center [459, 463] width 553 height 28
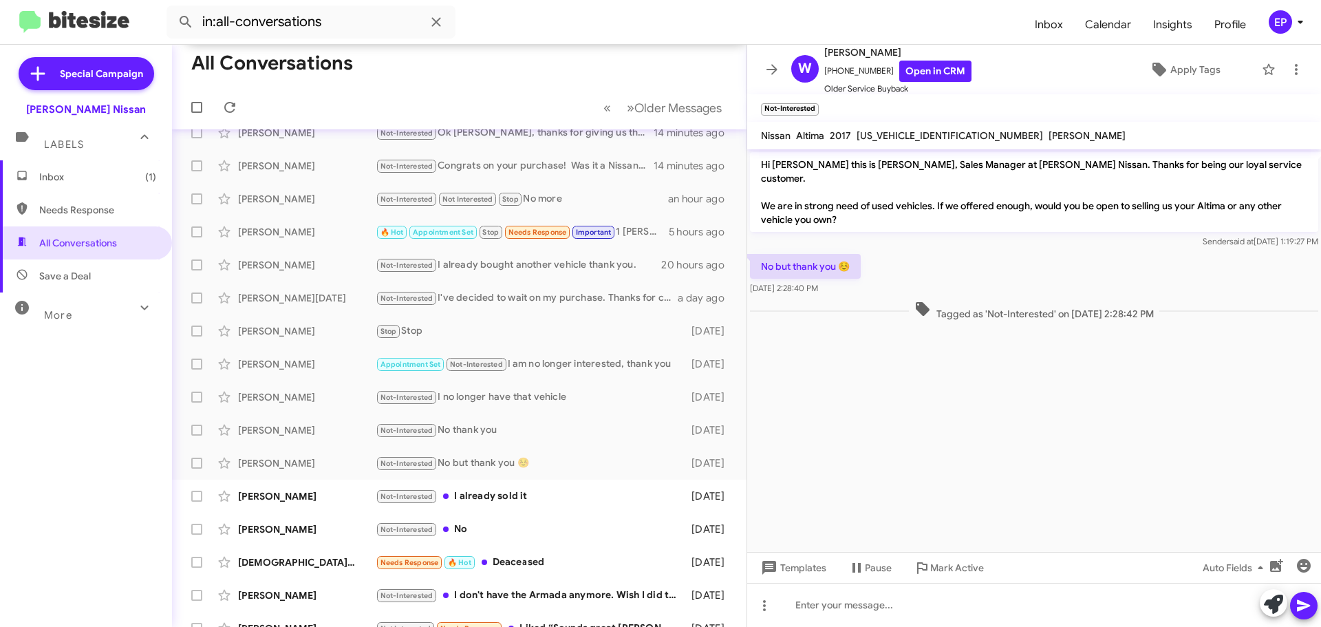
click at [947, 414] on cdk-virtual-scroll-viewport "Hi [PERSON_NAME] this is [PERSON_NAME], Sales Manager at [PERSON_NAME] Nissan. …" at bounding box center [1034, 350] width 574 height 403
click at [1272, 603] on icon at bounding box center [1273, 603] width 19 height 19
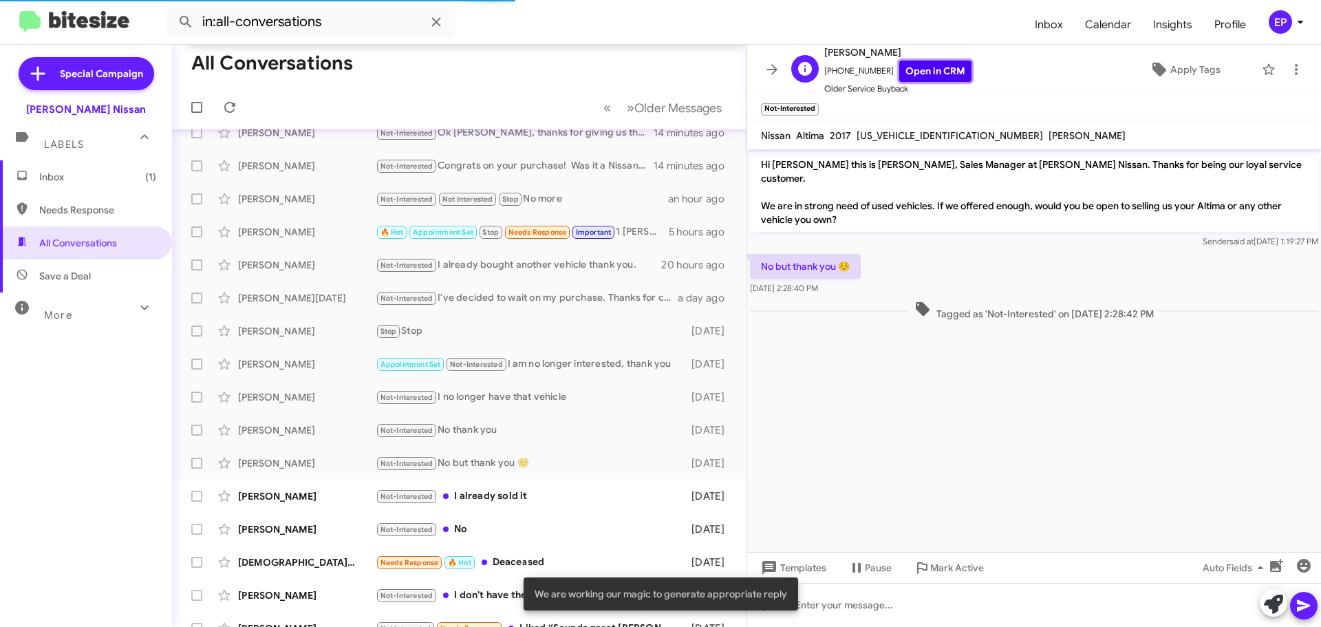
click at [925, 74] on link "Open in CRM" at bounding box center [935, 71] width 72 height 21
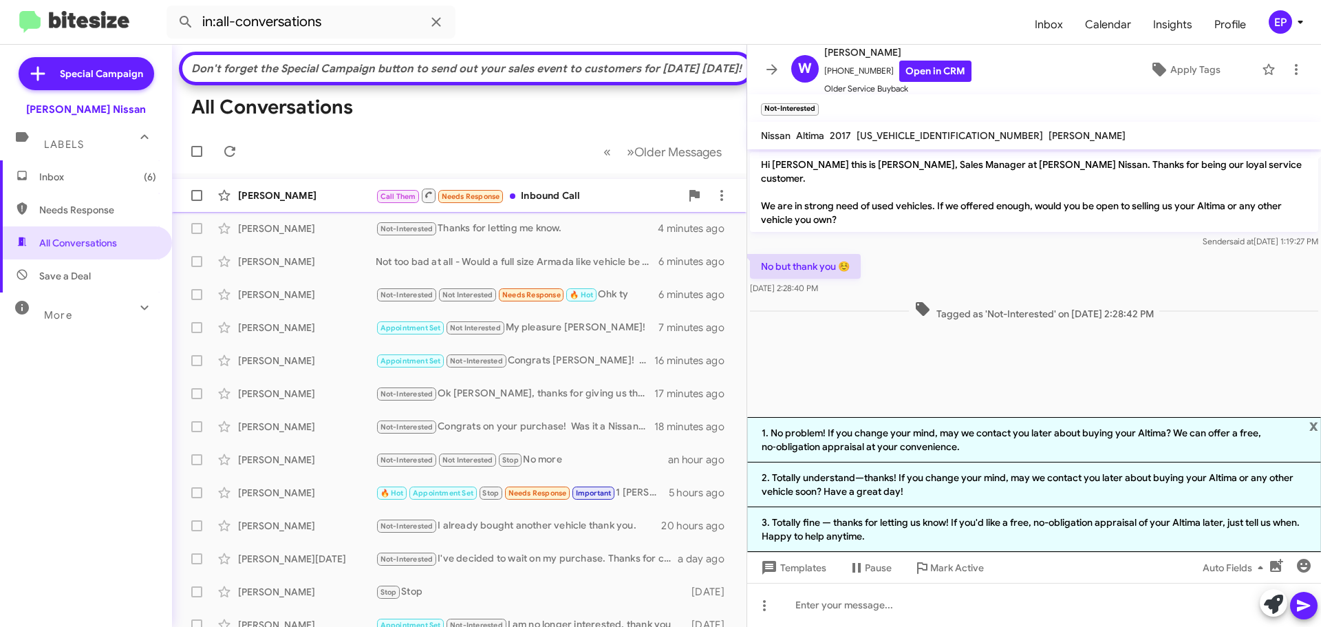
click at [550, 209] on div "[PERSON_NAME] Call Them Needs Response Inbound Call 2 minutes ago" at bounding box center [459, 196] width 553 height 28
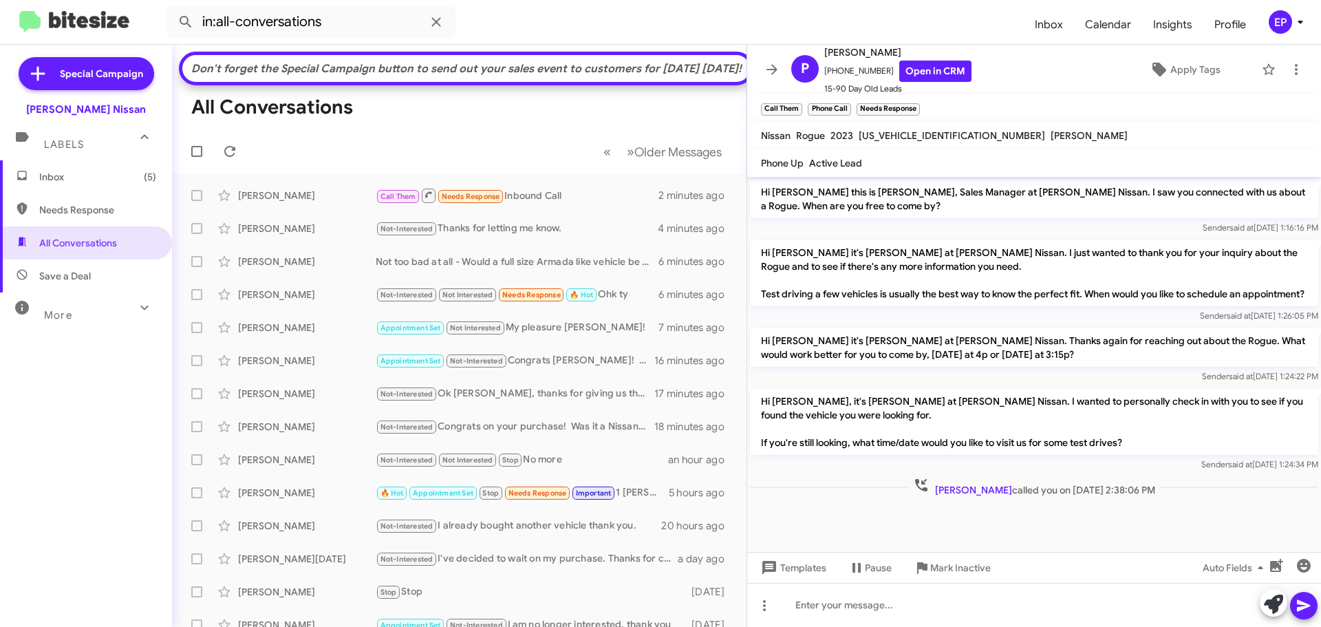
click at [916, 302] on p "Hi [PERSON_NAME] it's [PERSON_NAME] at [PERSON_NAME] Nissan. I just wanted to t…" at bounding box center [1034, 273] width 568 height 66
click at [1044, 340] on div "Hi [PERSON_NAME] it's [PERSON_NAME] at [PERSON_NAME] Nissan. Thanks again for r…" at bounding box center [1034, 355] width 574 height 61
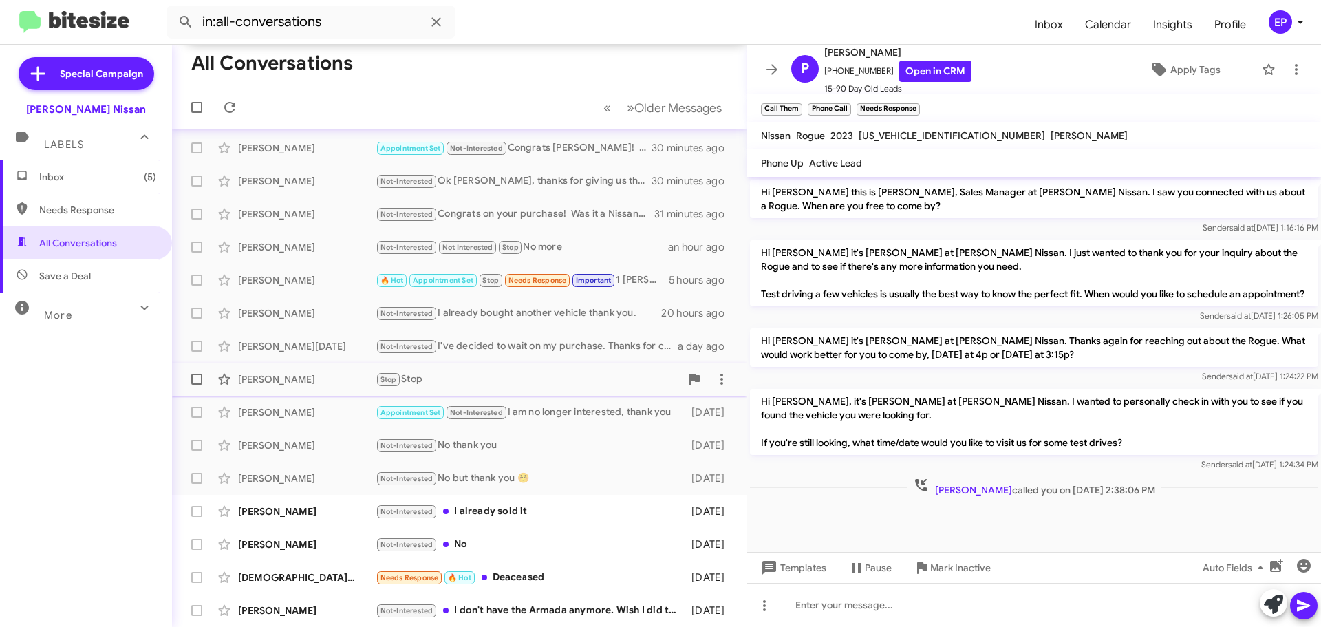
scroll to position [237, 0]
click at [504, 500] on div "[PERSON_NAME] Not-Interested I already sold it [DATE]" at bounding box center [459, 511] width 553 height 28
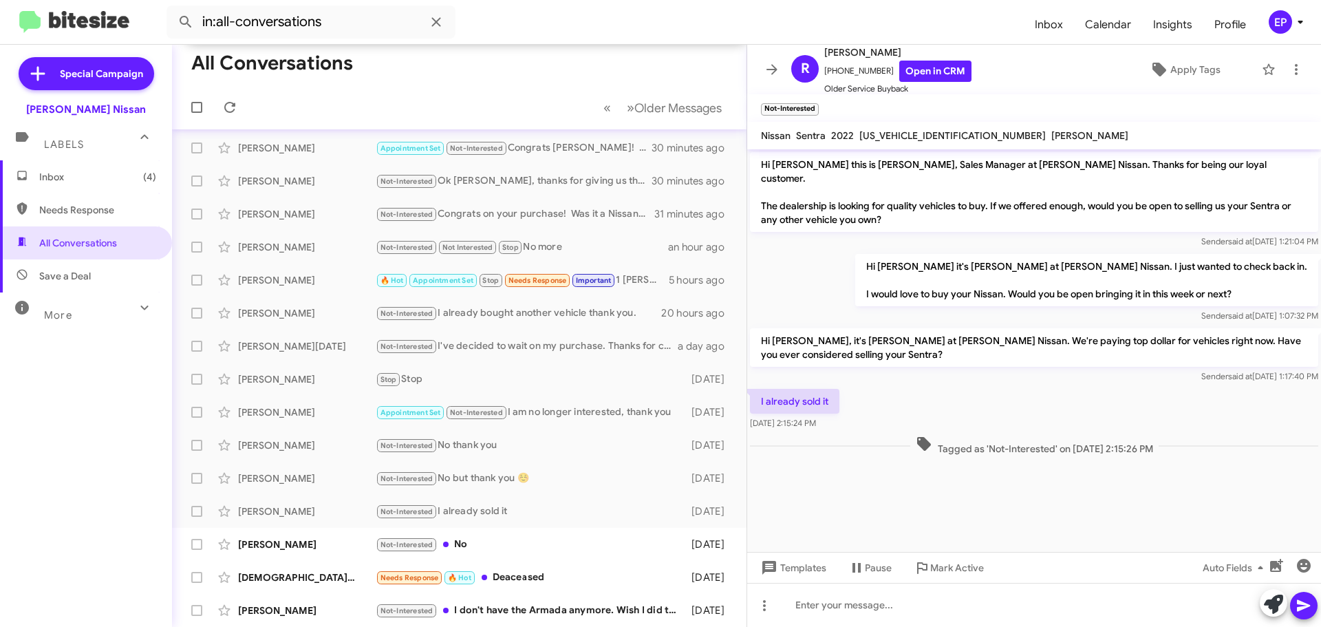
click at [872, 471] on cdk-virtual-scroll-viewport "Hi [PERSON_NAME] this is [PERSON_NAME], Sales Manager at [PERSON_NAME] Nissan. …" at bounding box center [1034, 350] width 574 height 403
click at [916, 73] on link "Open in CRM" at bounding box center [935, 71] width 72 height 21
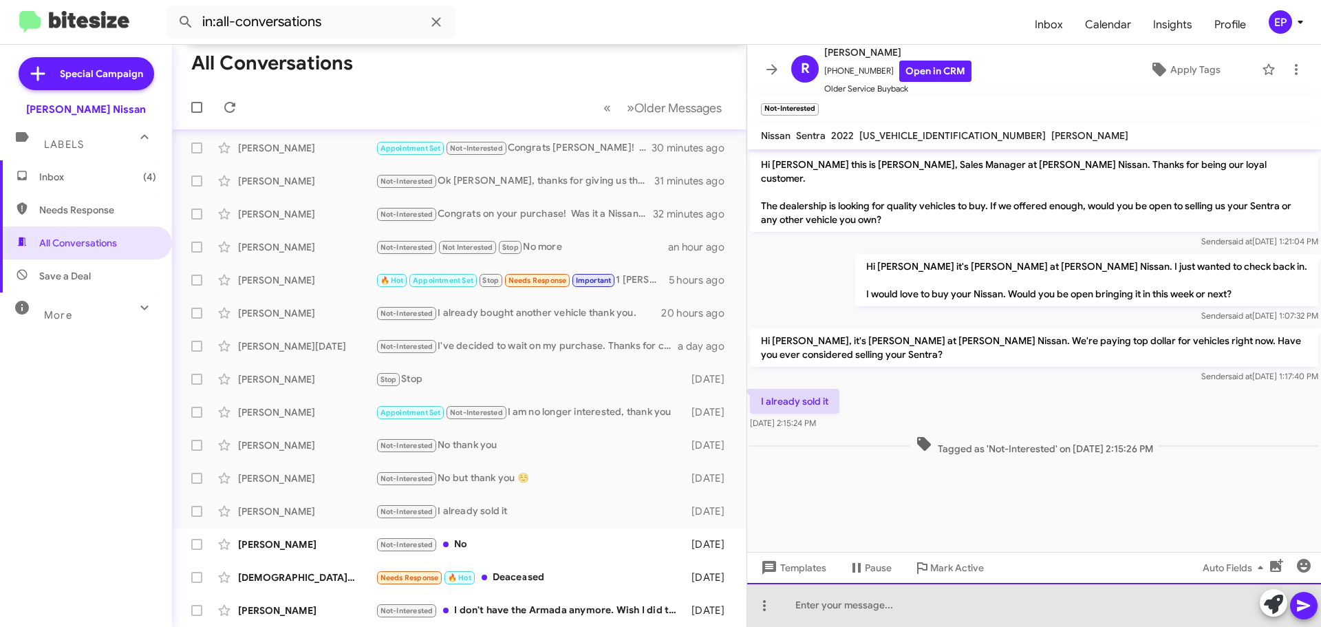
click at [857, 609] on div at bounding box center [1034, 605] width 574 height 44
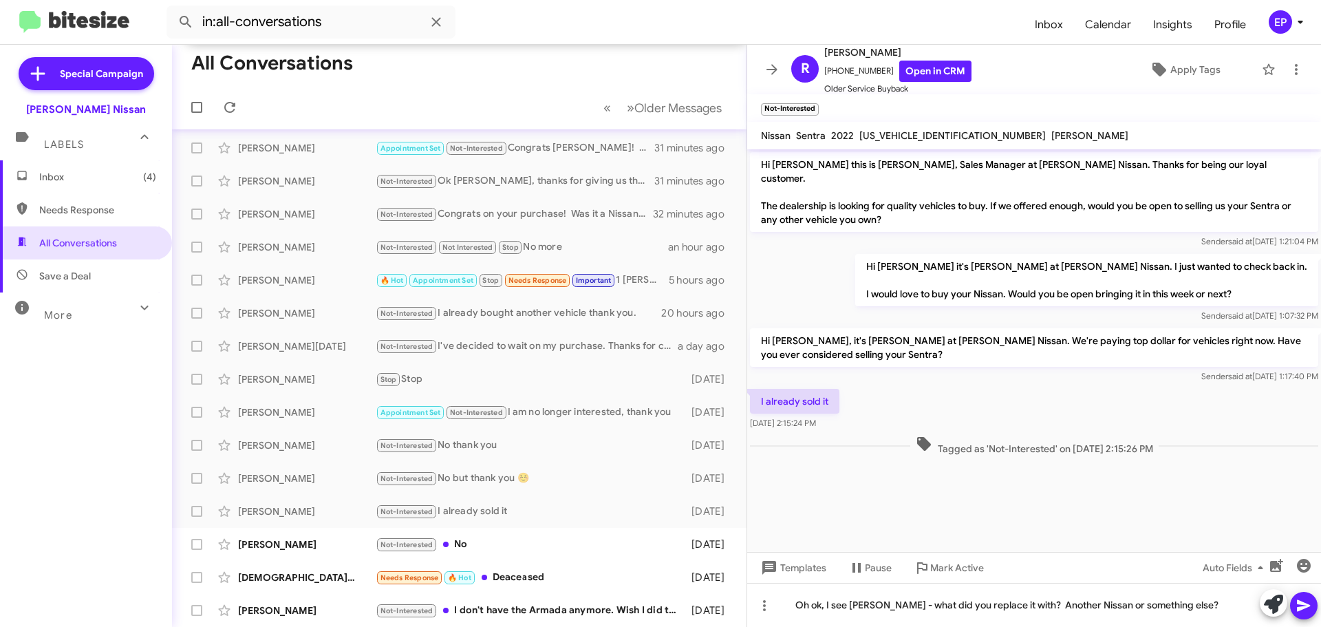
click at [1306, 604] on icon at bounding box center [1303, 606] width 13 height 12
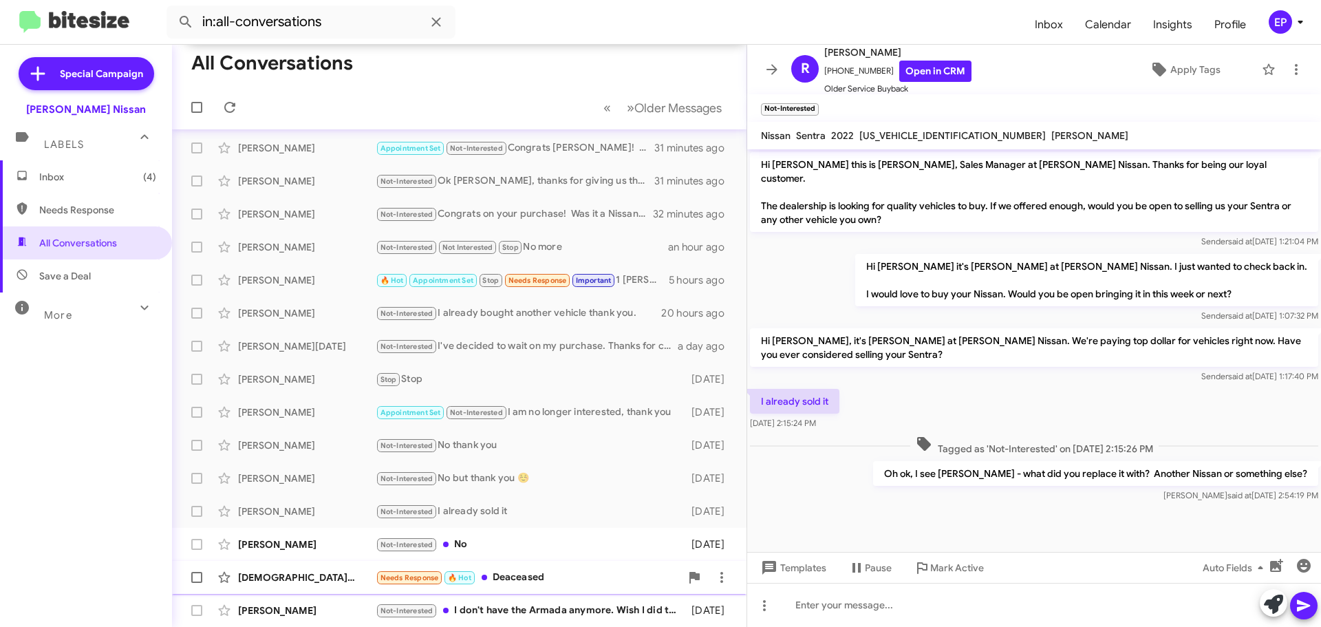
click at [522, 579] on div "Needs Response 🔥 Hot Deaceased" at bounding box center [528, 578] width 305 height 16
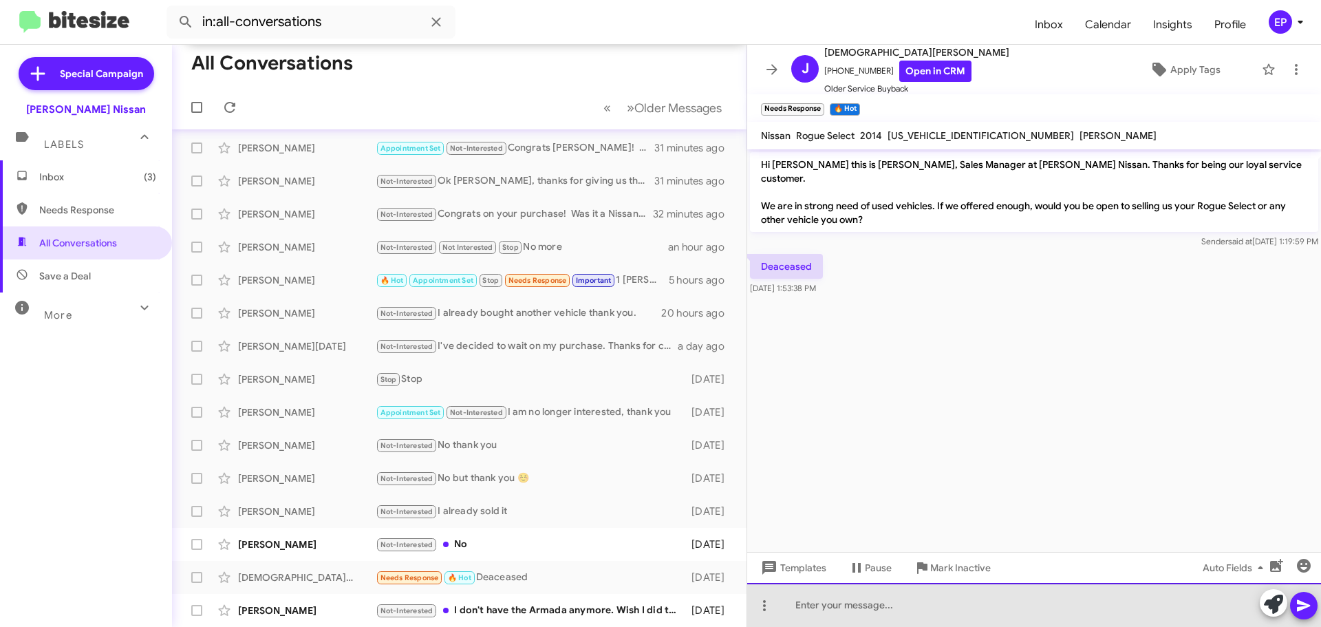
click at [877, 603] on div at bounding box center [1034, 605] width 574 height 44
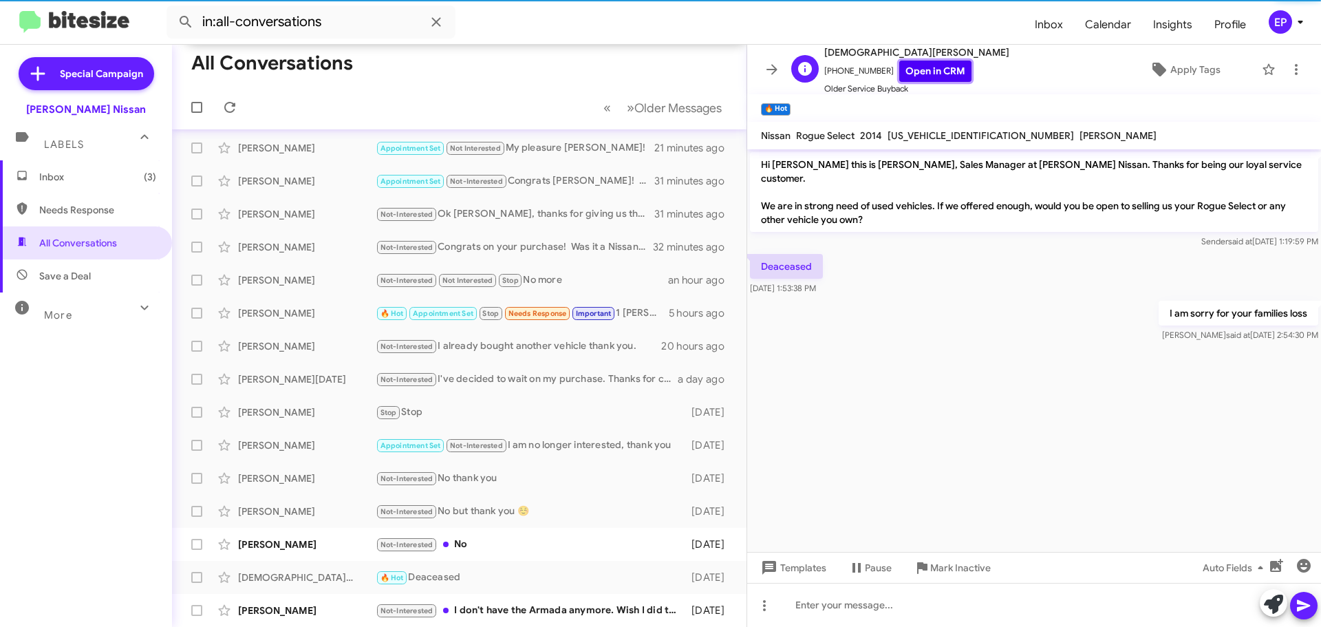
click at [919, 77] on link "Open in CRM" at bounding box center [935, 71] width 72 height 21
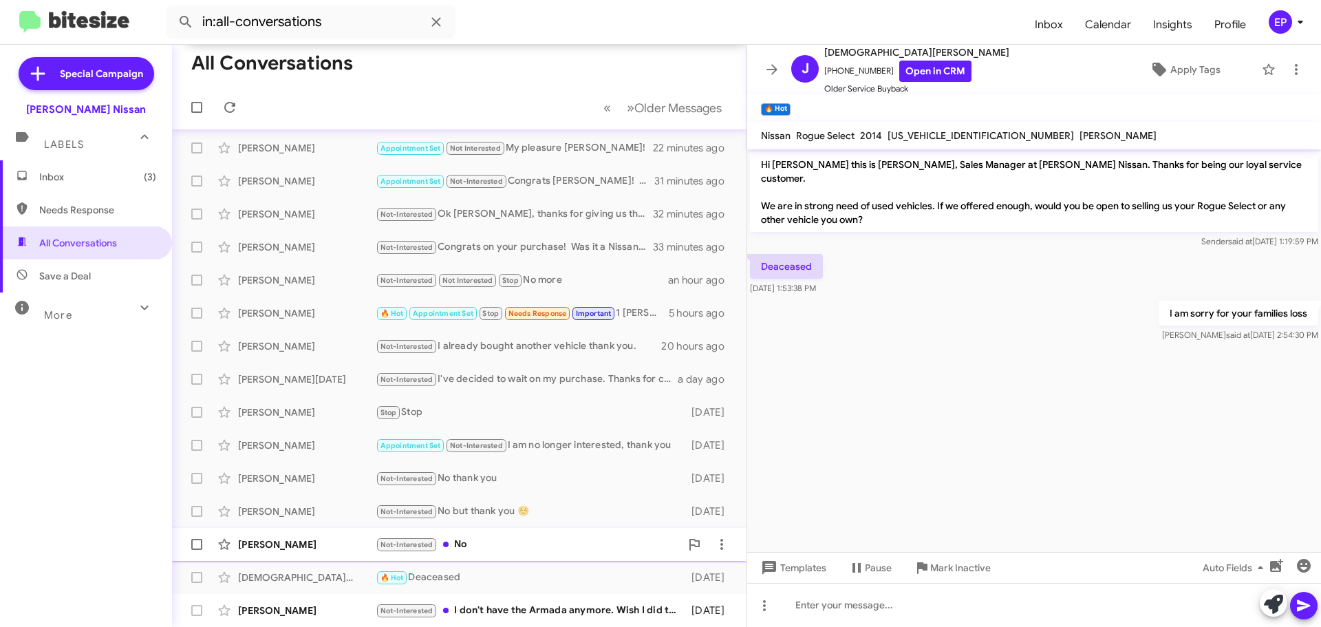
click at [464, 551] on div "Not-Interested No" at bounding box center [528, 545] width 305 height 16
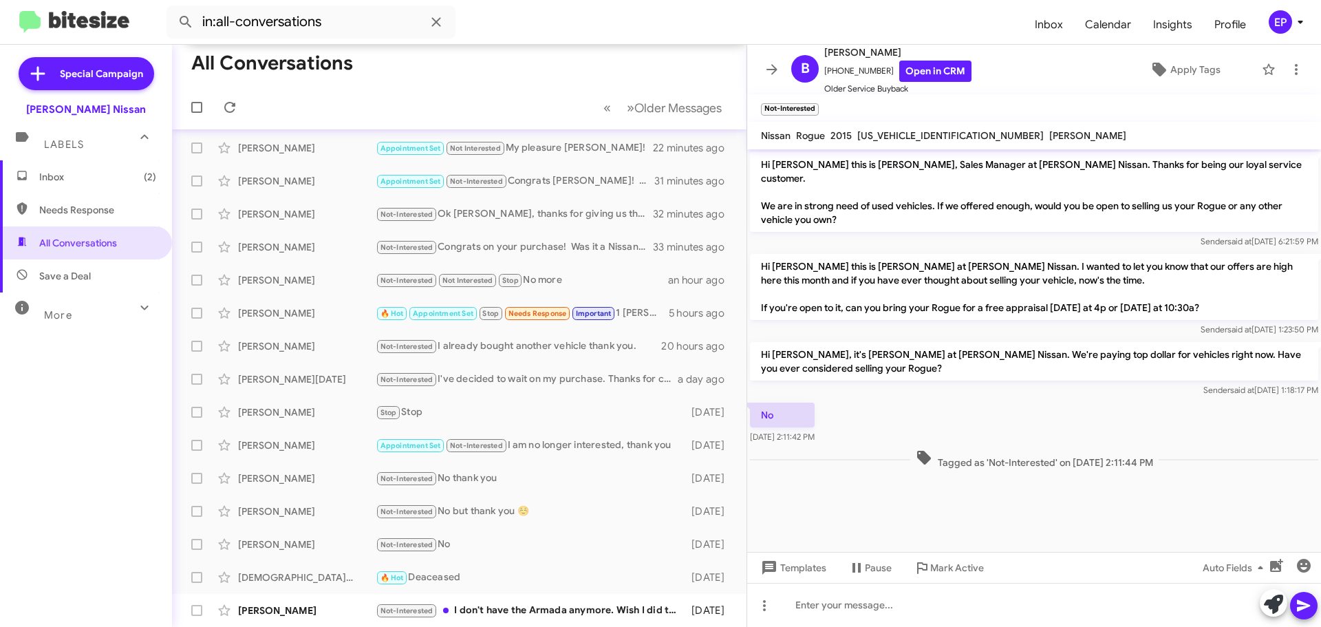
click at [864, 493] on cdk-virtual-scroll-viewport "Hi [PERSON_NAME] this is [PERSON_NAME], Sales Manager at [PERSON_NAME] Nissan. …" at bounding box center [1034, 350] width 574 height 403
click at [495, 616] on div "Not-Interested I don't have the Armada anymore. Wish I did though lol" at bounding box center [528, 611] width 305 height 16
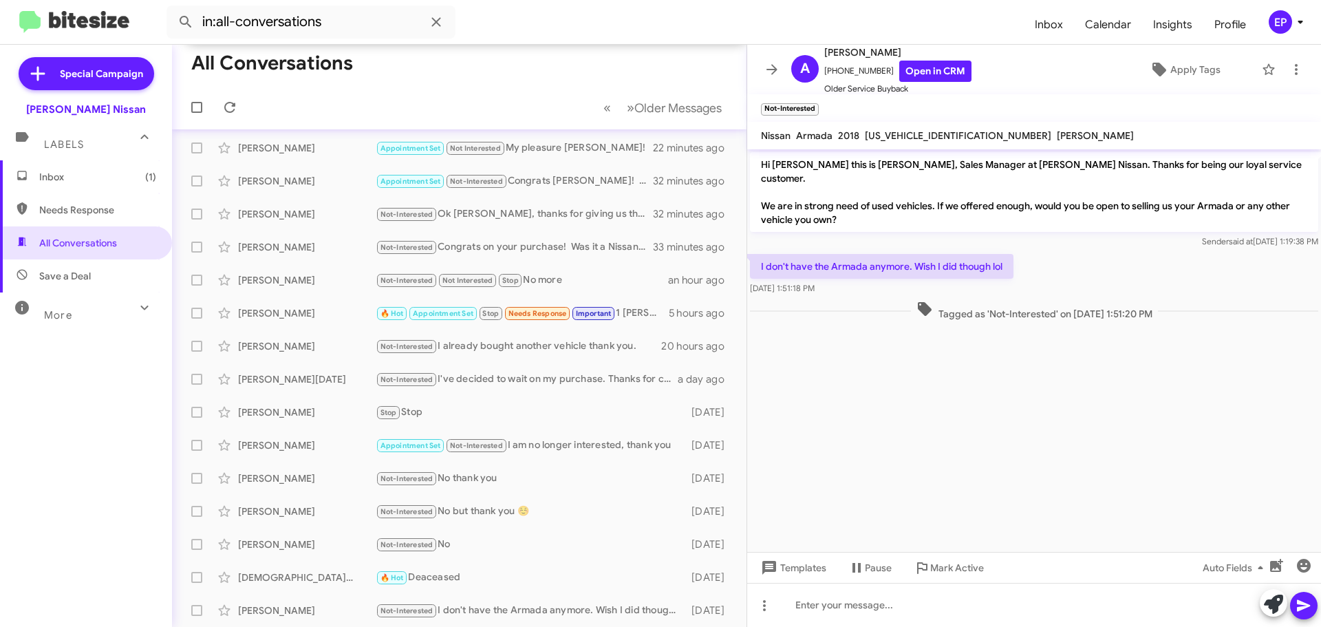
click at [967, 449] on cdk-virtual-scroll-viewport "Hi [PERSON_NAME] this is [PERSON_NAME], Sales Manager at [PERSON_NAME] Nissan. …" at bounding box center [1034, 350] width 574 height 403
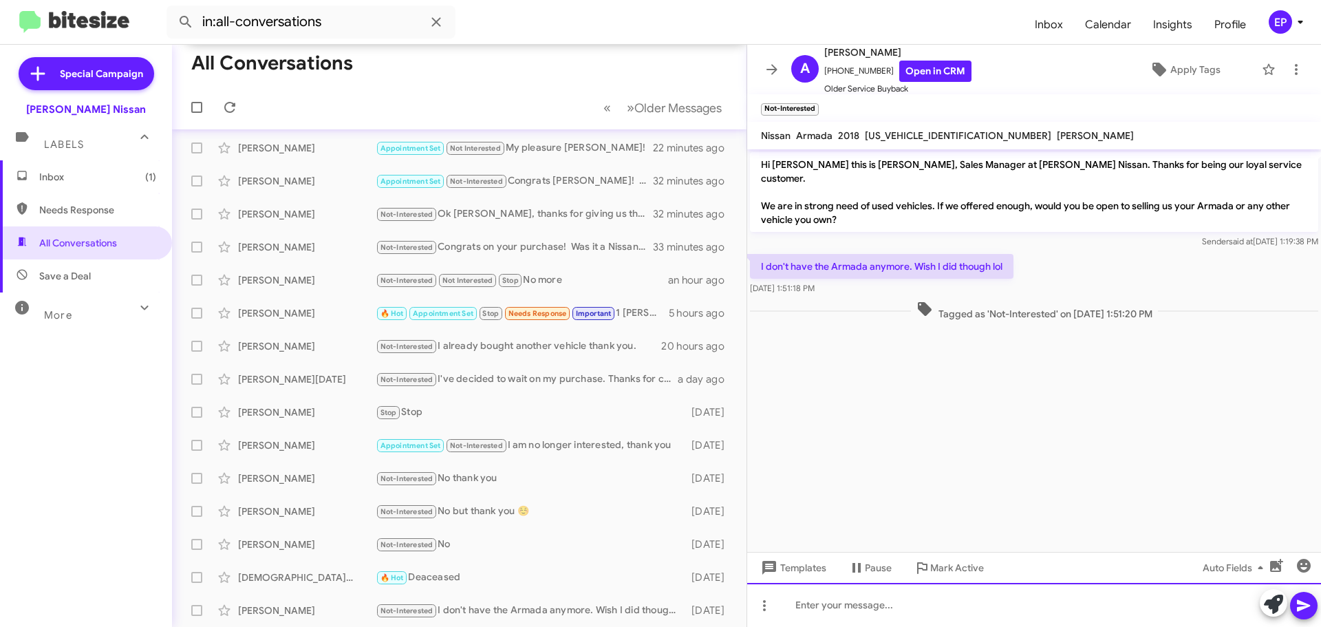
click at [826, 605] on div at bounding box center [1034, 605] width 574 height 44
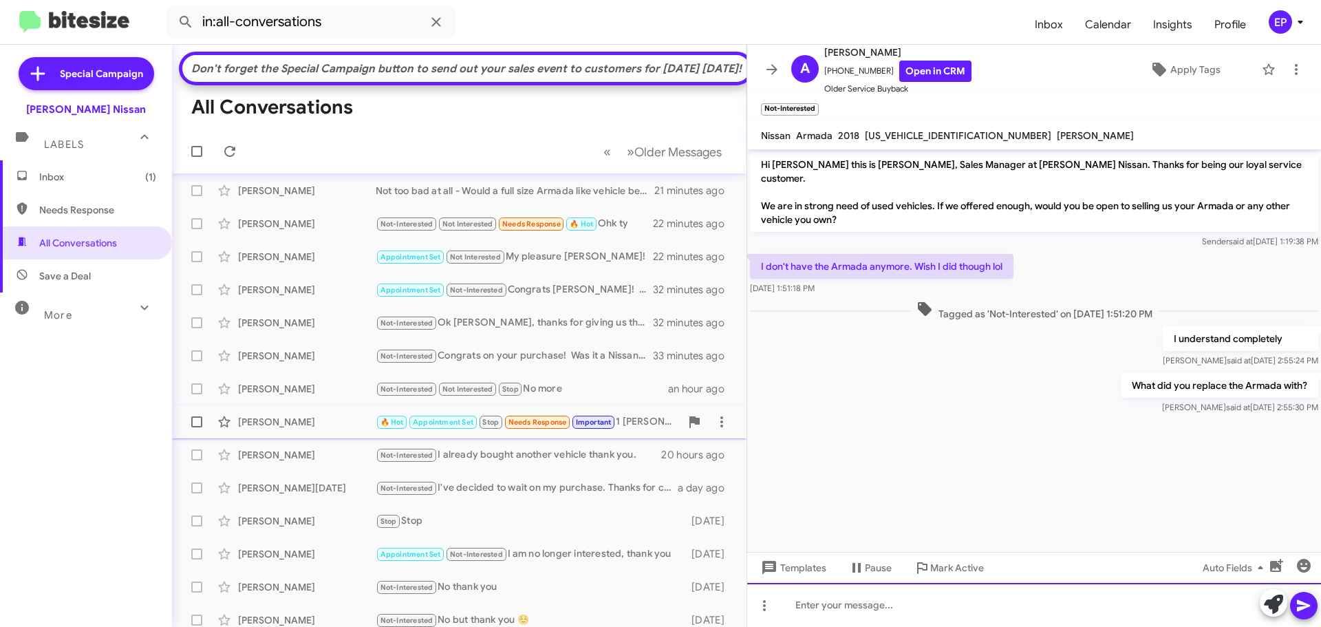
scroll to position [237, 0]
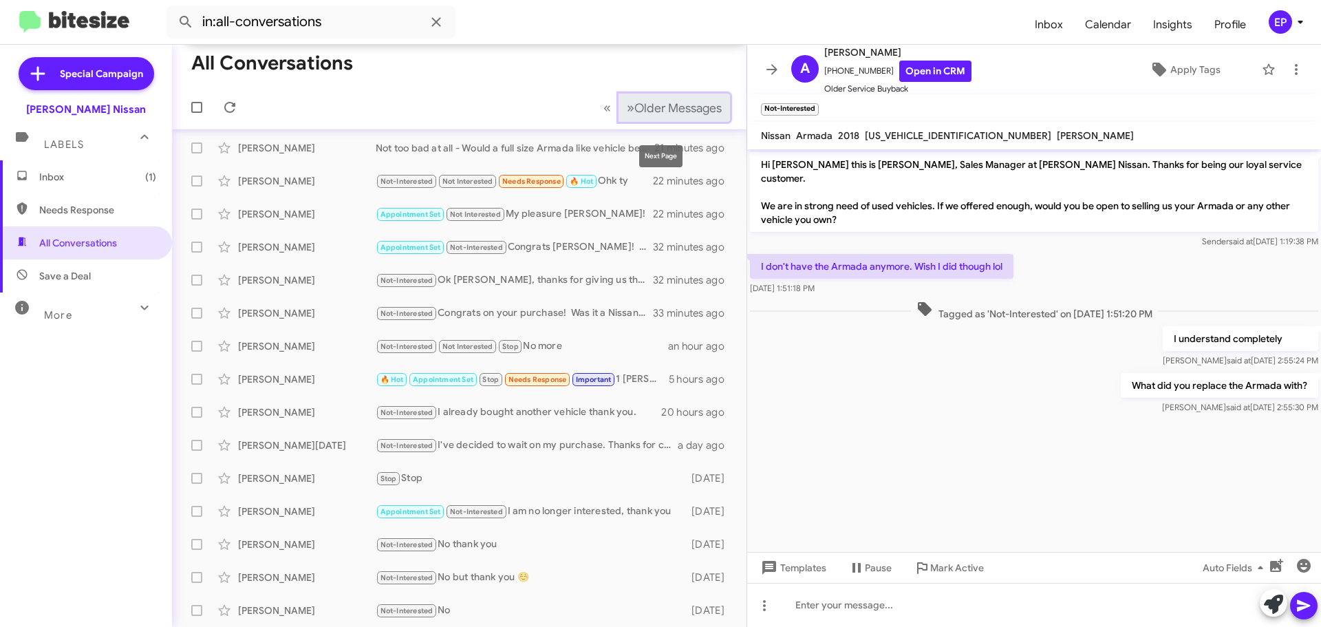
click at [665, 116] on span "Older Messages" at bounding box center [677, 107] width 87 height 15
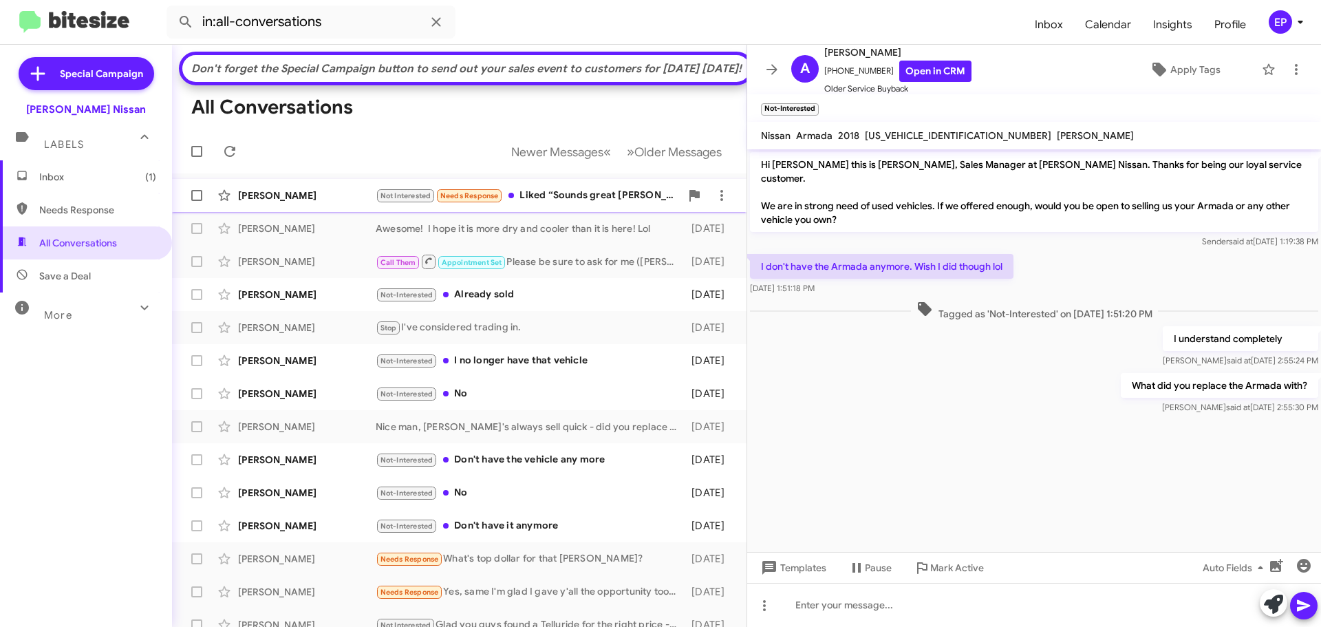
click at [559, 204] on div "Not Interested Needs Response Liked “Sounds great [PERSON_NAME] - thanks for be…" at bounding box center [528, 196] width 305 height 16
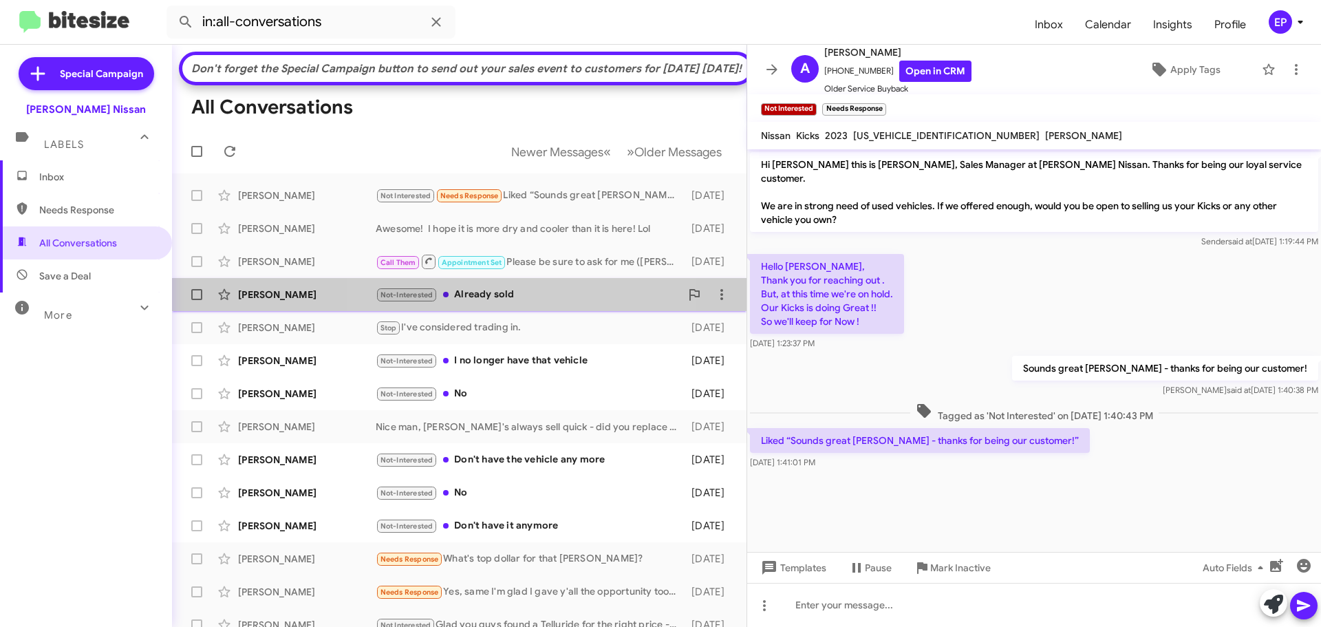
click at [530, 303] on div "Not-Interested Already sold" at bounding box center [528, 295] width 305 height 16
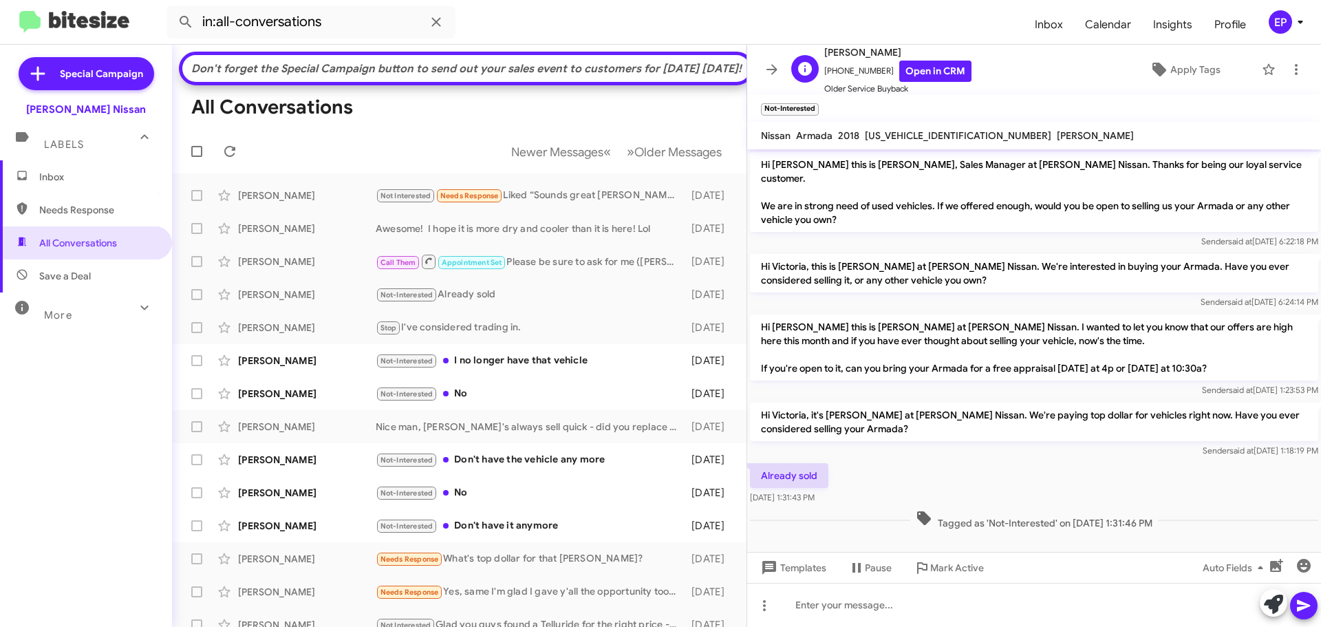
click at [943, 52] on span "[PERSON_NAME]" at bounding box center [897, 52] width 147 height 17
click at [938, 62] on link "Open in CRM" at bounding box center [935, 71] width 72 height 21
